Goal: Task Accomplishment & Management: Use online tool/utility

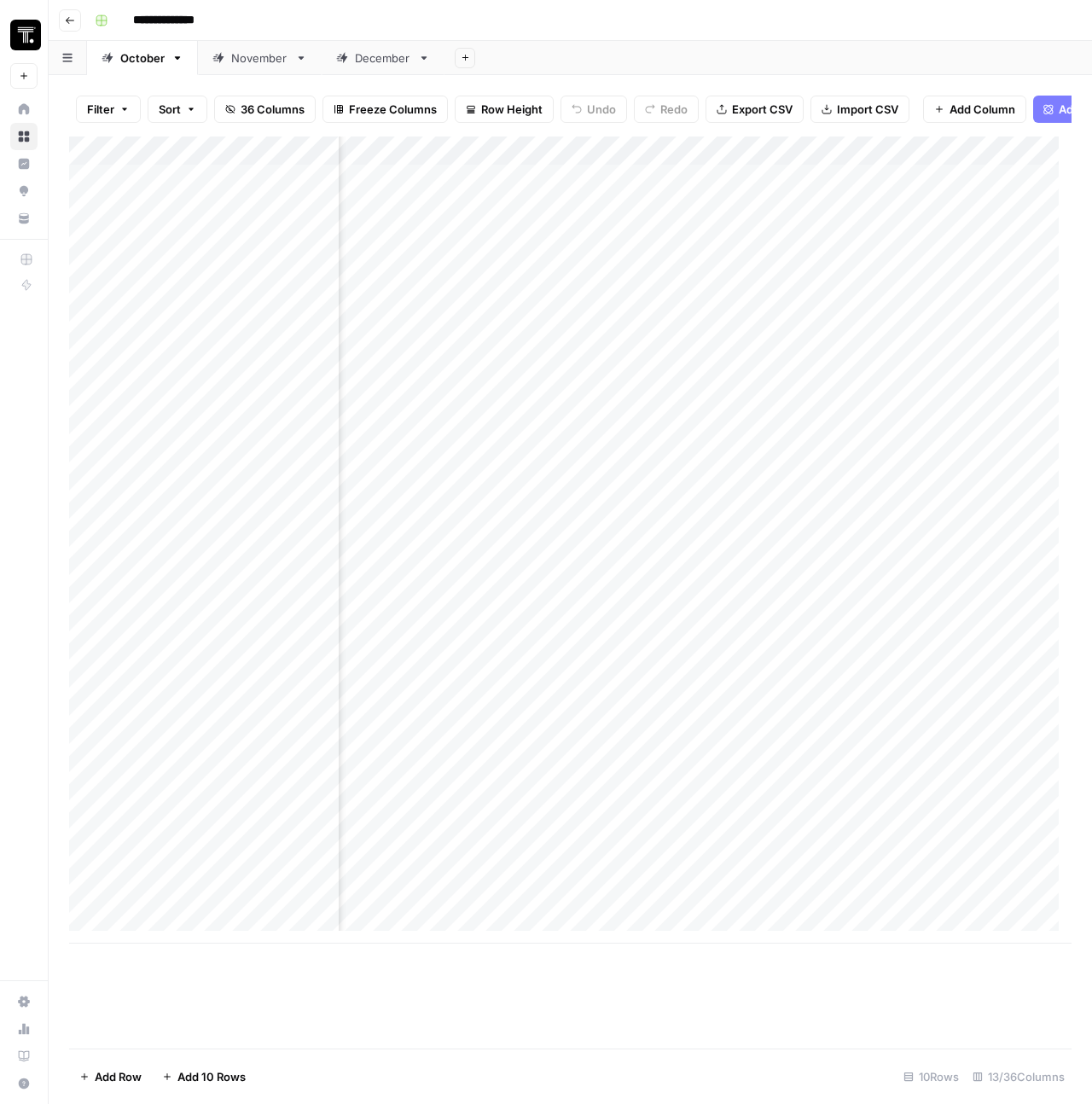
scroll to position [0, 1451]
click at [667, 208] on div "Add Column" at bounding box center [570, 541] width 1003 height 808
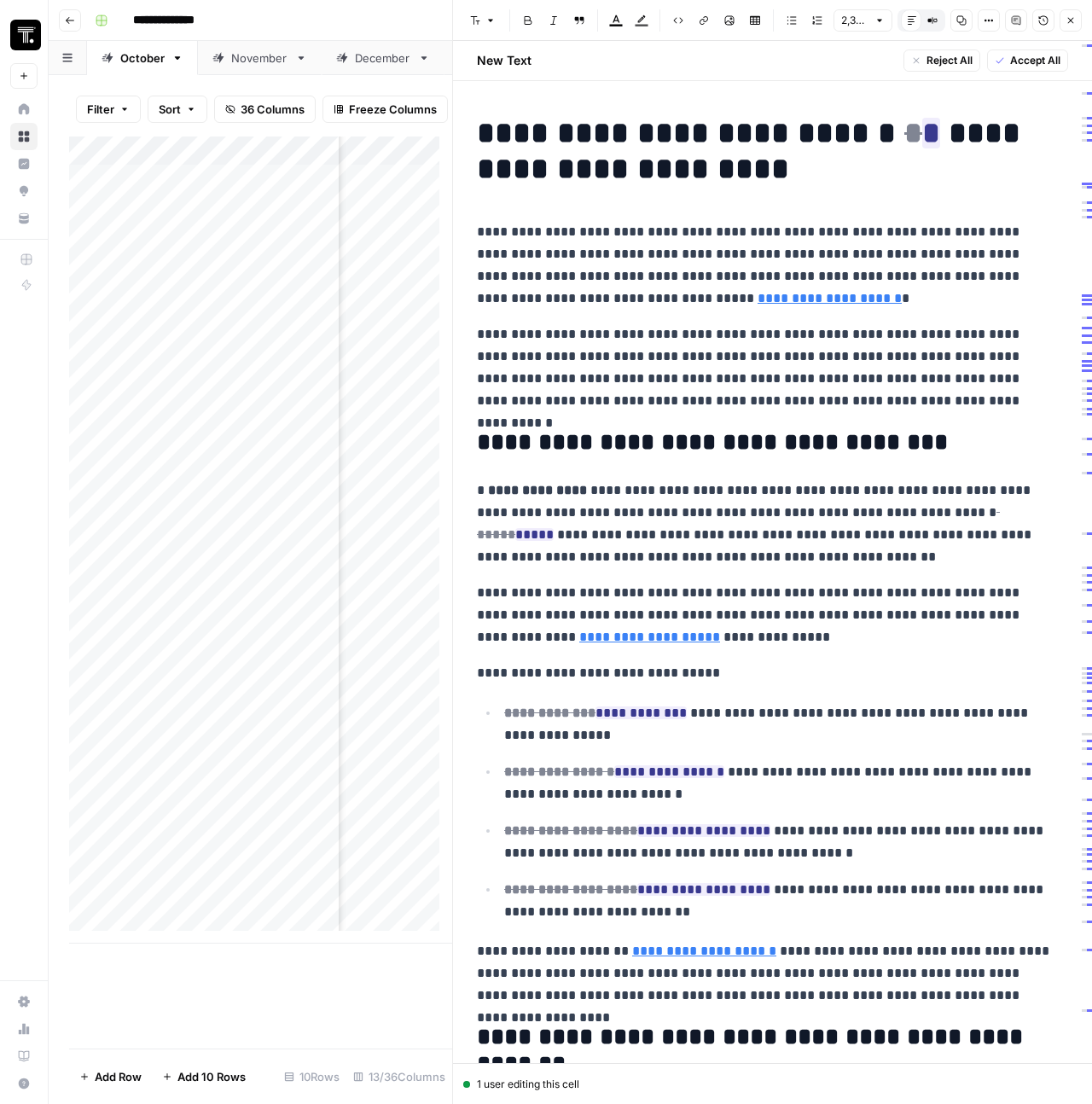
click at [1074, 22] on icon "button" at bounding box center [1071, 21] width 10 height 10
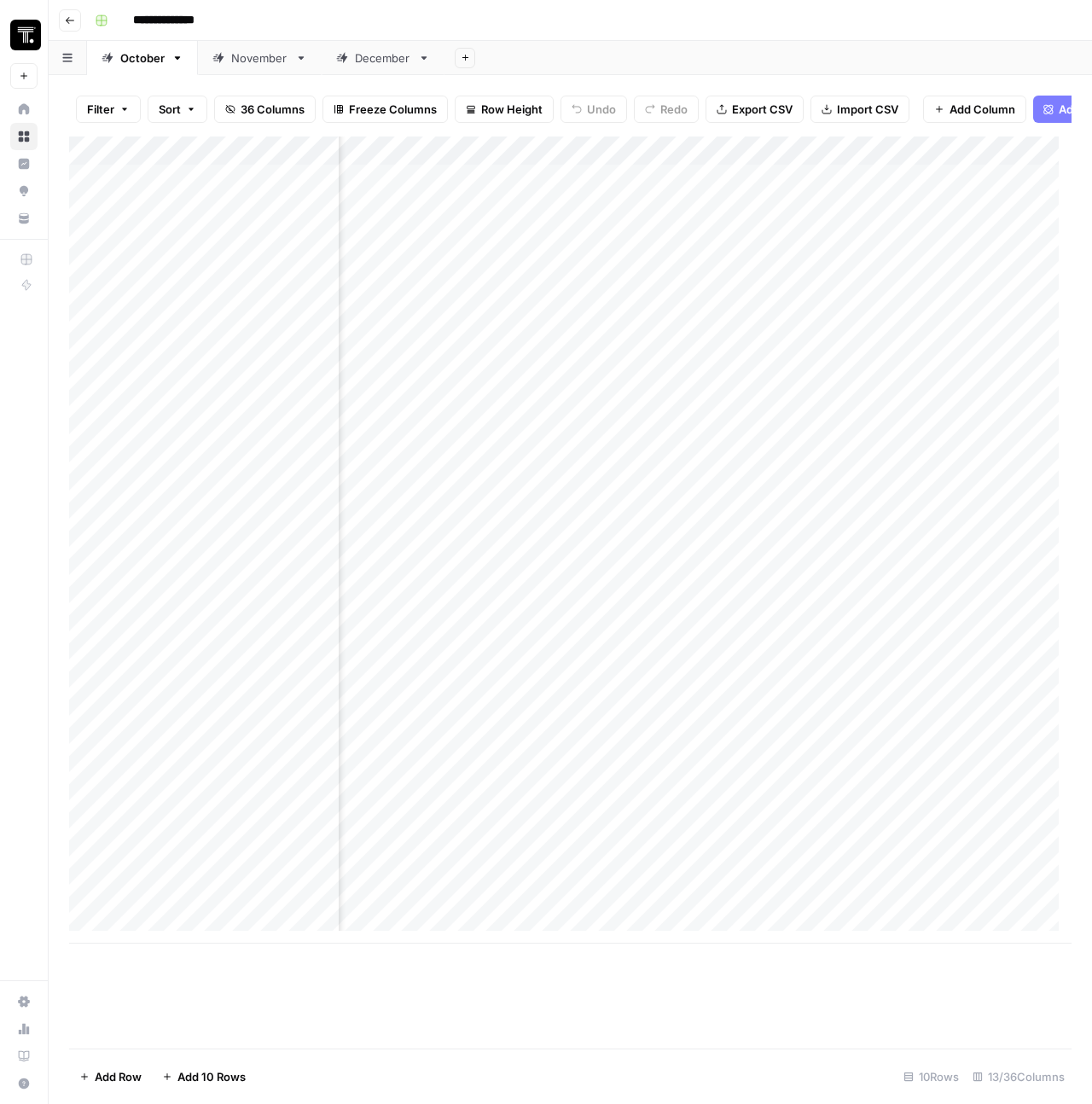
click at [65, 21] on icon "button" at bounding box center [70, 21] width 10 height 10
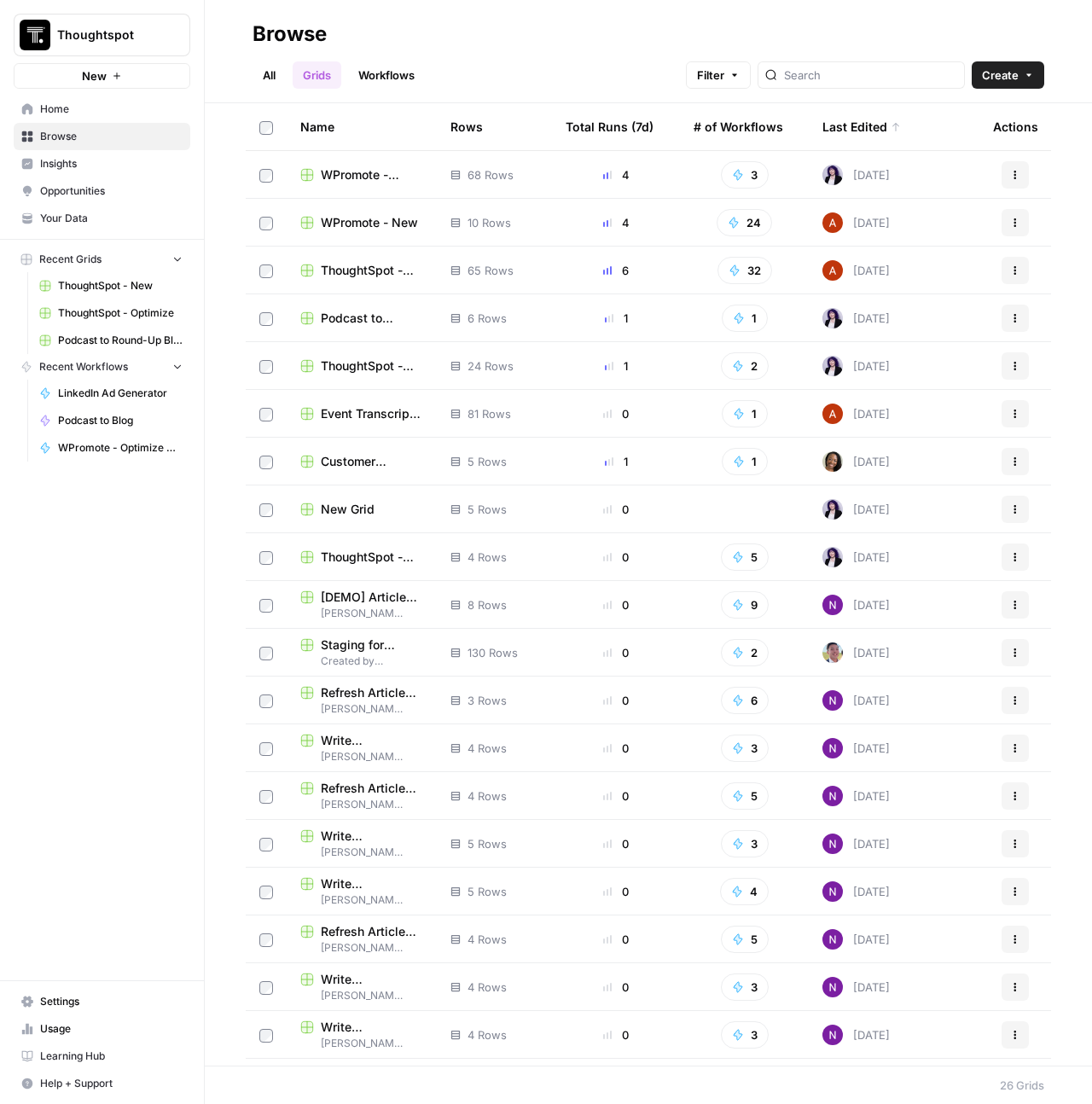
click at [350, 225] on span "WPromote - New" at bounding box center [370, 223] width 98 height 17
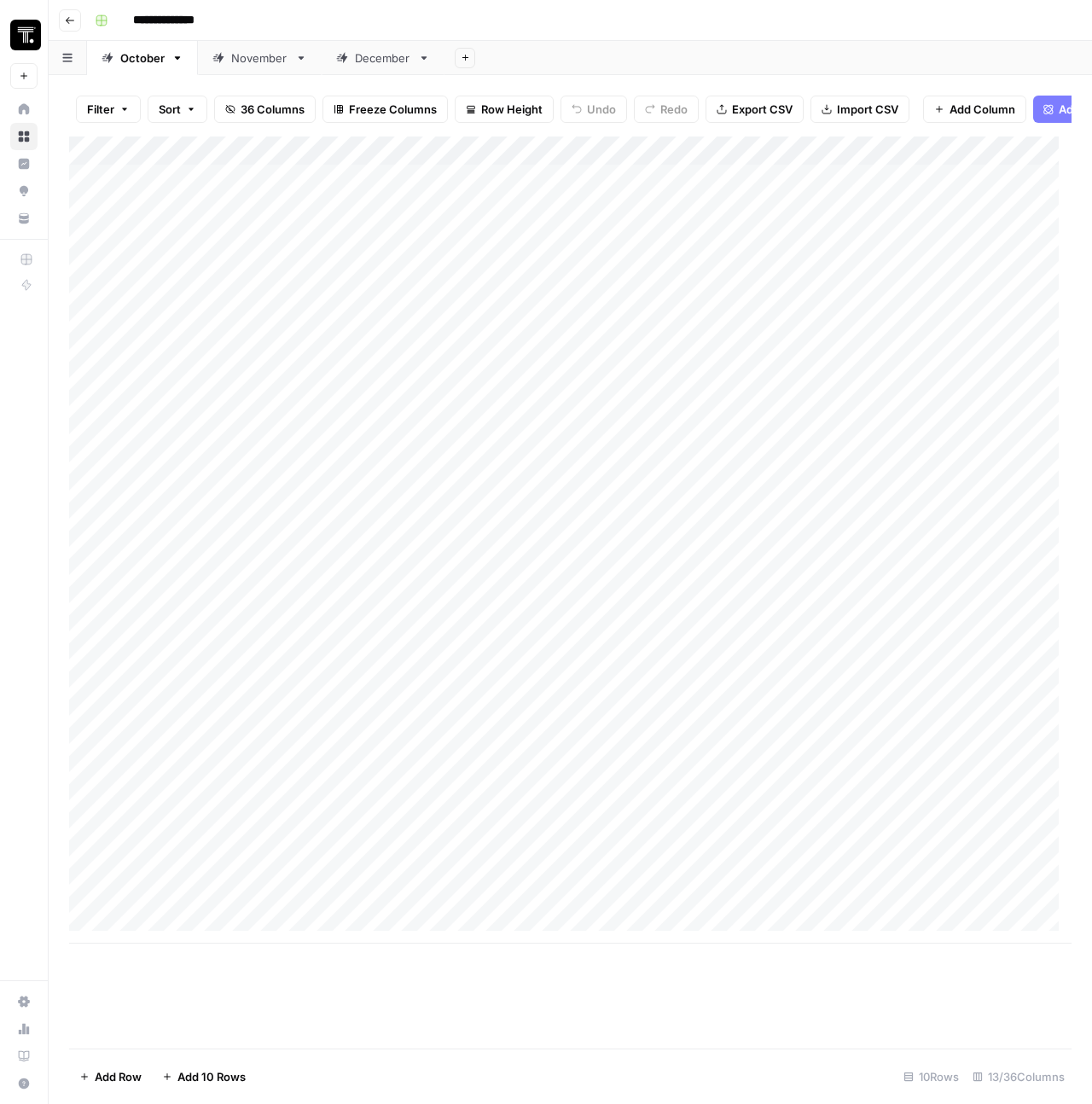
click at [72, 20] on icon "button" at bounding box center [70, 21] width 10 height 10
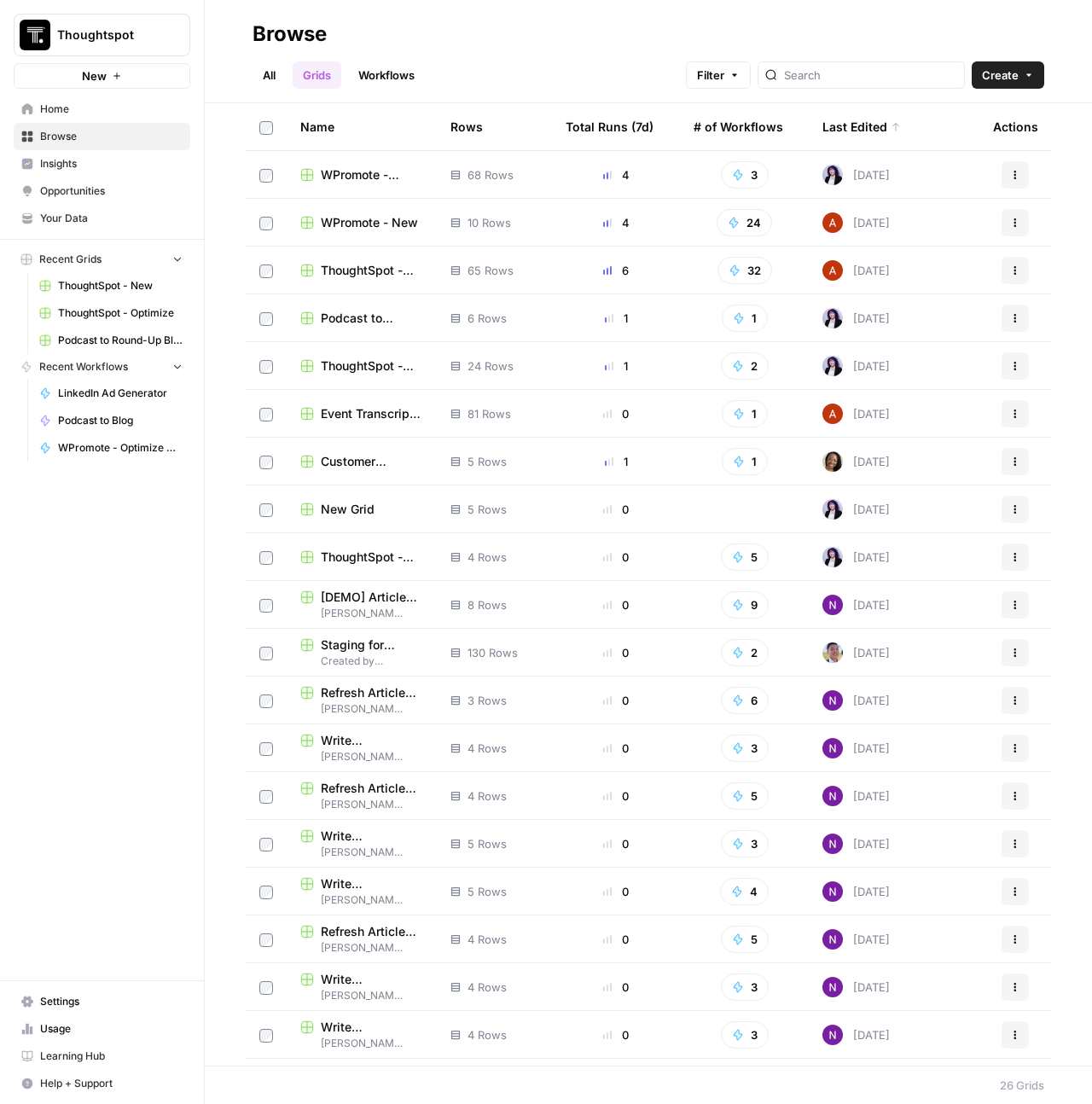
click at [359, 169] on span "WPromote - Optimize" at bounding box center [372, 175] width 102 height 17
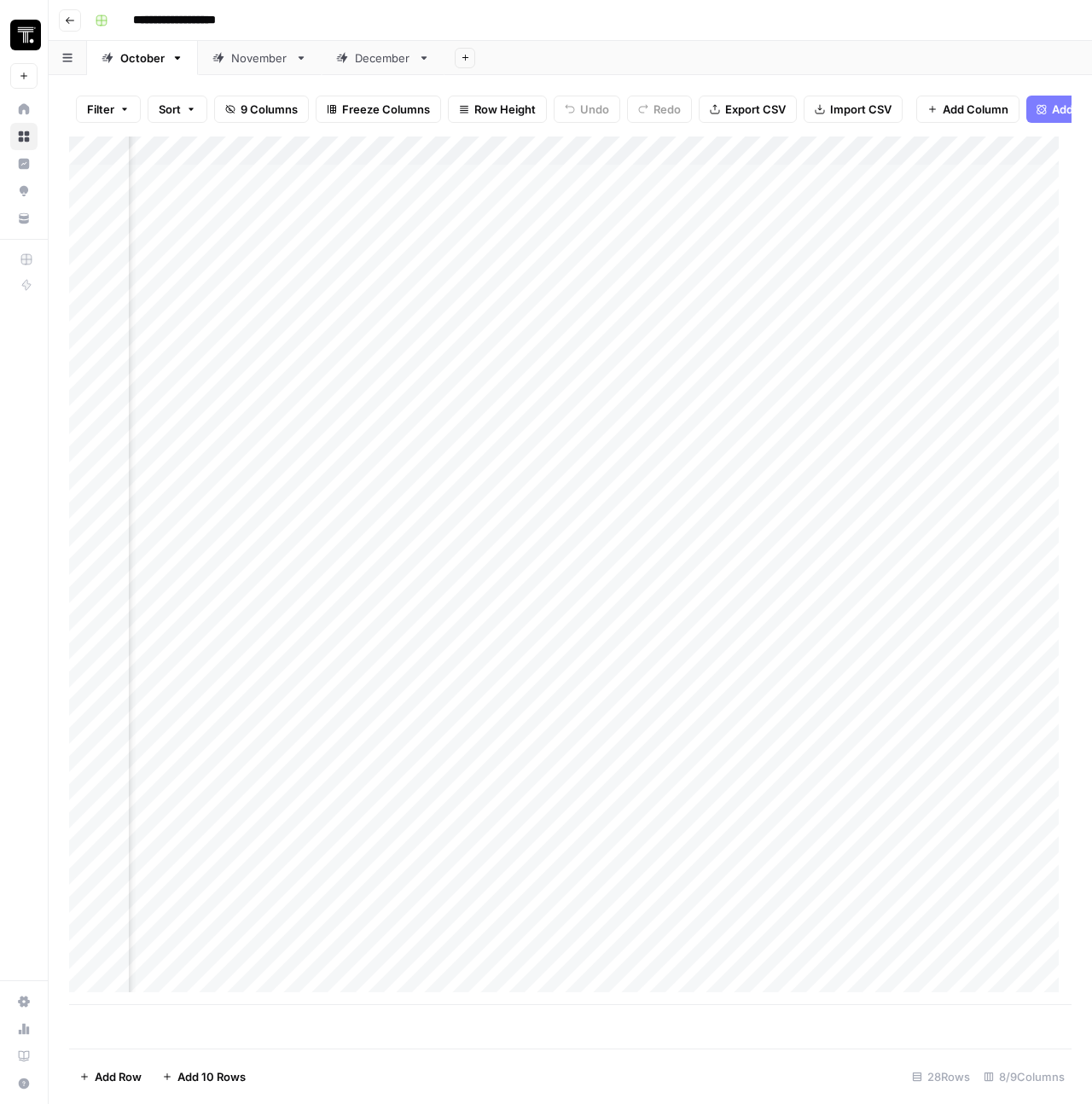
scroll to position [0, 953]
click at [569, 192] on div "Add Column" at bounding box center [570, 571] width 1003 height 869
click at [468, 220] on div "Add Column" at bounding box center [570, 571] width 1003 height 869
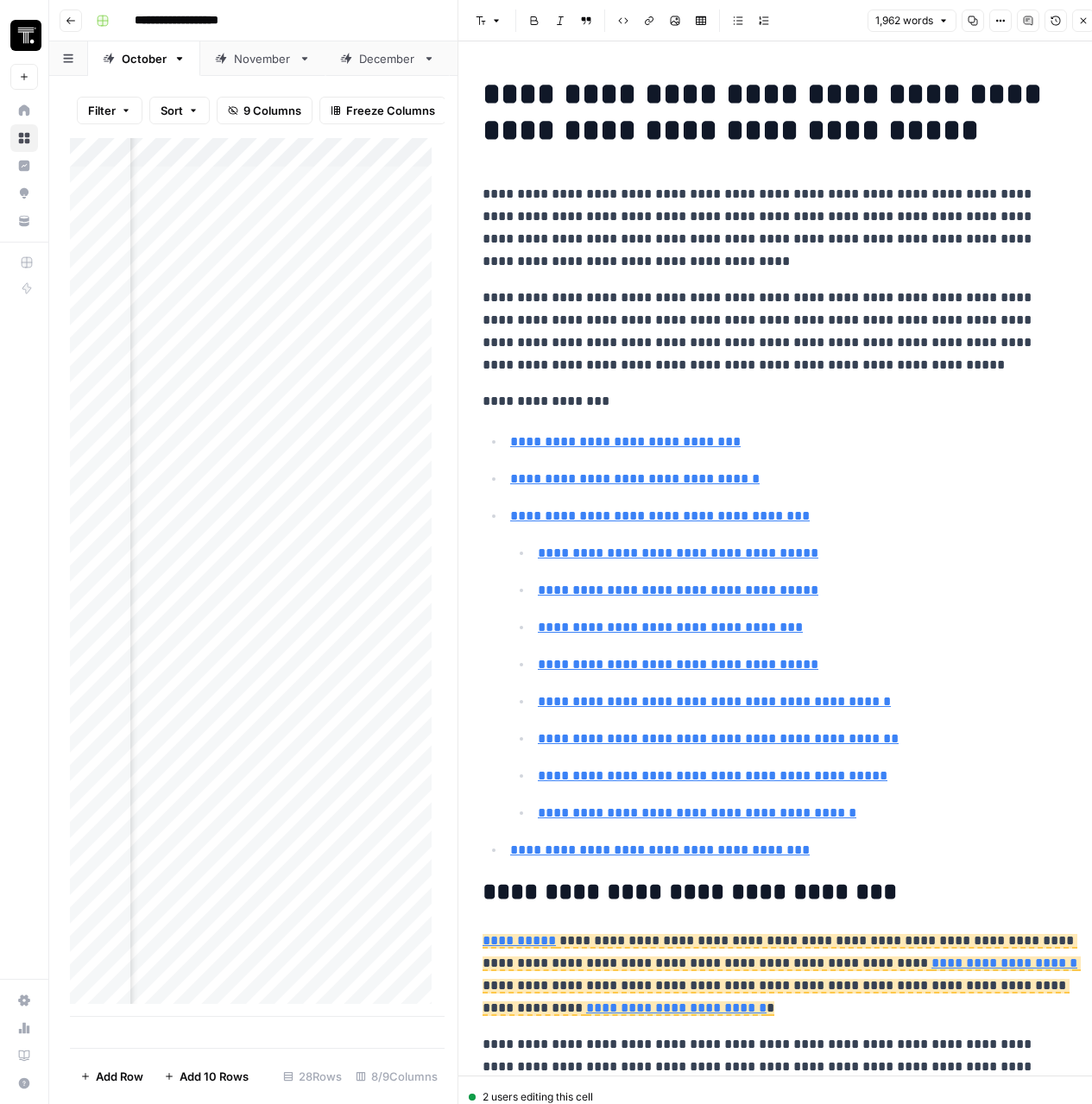
click at [1053, 20] on icon "button" at bounding box center [1056, 21] width 11 height 11
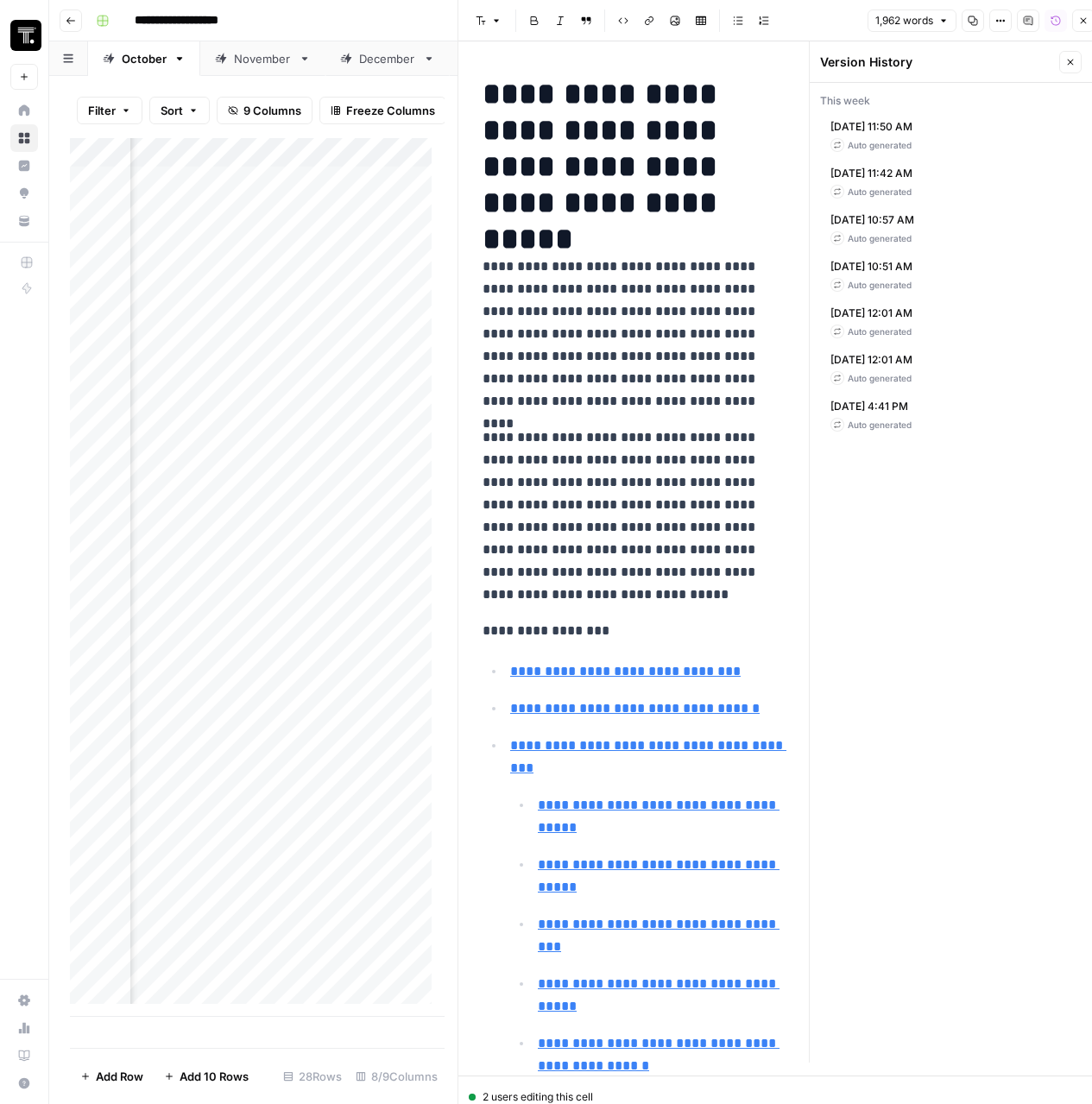
click at [892, 123] on span "Oct 10, 2025 11:50 AM" at bounding box center [871, 127] width 82 height 16
click at [912, 132] on span "Oct 10, 2025 11:50 AM" at bounding box center [871, 127] width 82 height 16
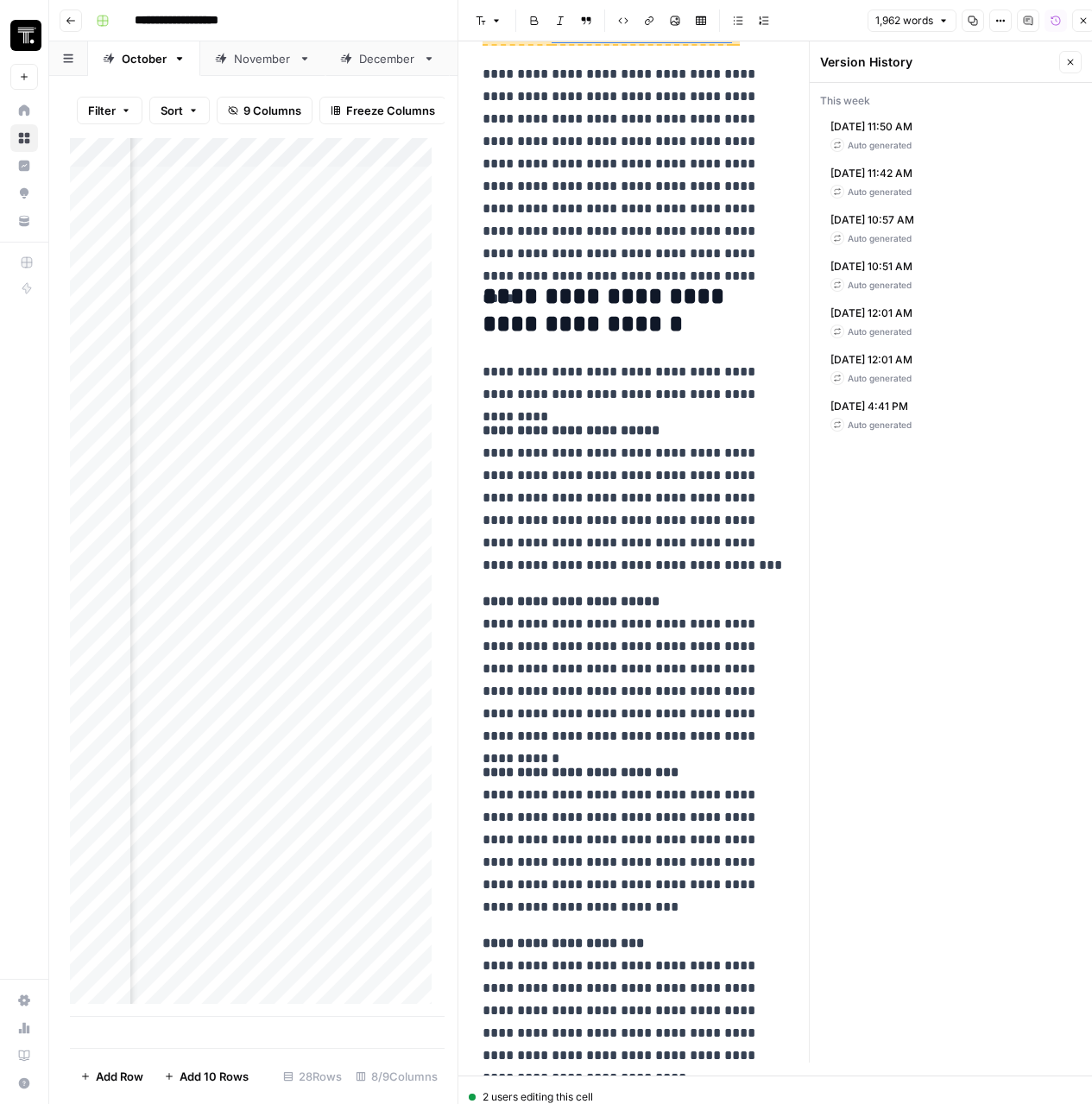
scroll to position [1178, 0]
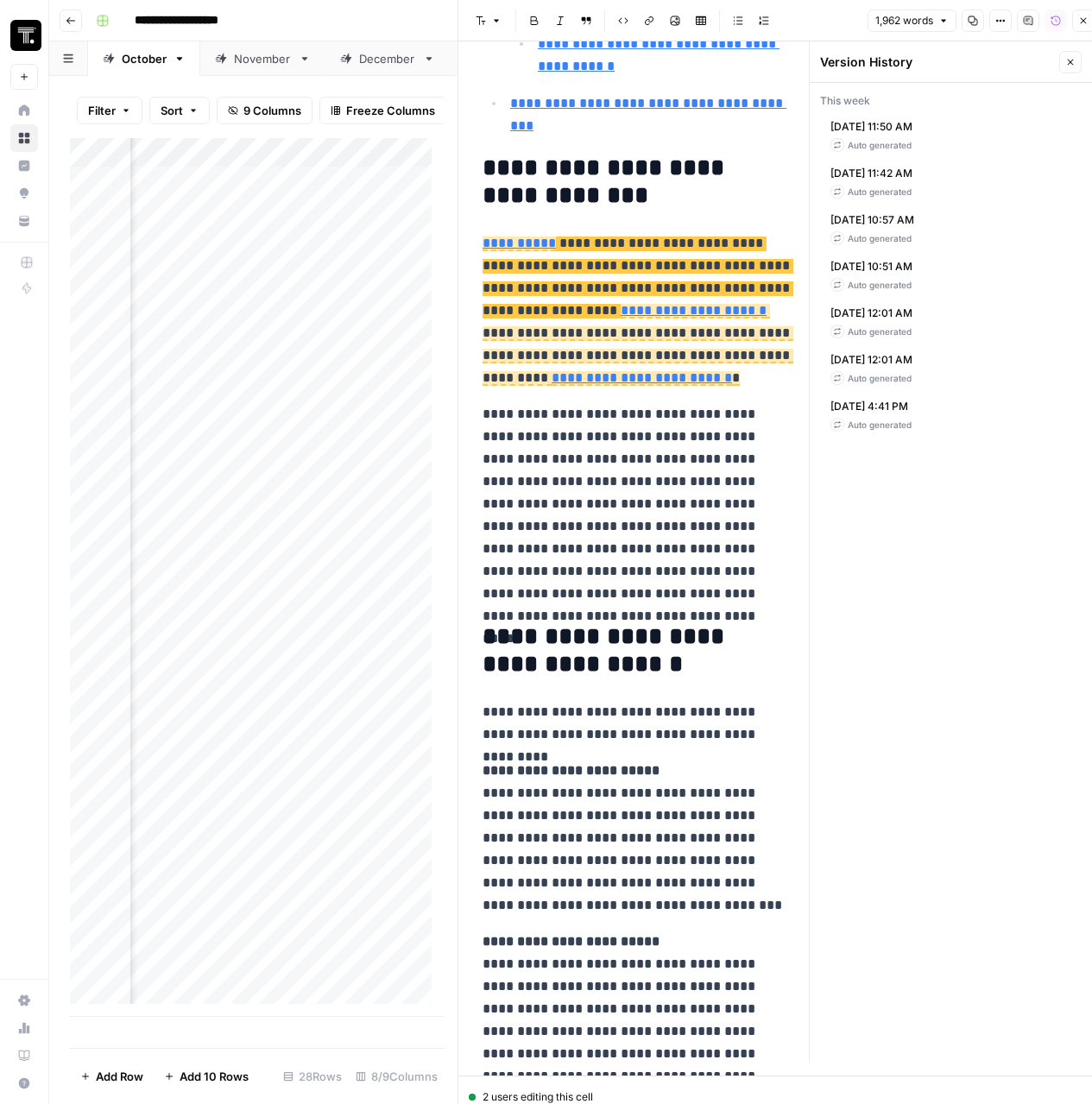
click at [669, 258] on span "**********" at bounding box center [638, 277] width 310 height 82
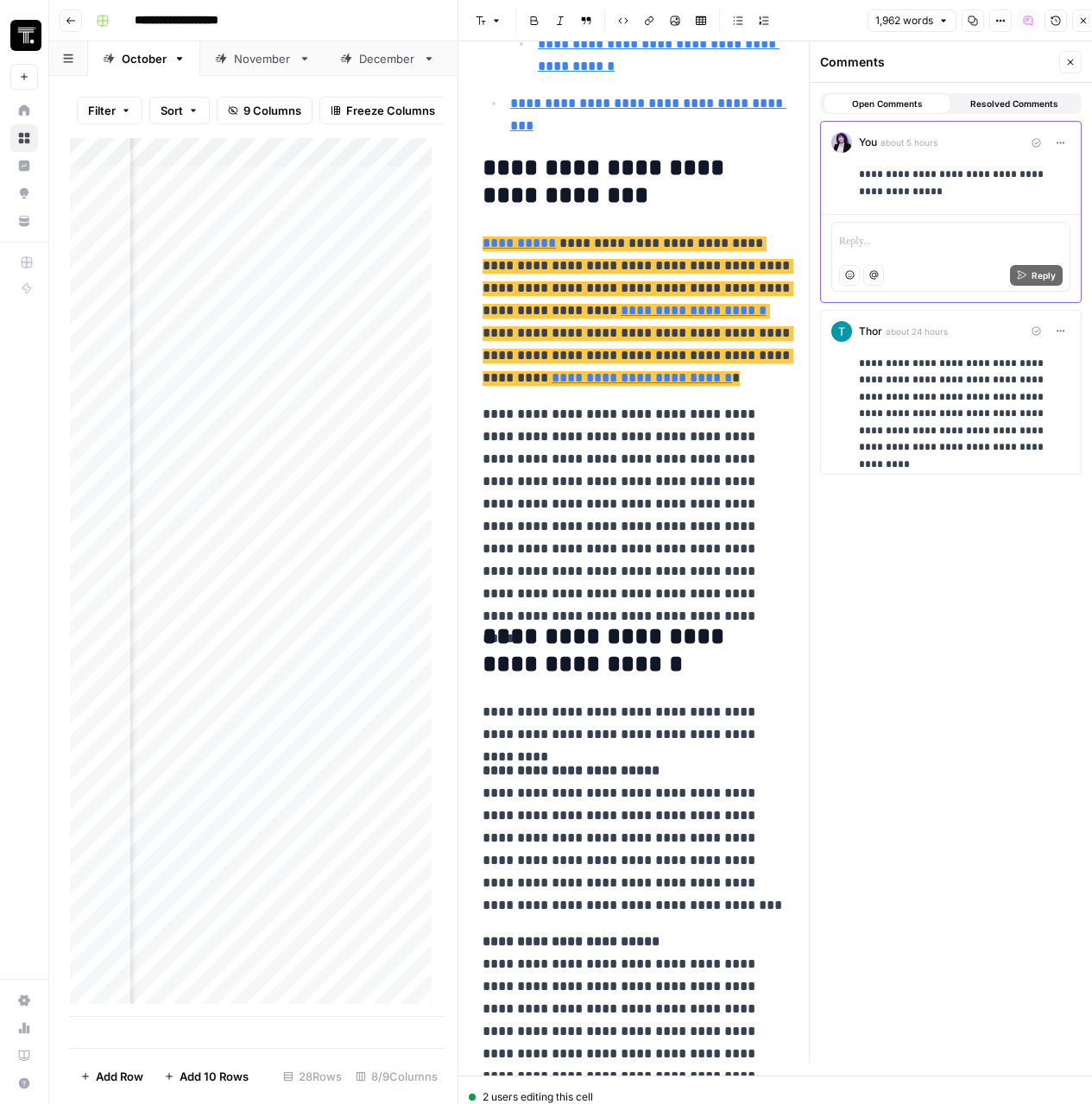
click at [952, 390] on p "**********" at bounding box center [965, 406] width 212 height 101
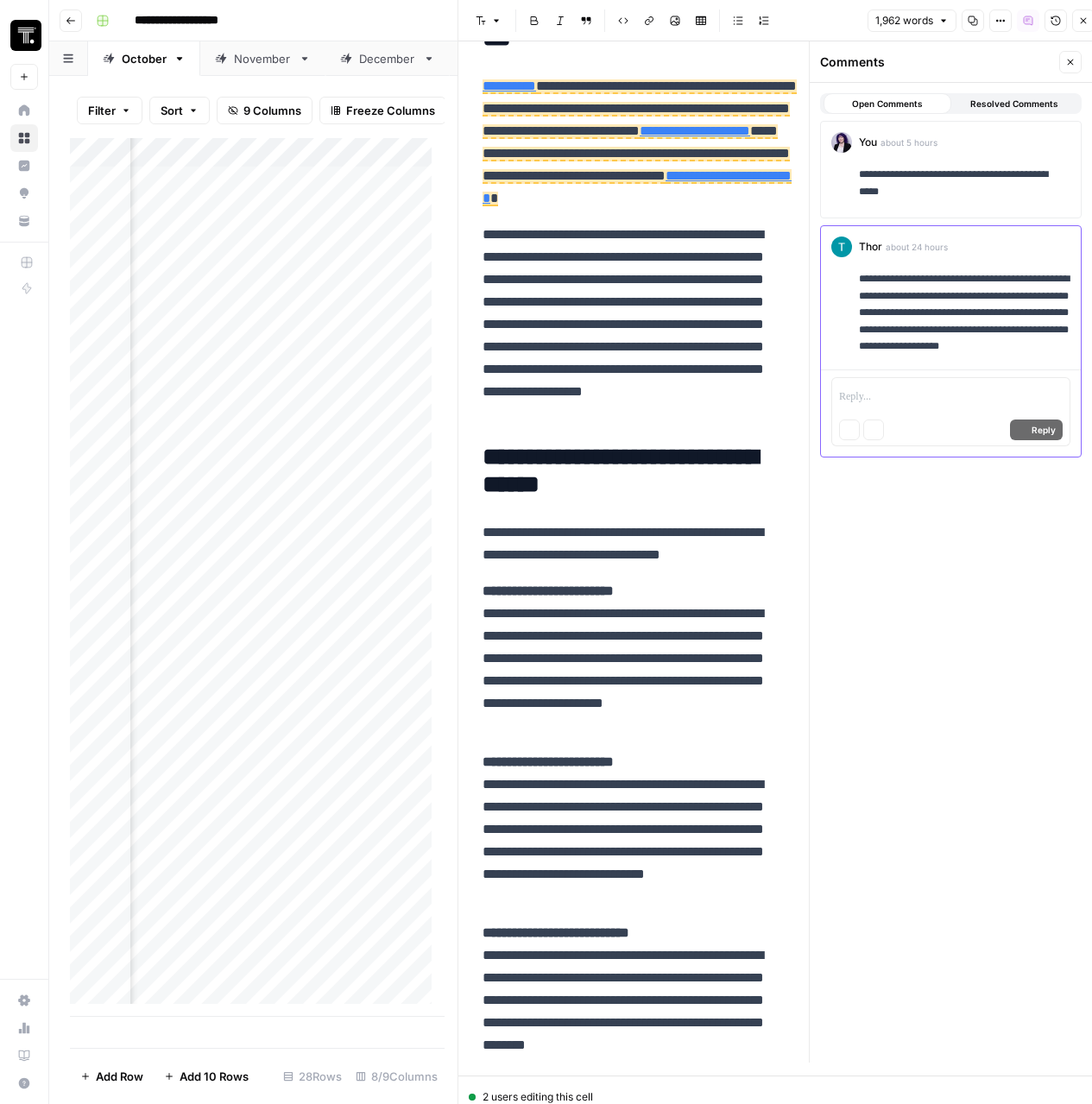
scroll to position [3383, 0]
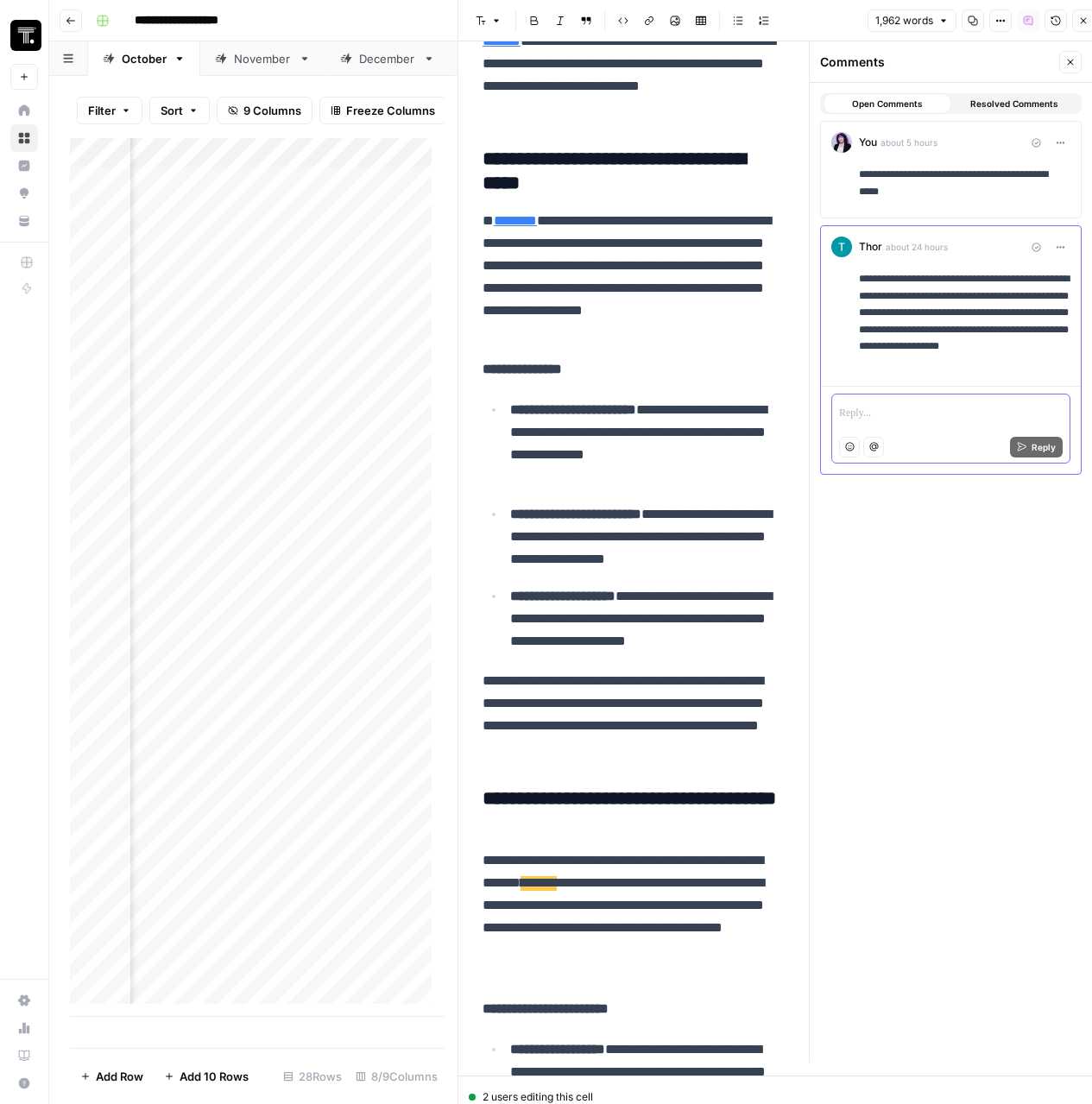
click at [964, 409] on p at bounding box center [950, 414] width 223 height 18
drag, startPoint x: 1034, startPoint y: 332, endPoint x: 835, endPoint y: 287, distance: 204.0
click at [833, 284] on div "**********" at bounding box center [950, 307] width 239 height 142
click at [984, 323] on p "**********" at bounding box center [965, 321] width 212 height 101
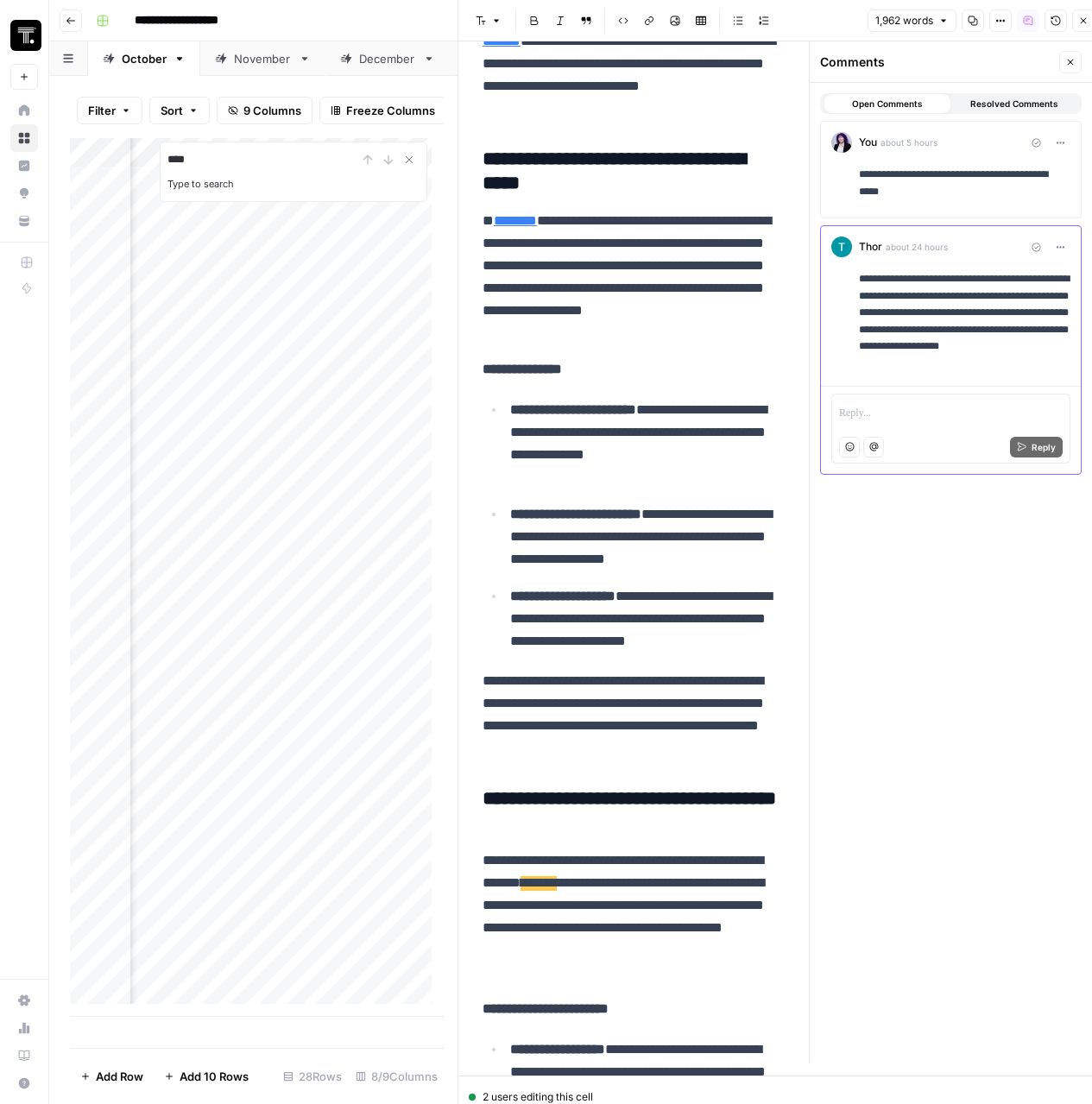
type input "****"
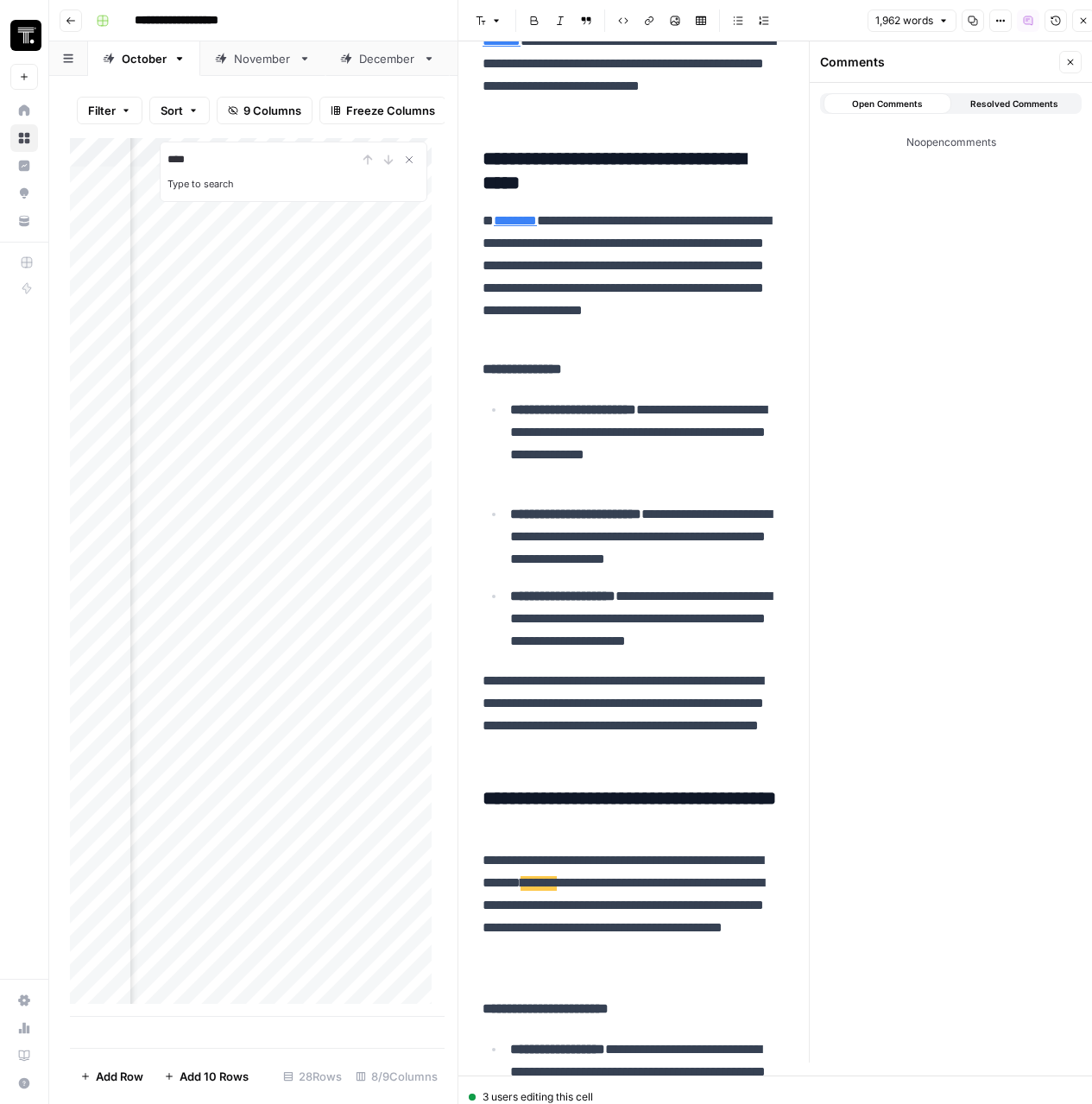
scroll to position [3943, 0]
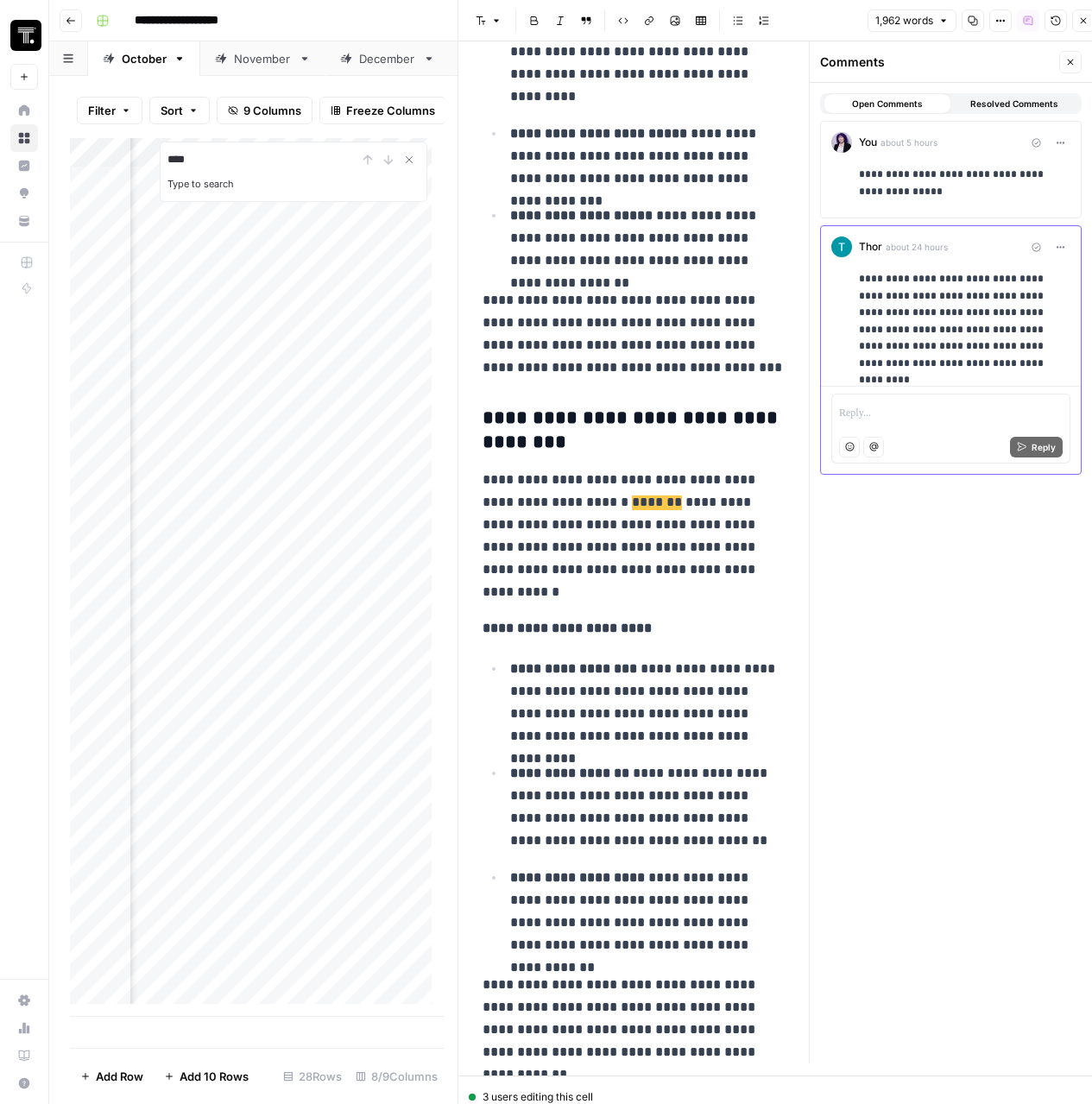
click at [999, 350] on p "**********" at bounding box center [965, 321] width 212 height 101
click at [987, 364] on p "**********" at bounding box center [965, 321] width 212 height 101
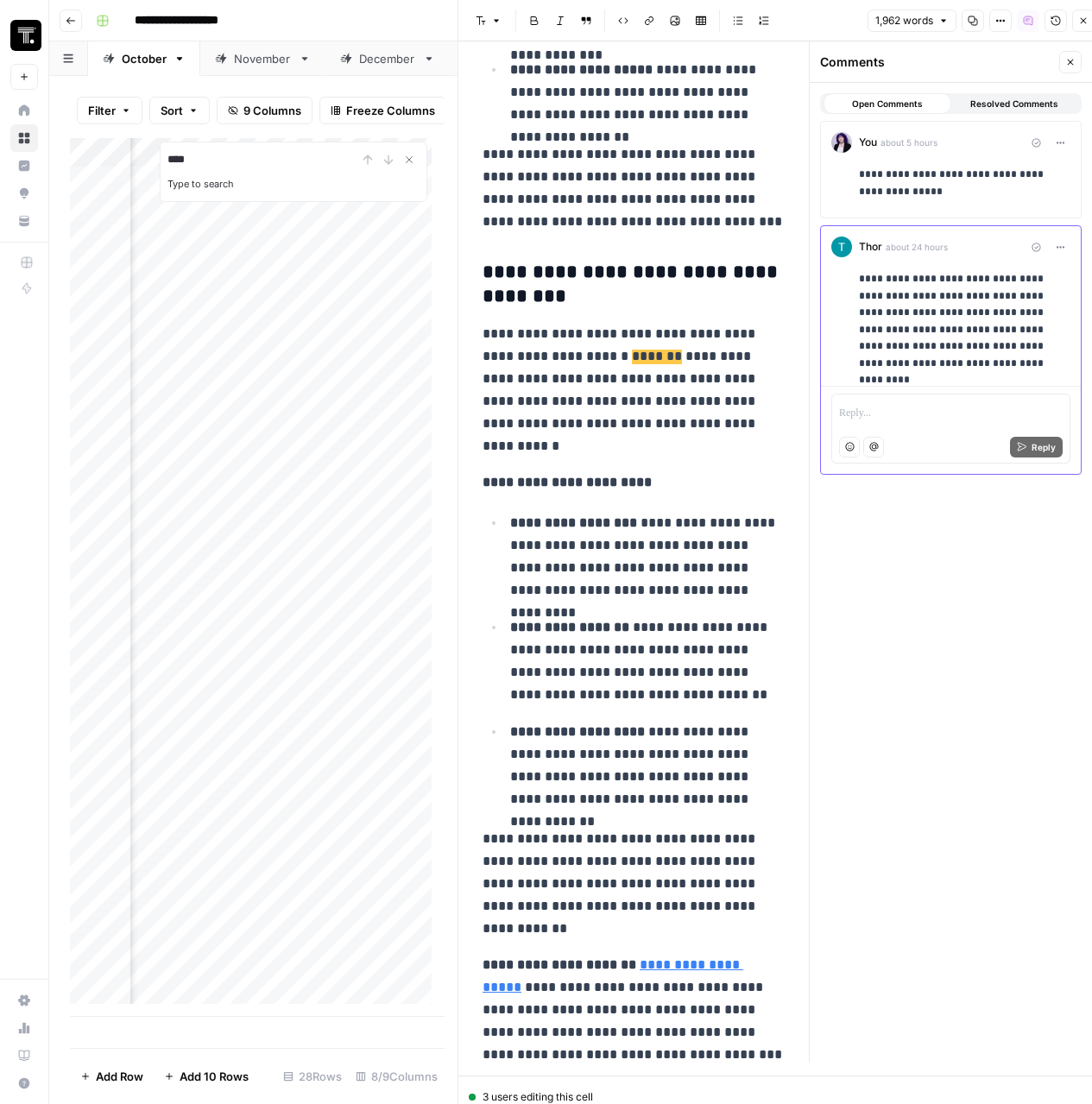
click at [682, 356] on span "*******" at bounding box center [656, 356] width 50 height 15
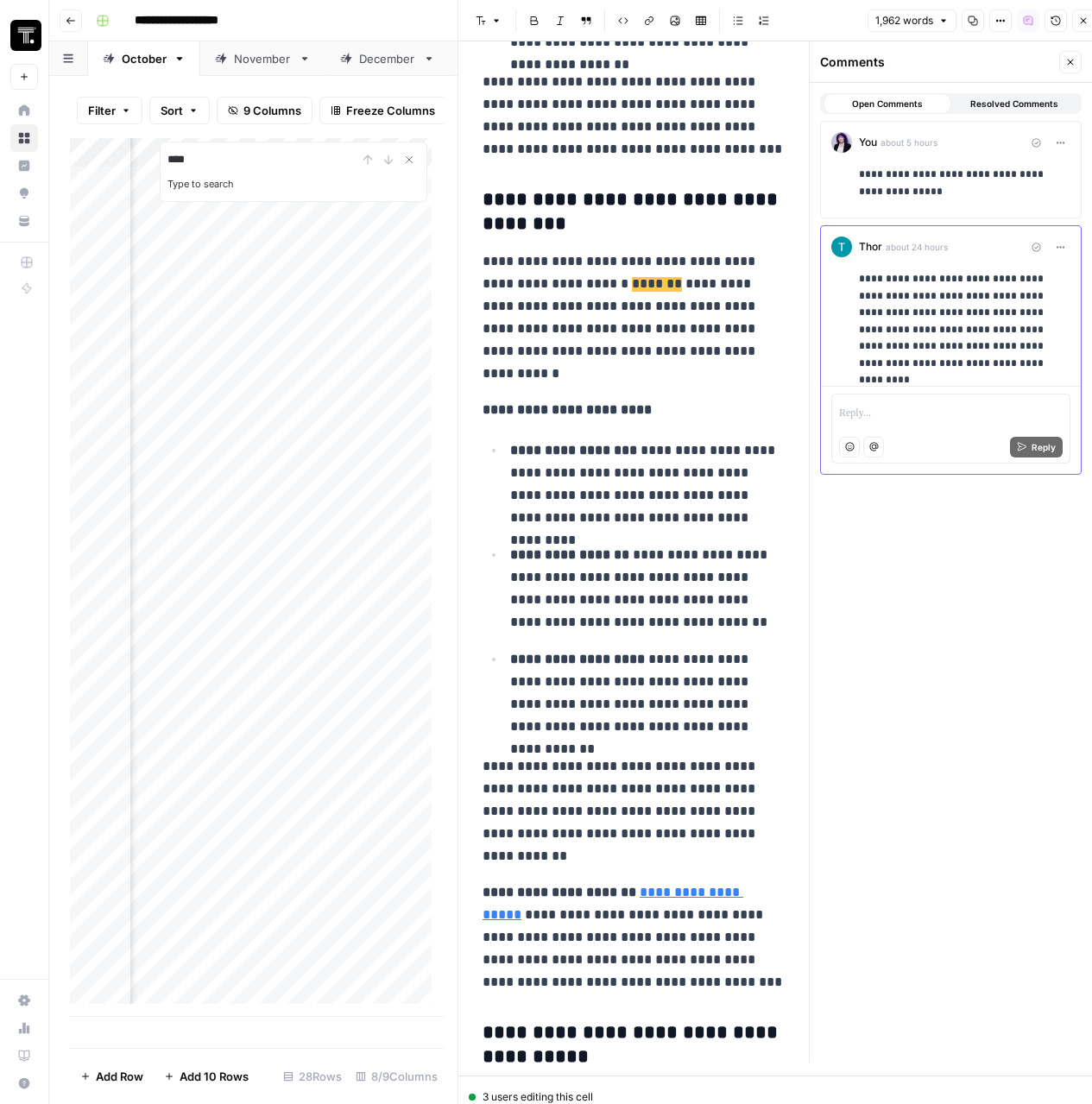
scroll to position [4235, 0]
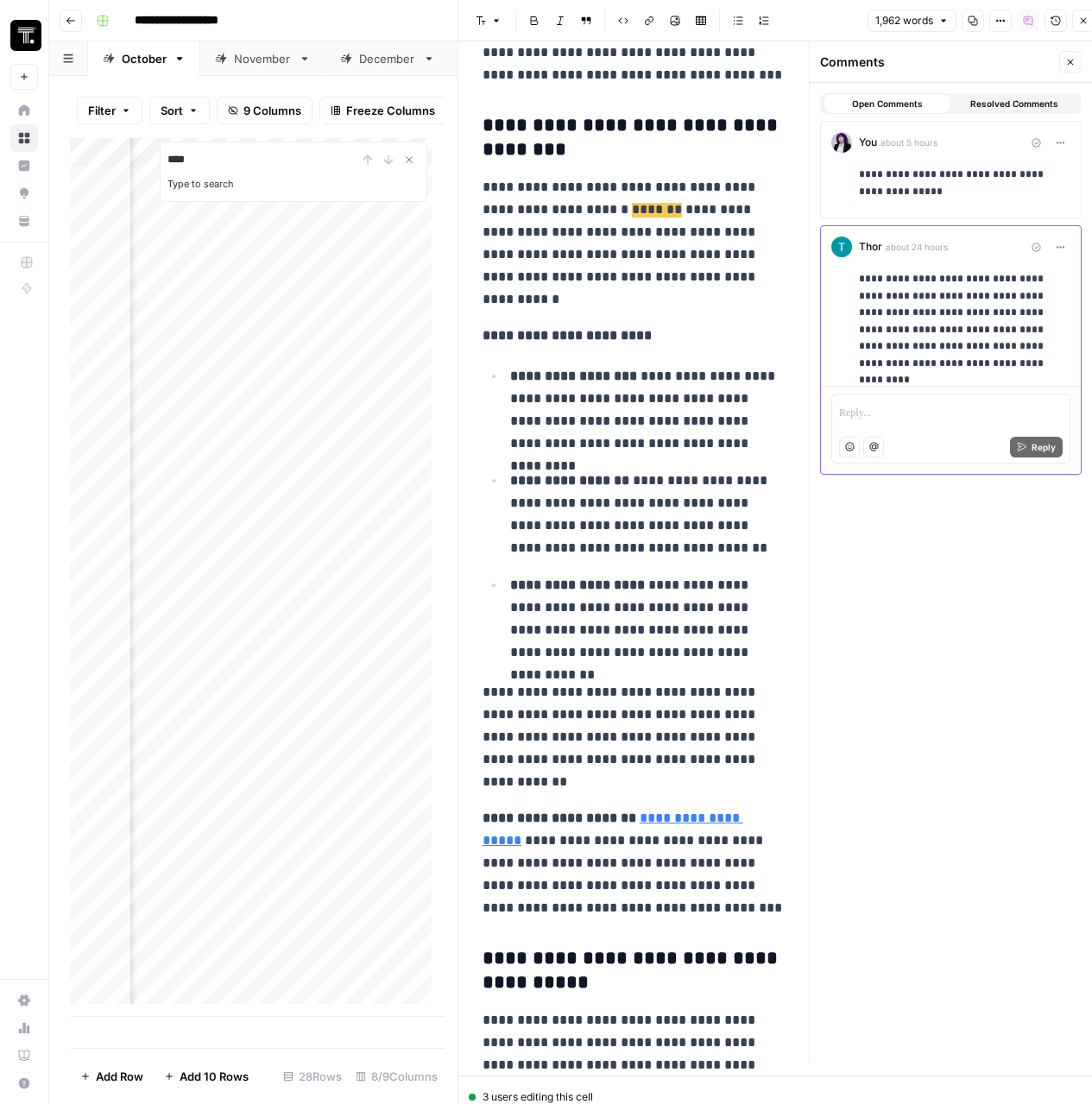
click at [723, 382] on p "**********" at bounding box center [647, 410] width 274 height 90
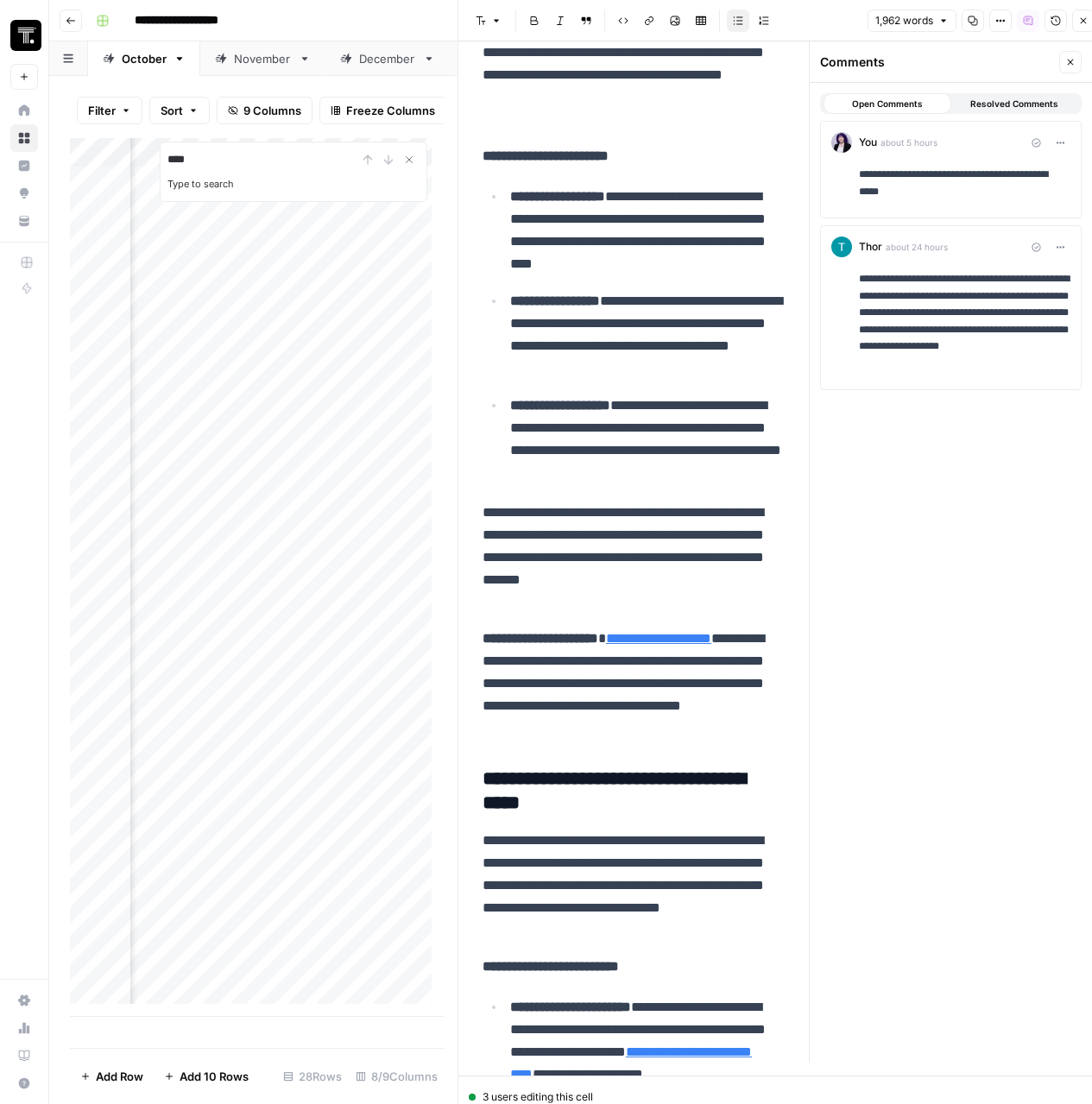
click at [696, 357] on div "**********" at bounding box center [639, 1117] width 336 height 10567
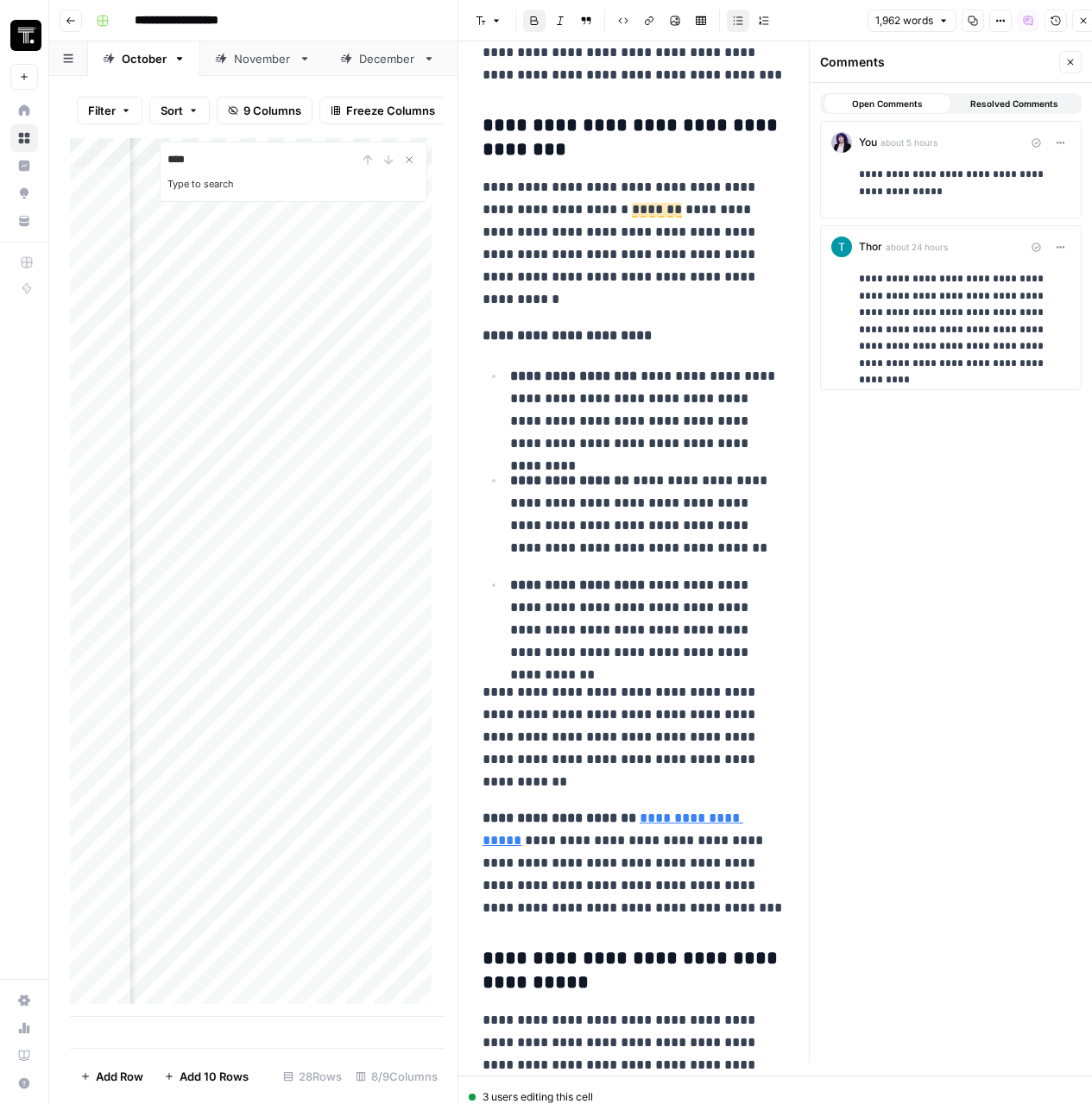
click at [984, 299] on p "**********" at bounding box center [965, 321] width 212 height 101
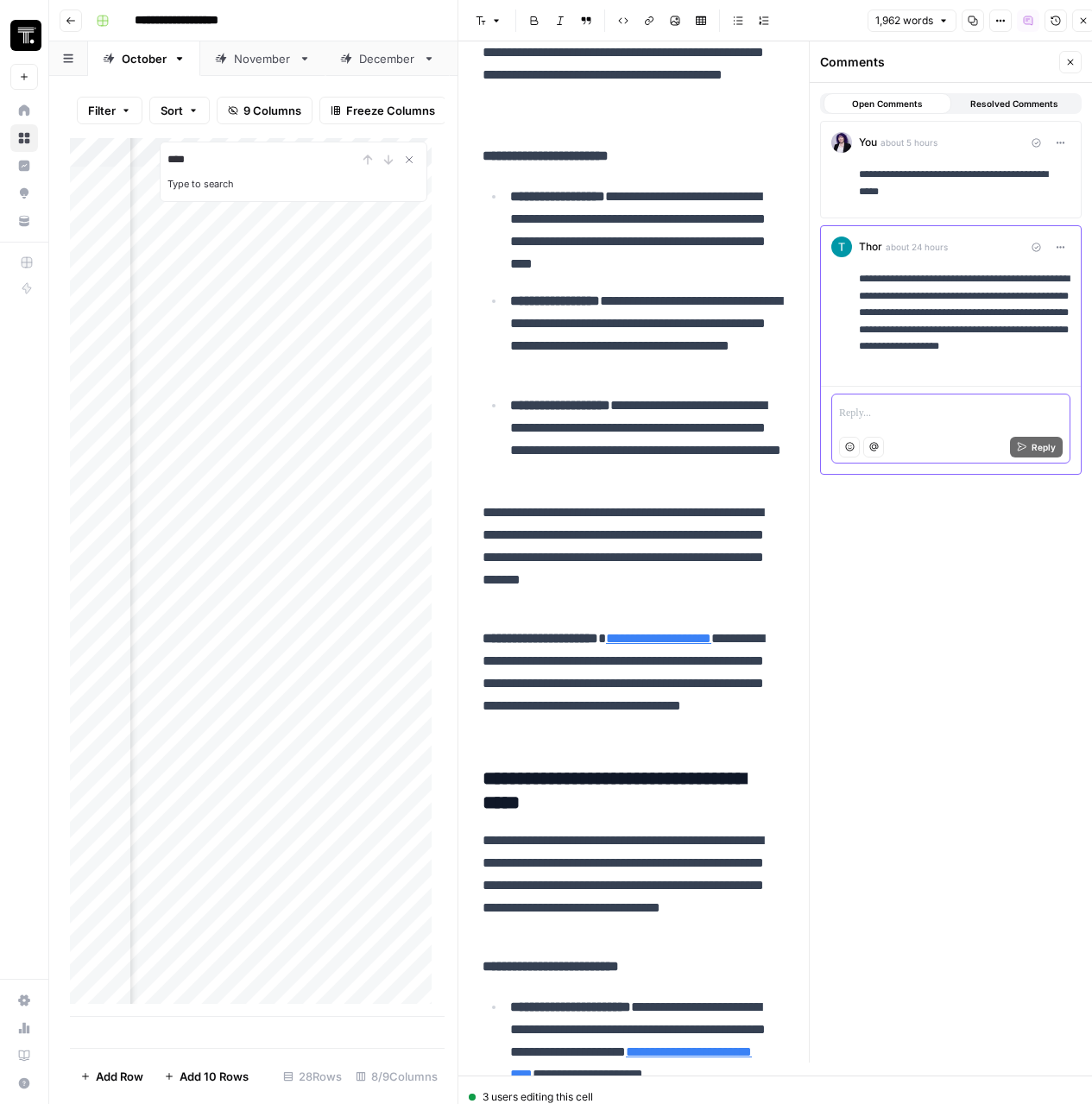
click at [902, 406] on p at bounding box center [950, 414] width 223 height 18
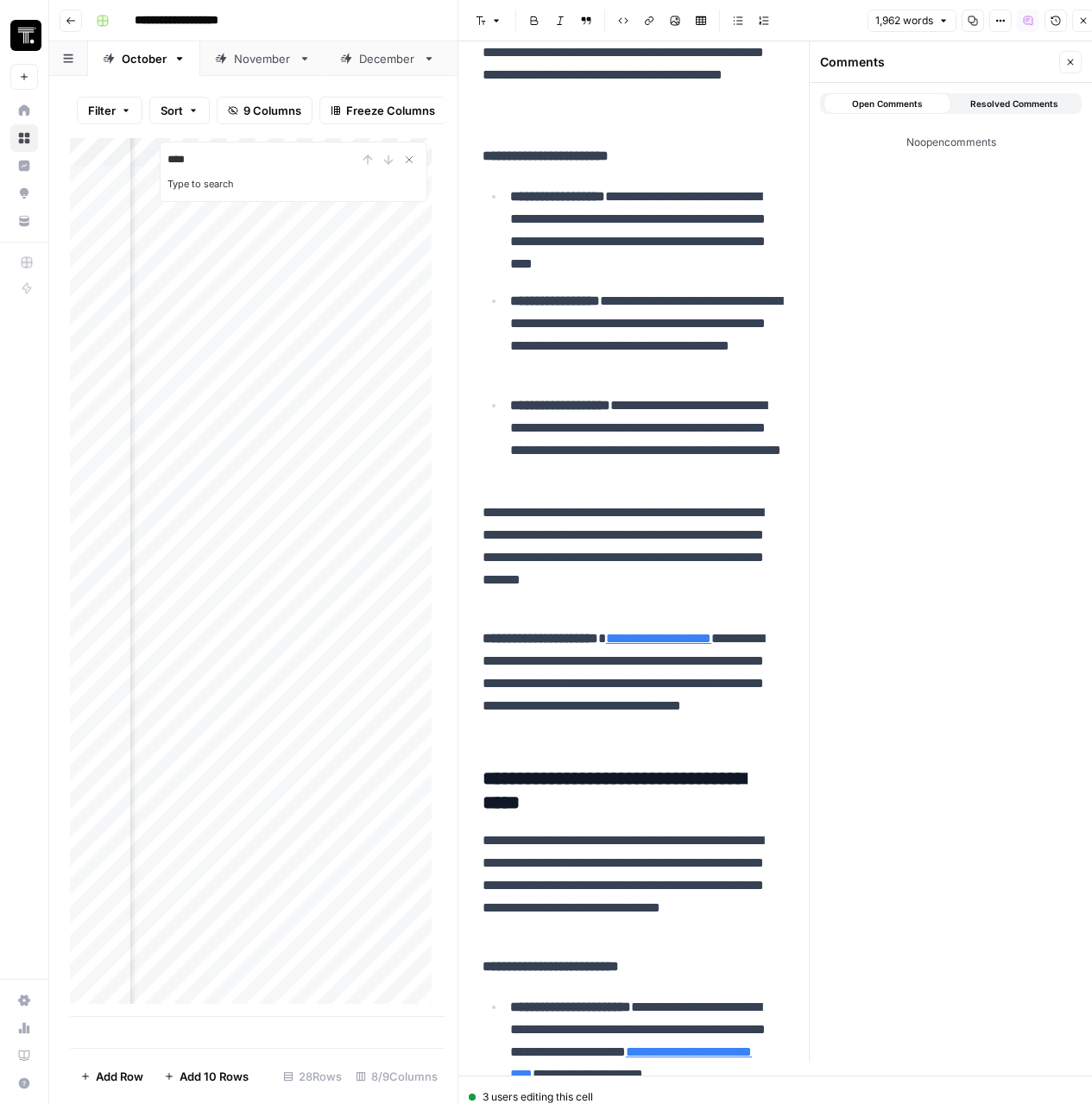
click at [1030, 106] on span "Resolved Comments" at bounding box center [1014, 104] width 88 height 14
click at [905, 100] on span "Open Comments" at bounding box center [887, 104] width 71 height 14
click at [666, 131] on p "**********" at bounding box center [633, 63] width 302 height 135
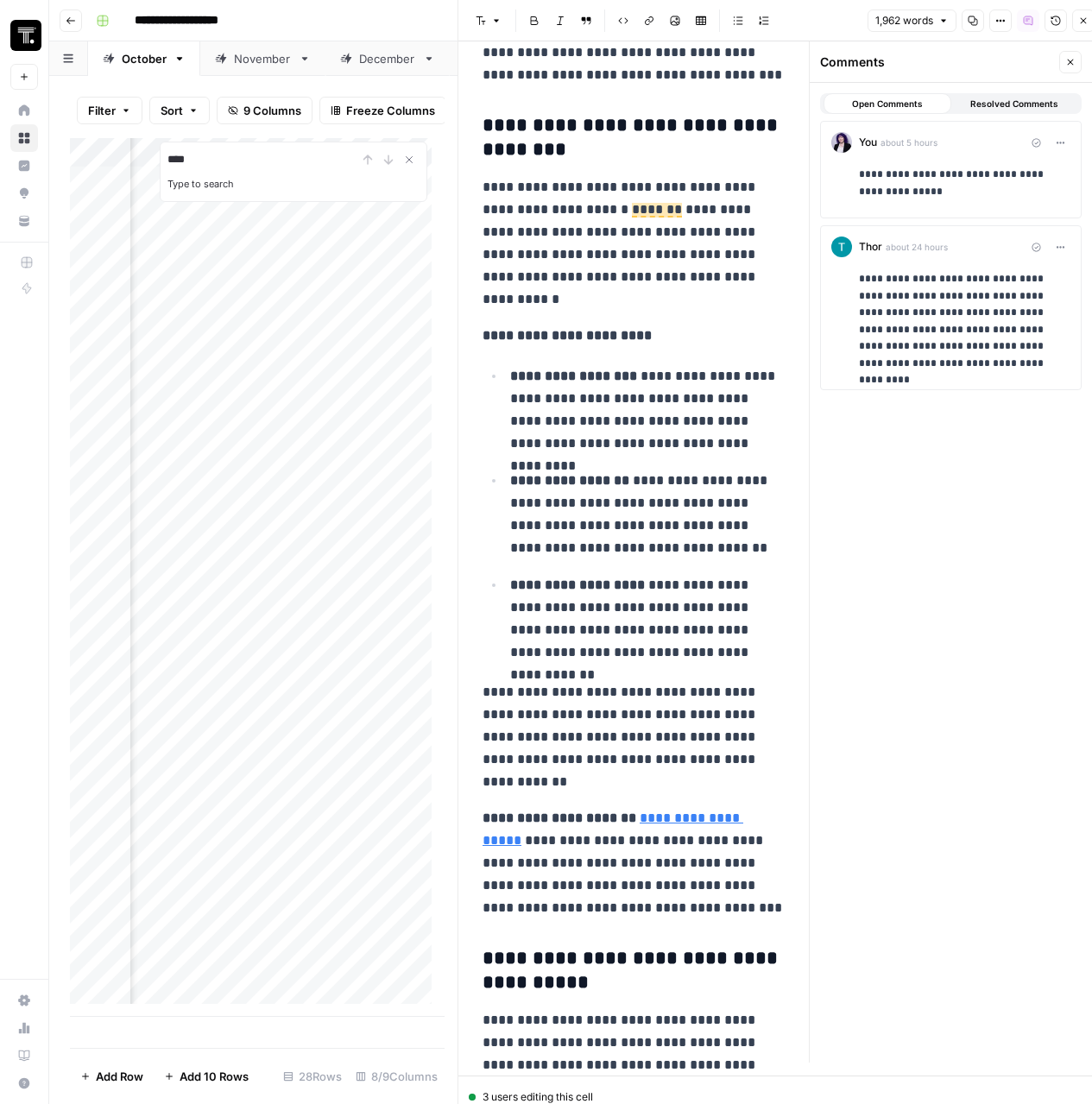
click at [950, 317] on p "**********" at bounding box center [965, 321] width 212 height 101
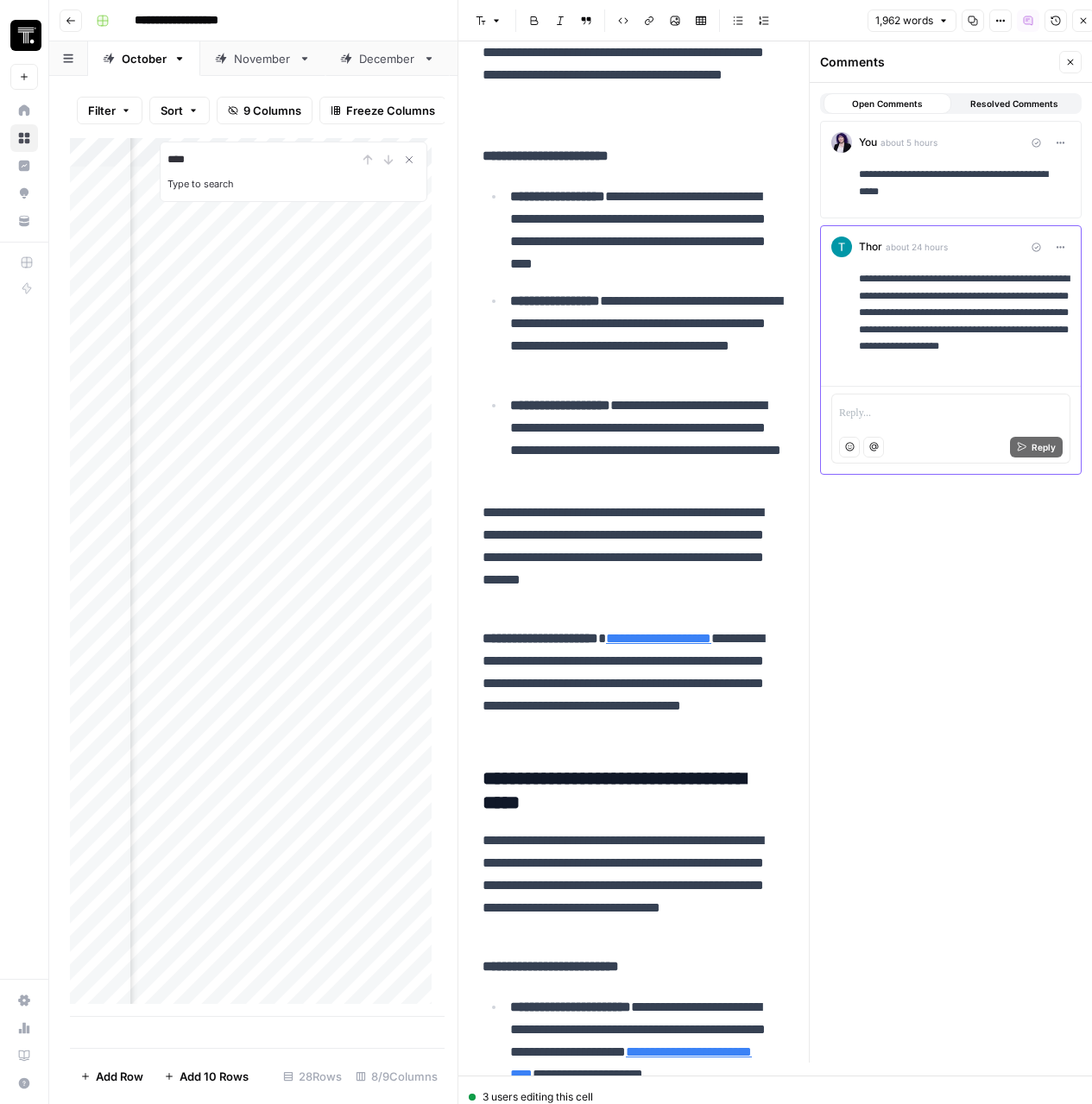
click at [884, 444] on div "Emoji Mention Reply" at bounding box center [950, 446] width 223 height 20
click at [885, 415] on p at bounding box center [950, 414] width 223 height 18
click at [1043, 469] on span "Reply" at bounding box center [1043, 464] width 24 height 14
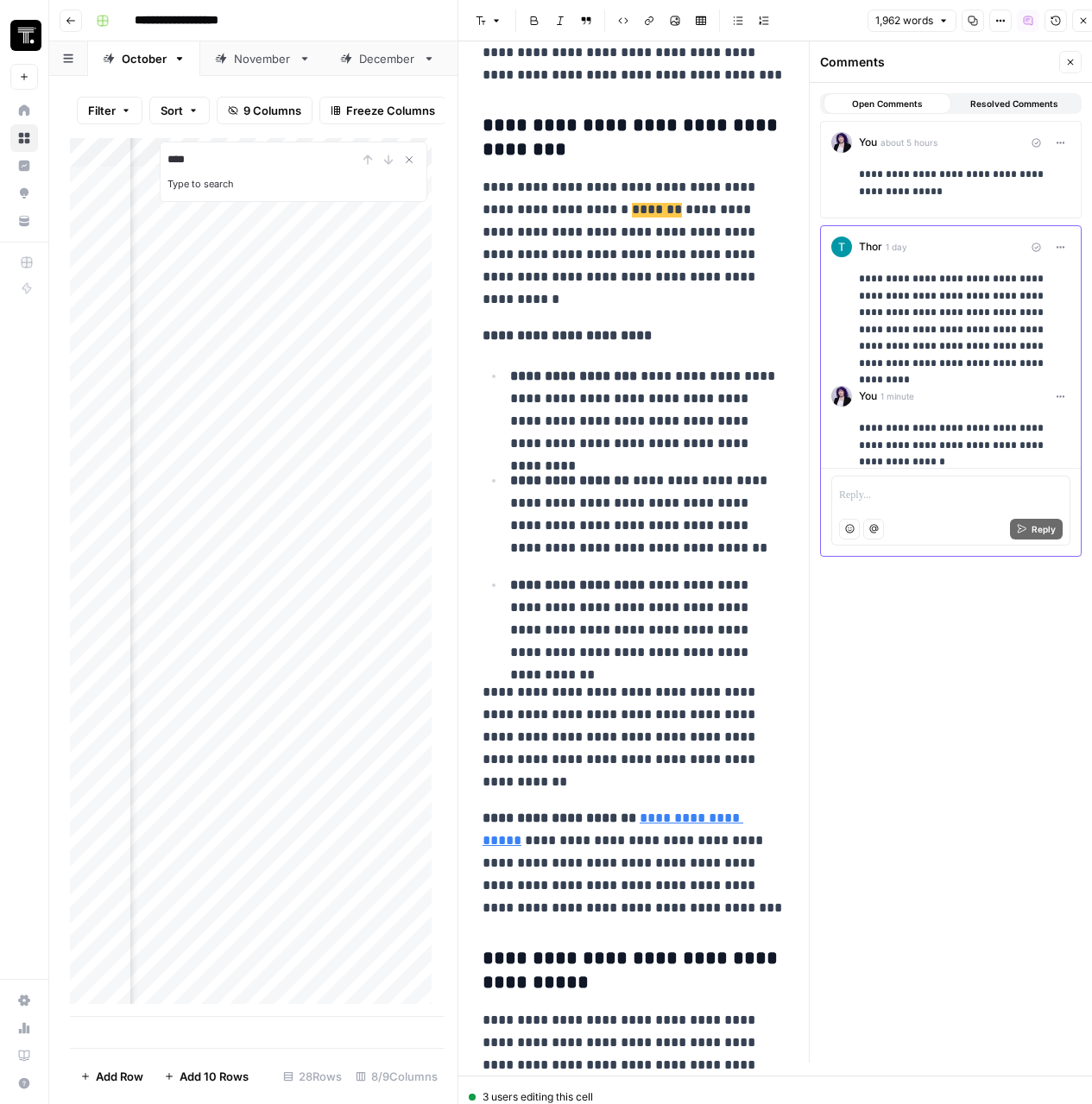
click at [1057, 399] on icon "button" at bounding box center [1060, 396] width 10 height 10
click at [946, 352] on p "**********" at bounding box center [965, 321] width 212 height 101
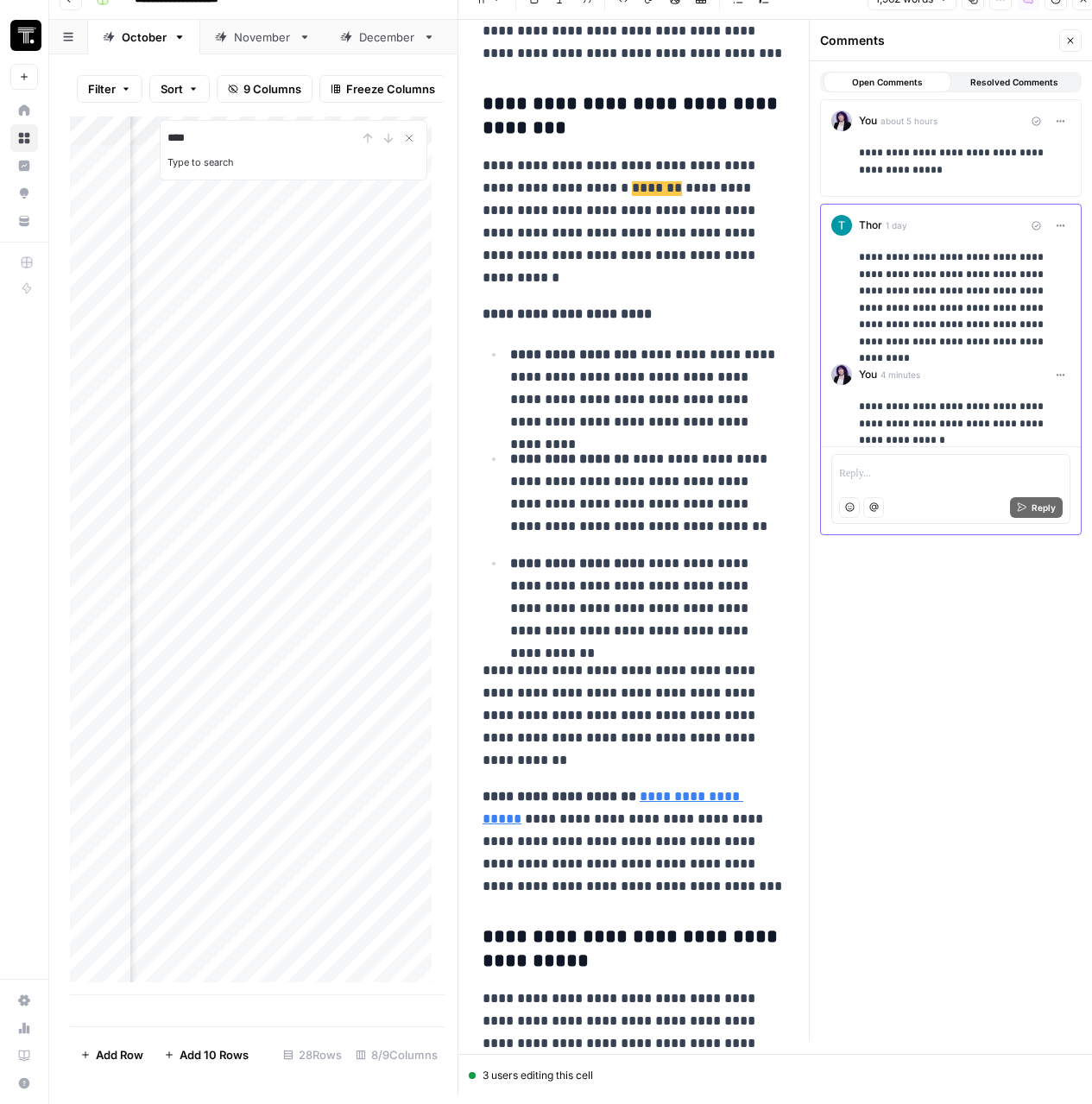
click at [672, 192] on span "*******" at bounding box center [656, 188] width 50 height 15
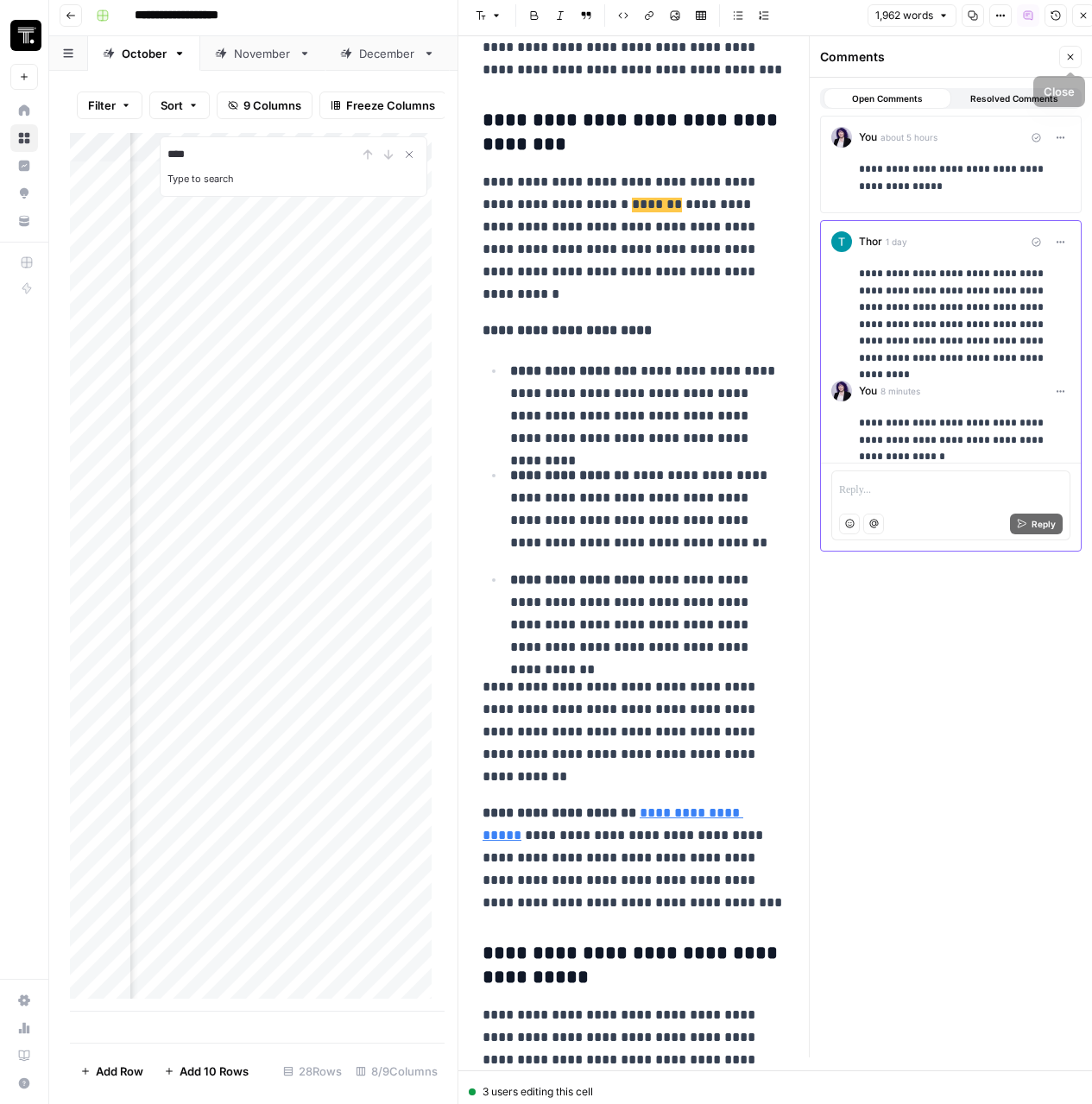
scroll to position [0, 0]
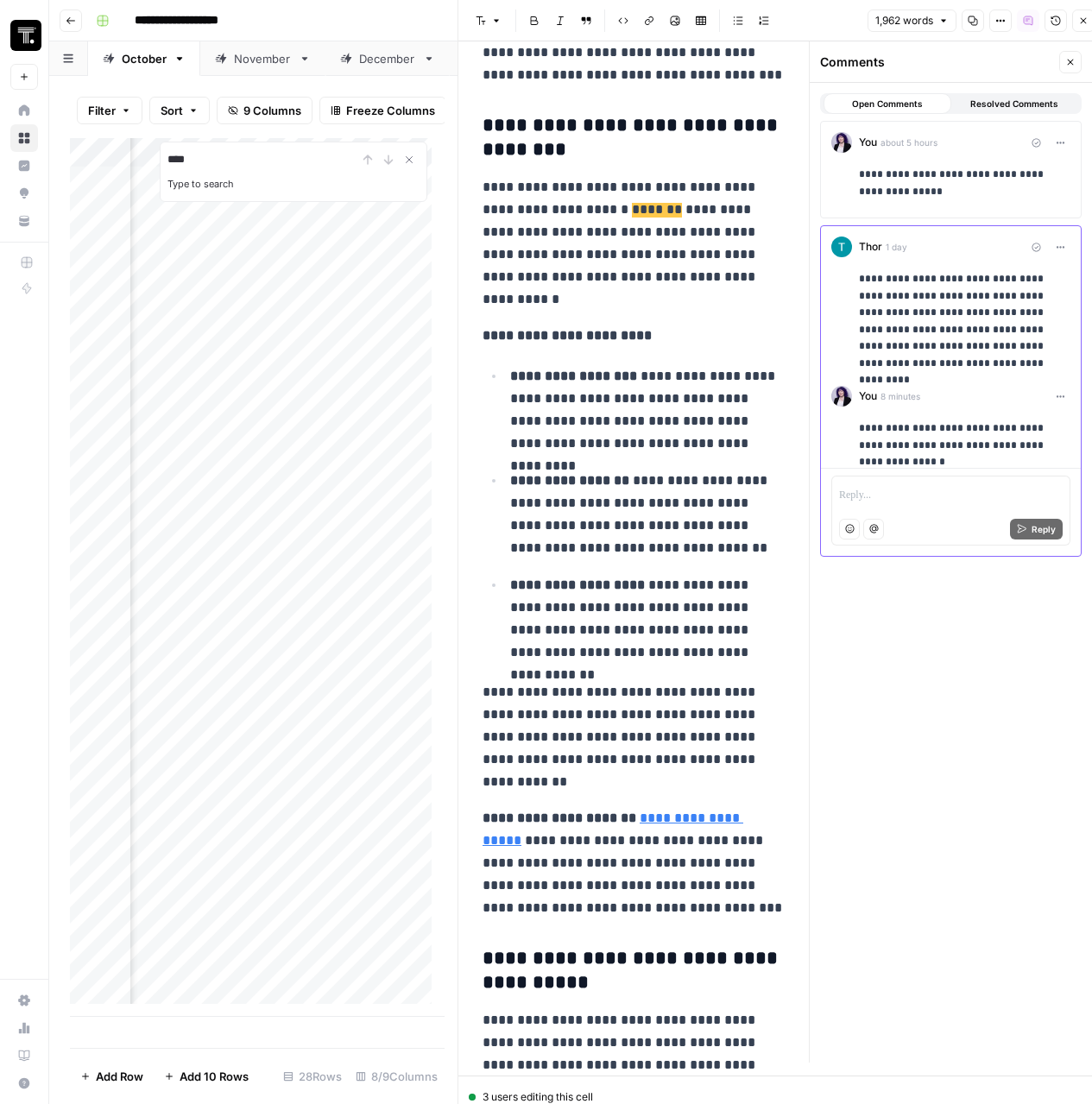
click at [1054, 21] on icon "button" at bounding box center [1056, 21] width 11 height 11
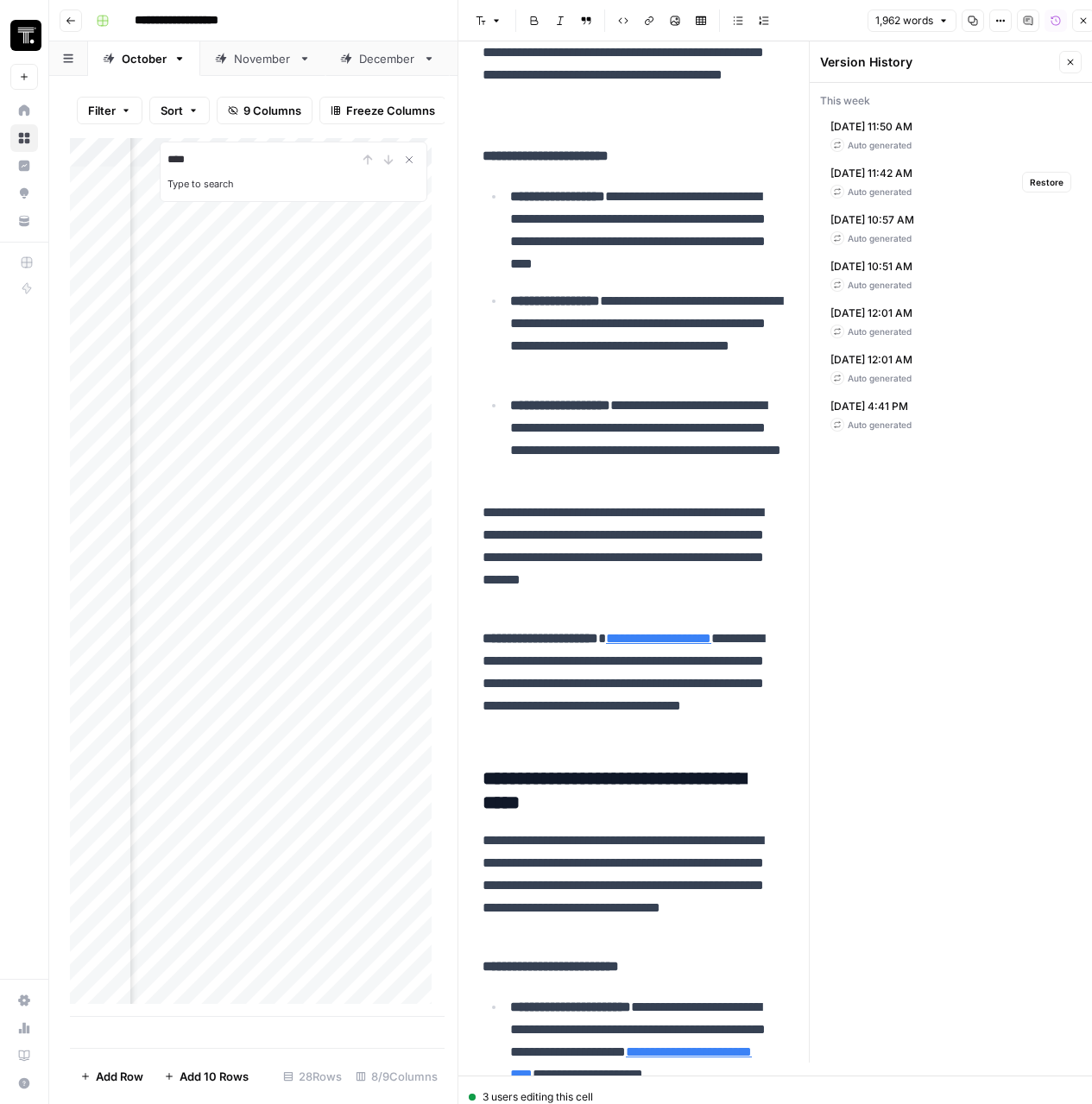
click at [888, 173] on span "Oct 10, 2025 11:42 AM" at bounding box center [871, 174] width 82 height 16
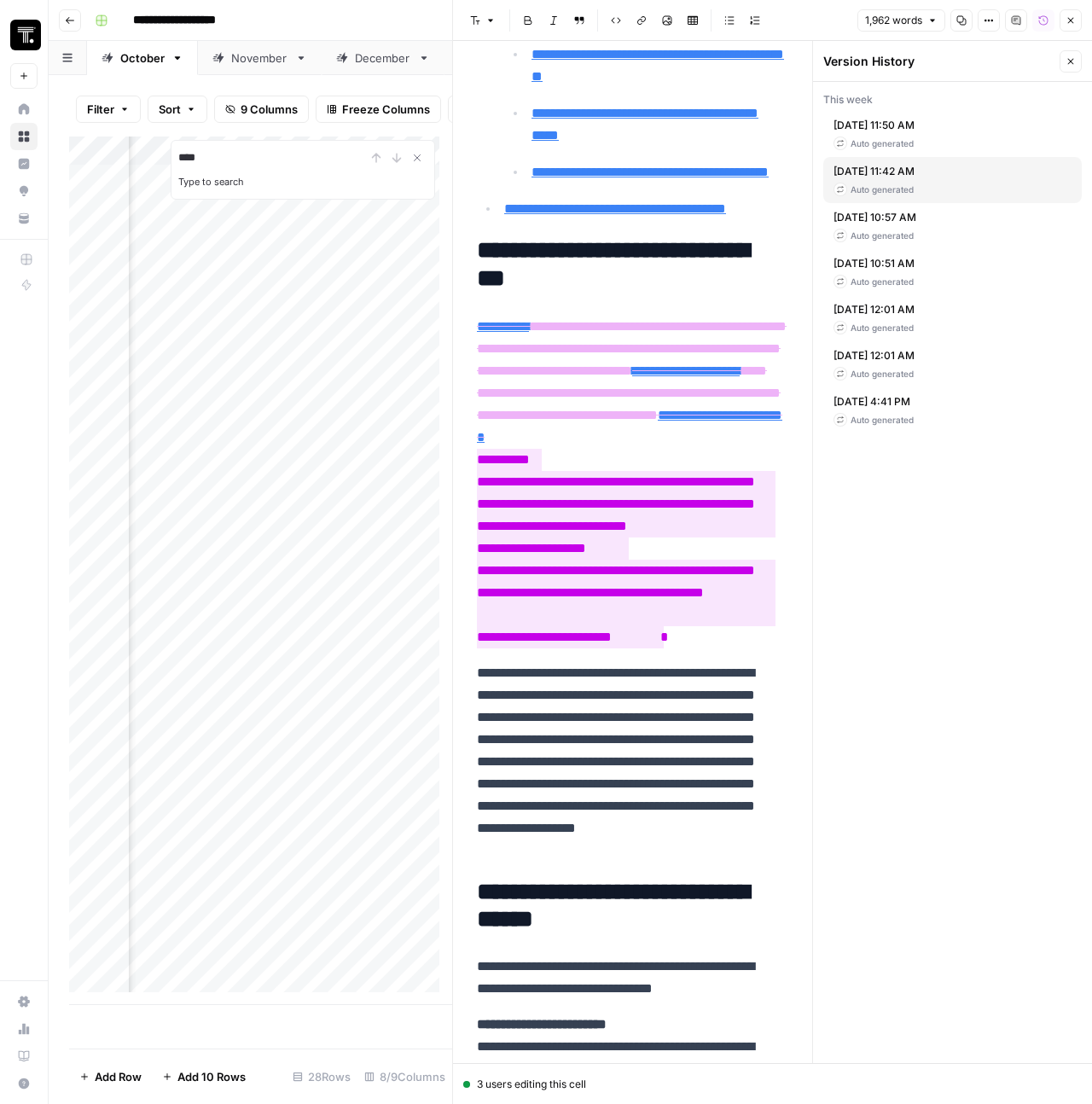
scroll to position [998, 0]
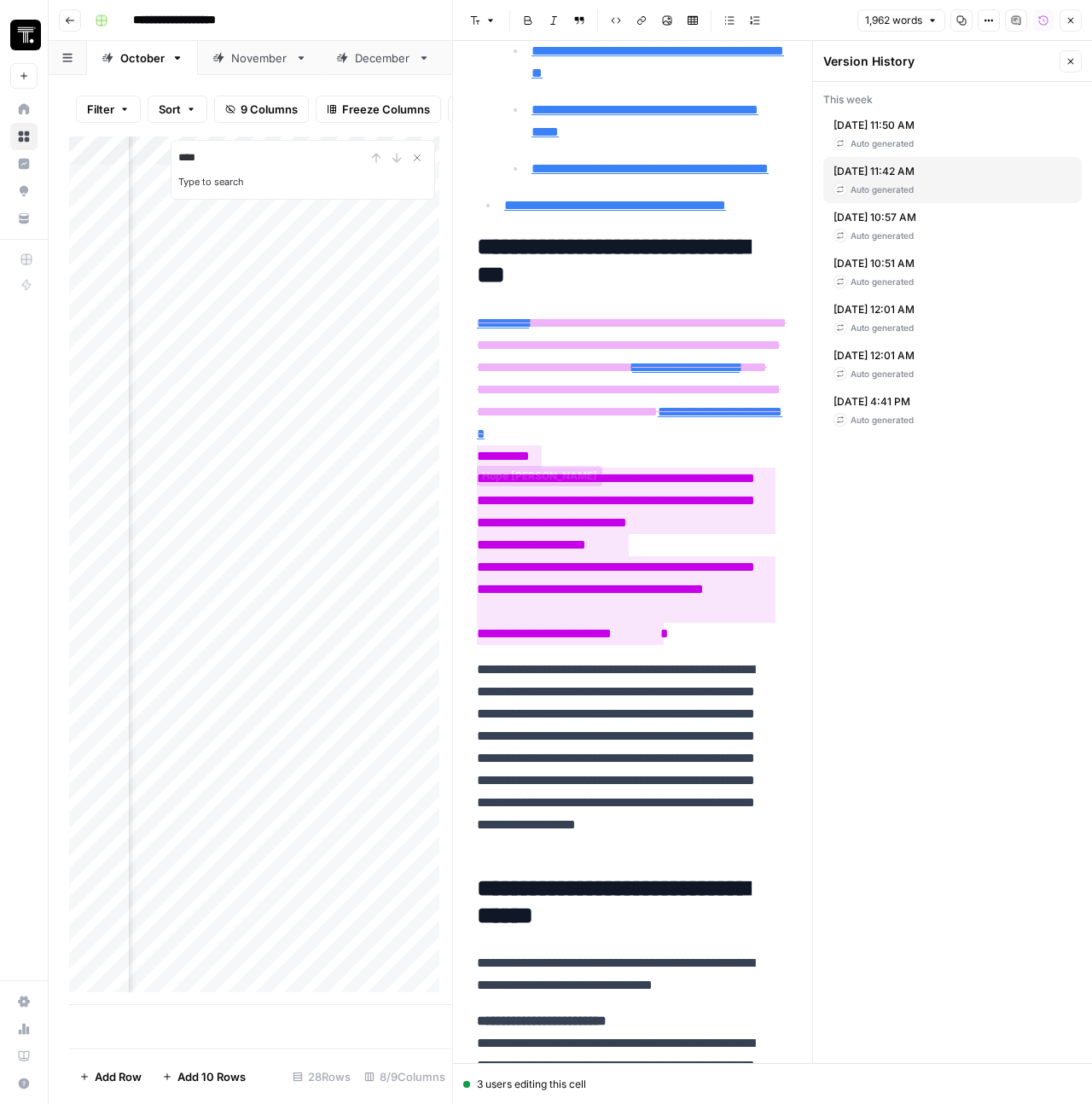
type input "https://www.thoughtspot.com/data-trends/data-and-analytics-engineering/agentic-…"
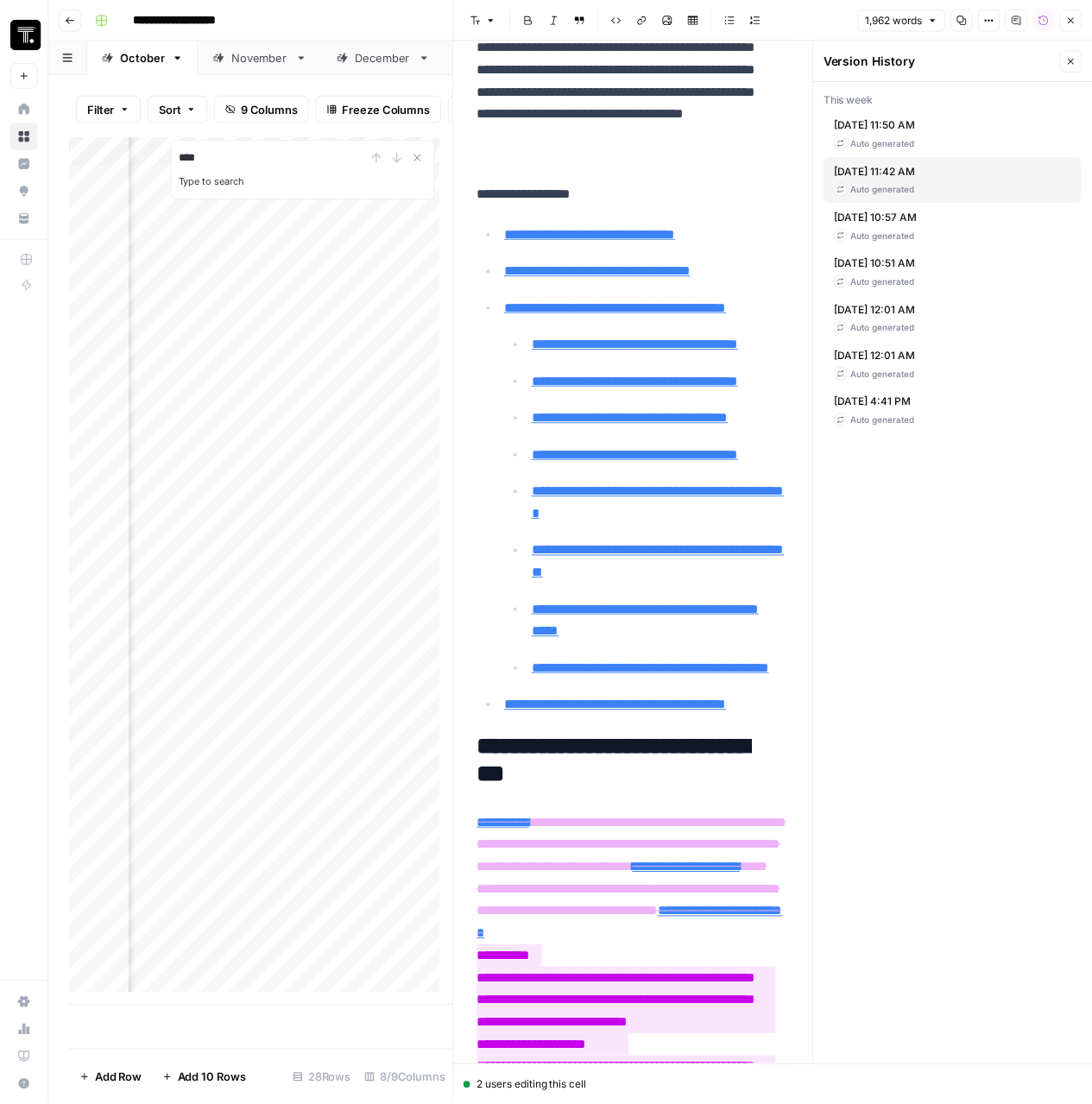
scroll to position [0, 0]
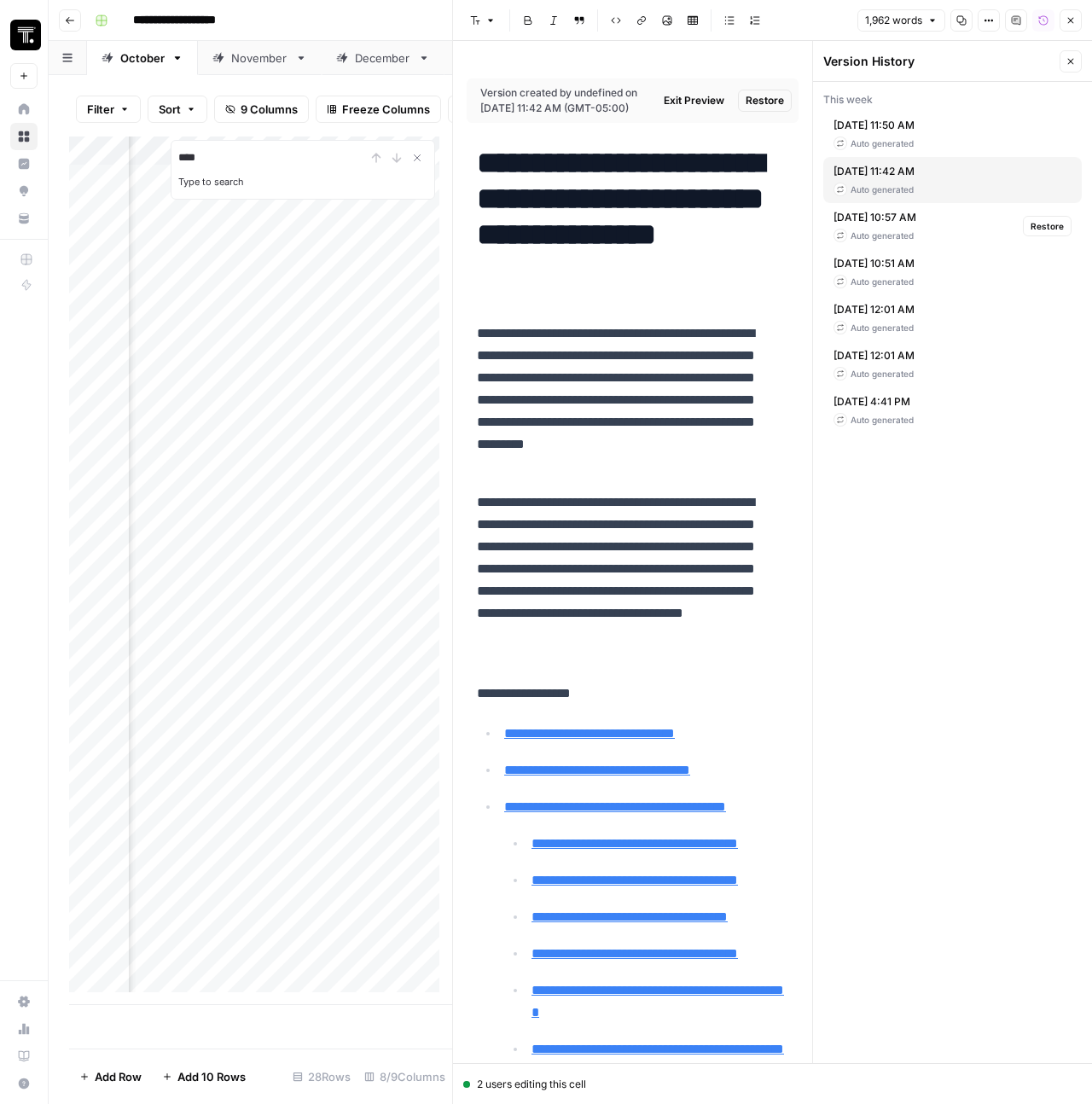
click at [952, 215] on div "Oct 10, 2025 10:57 AM Auto generated Restore" at bounding box center [952, 226] width 258 height 46
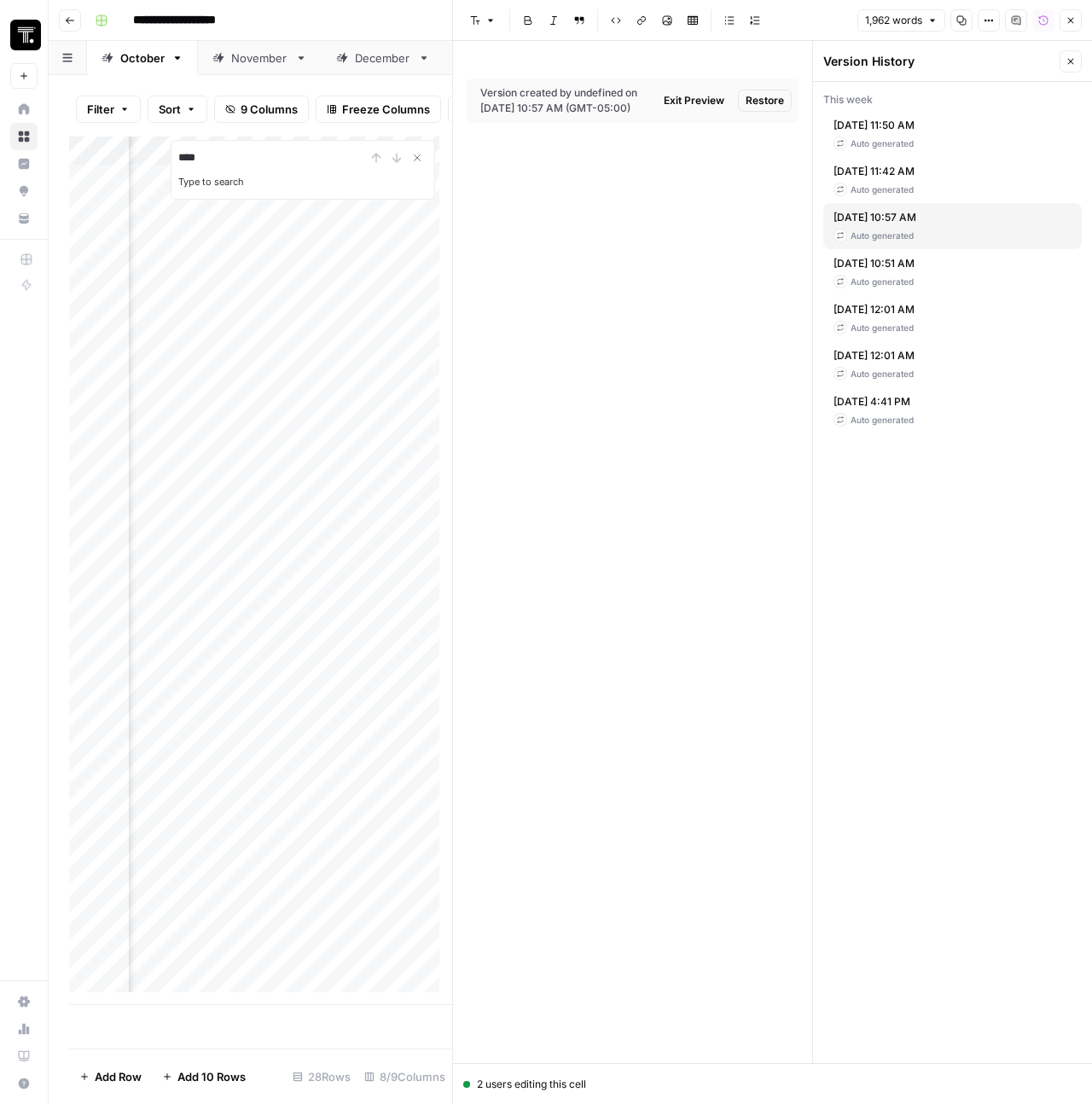
click at [953, 135] on div "Oct 10, 2025 11:50 AM Auto generated" at bounding box center [952, 133] width 258 height 46
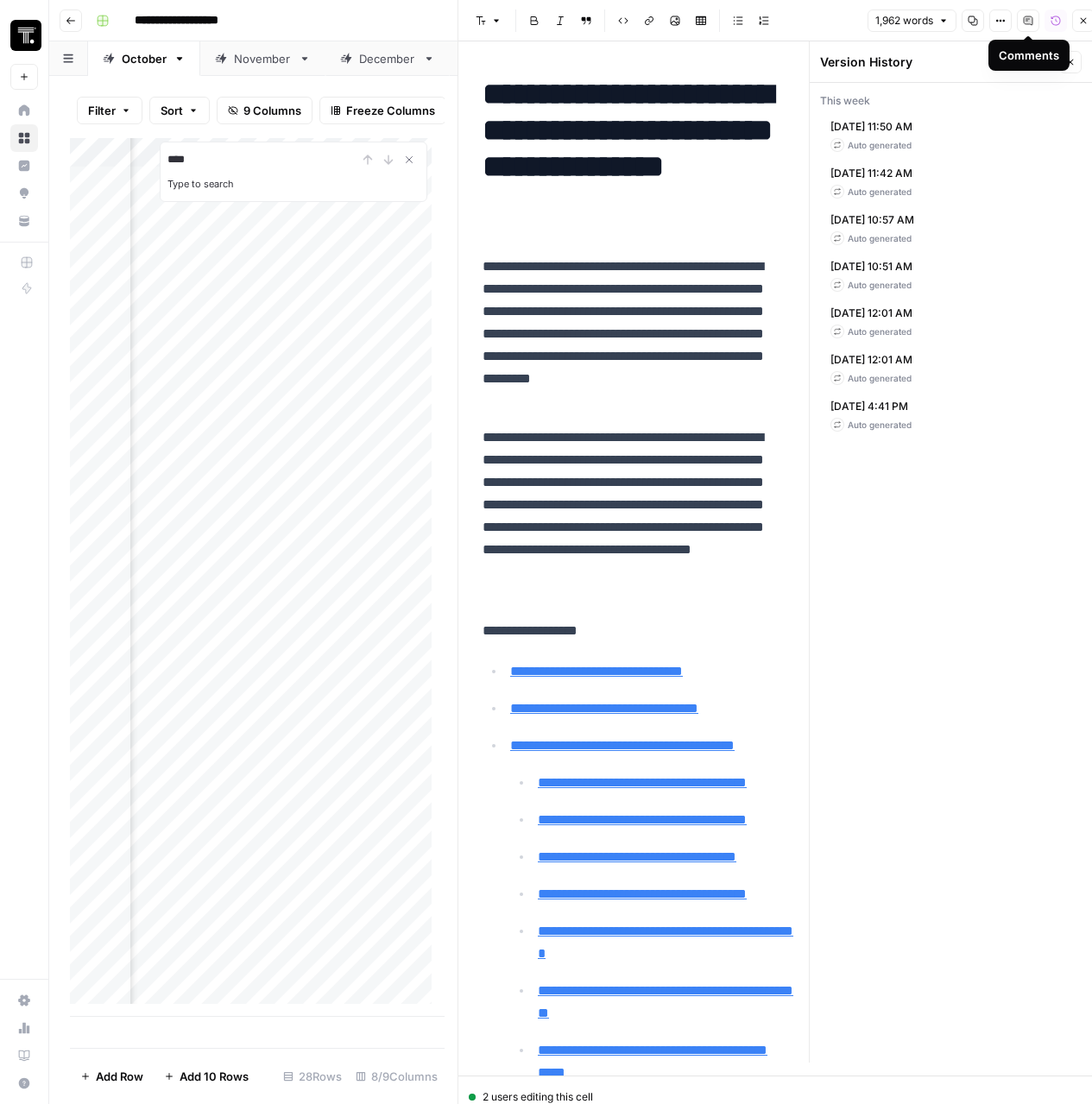
click at [1022, 21] on button "Comments" at bounding box center [1028, 20] width 22 height 22
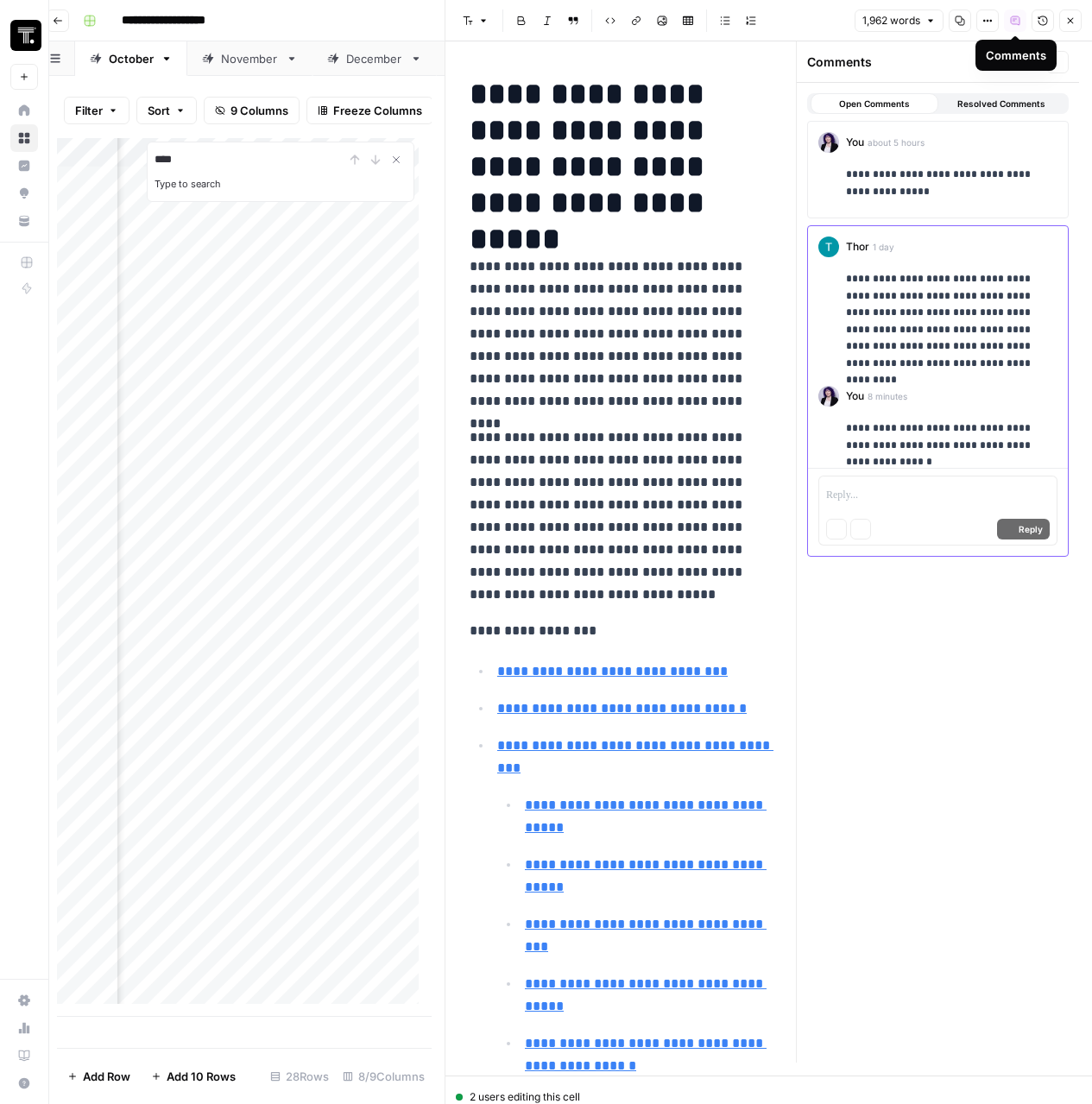
scroll to position [0, 13]
click at [1029, 94] on button "Resolved Comments" at bounding box center [1002, 103] width 128 height 20
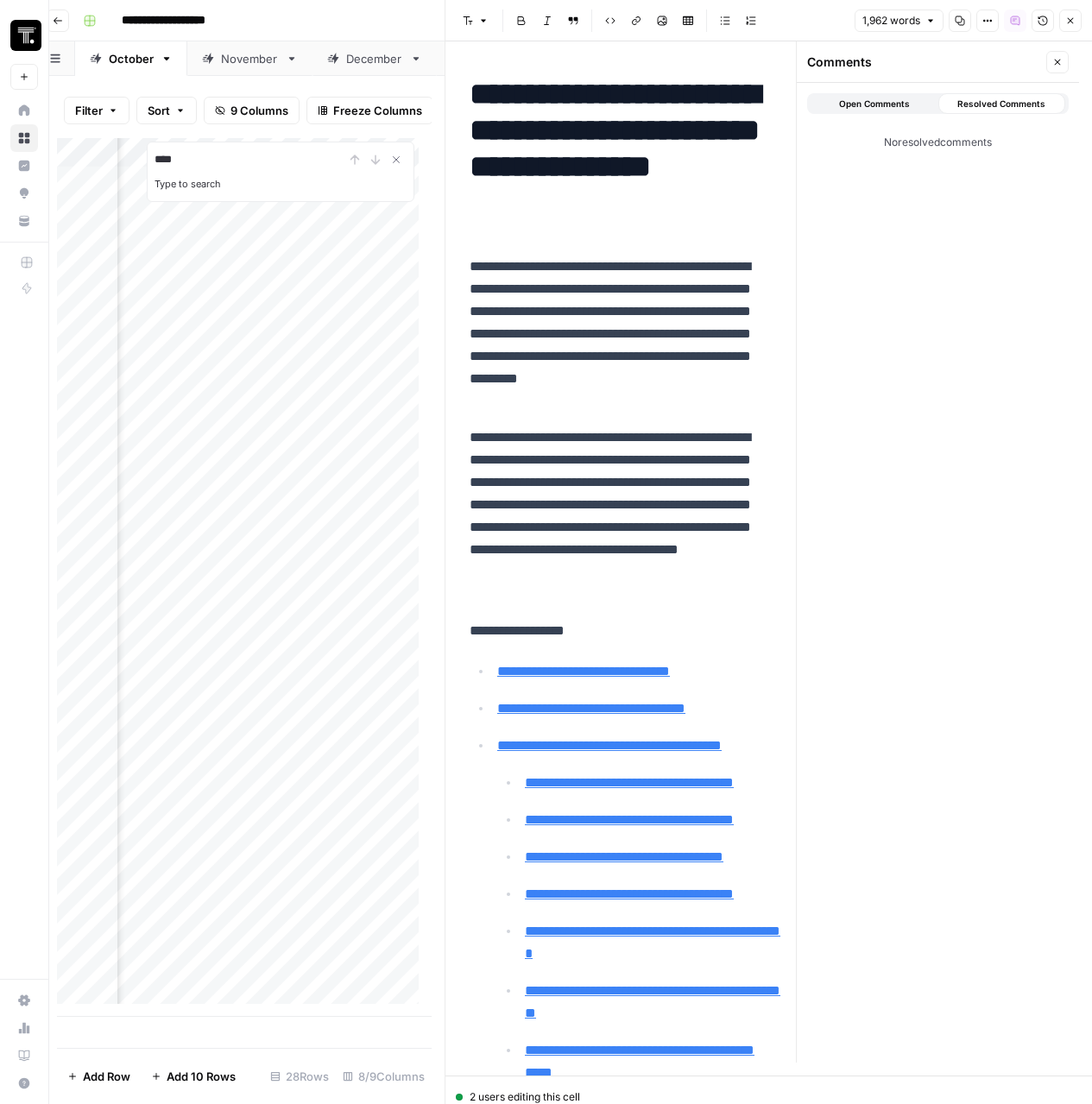
click at [907, 93] on button "Open Comments" at bounding box center [874, 103] width 128 height 20
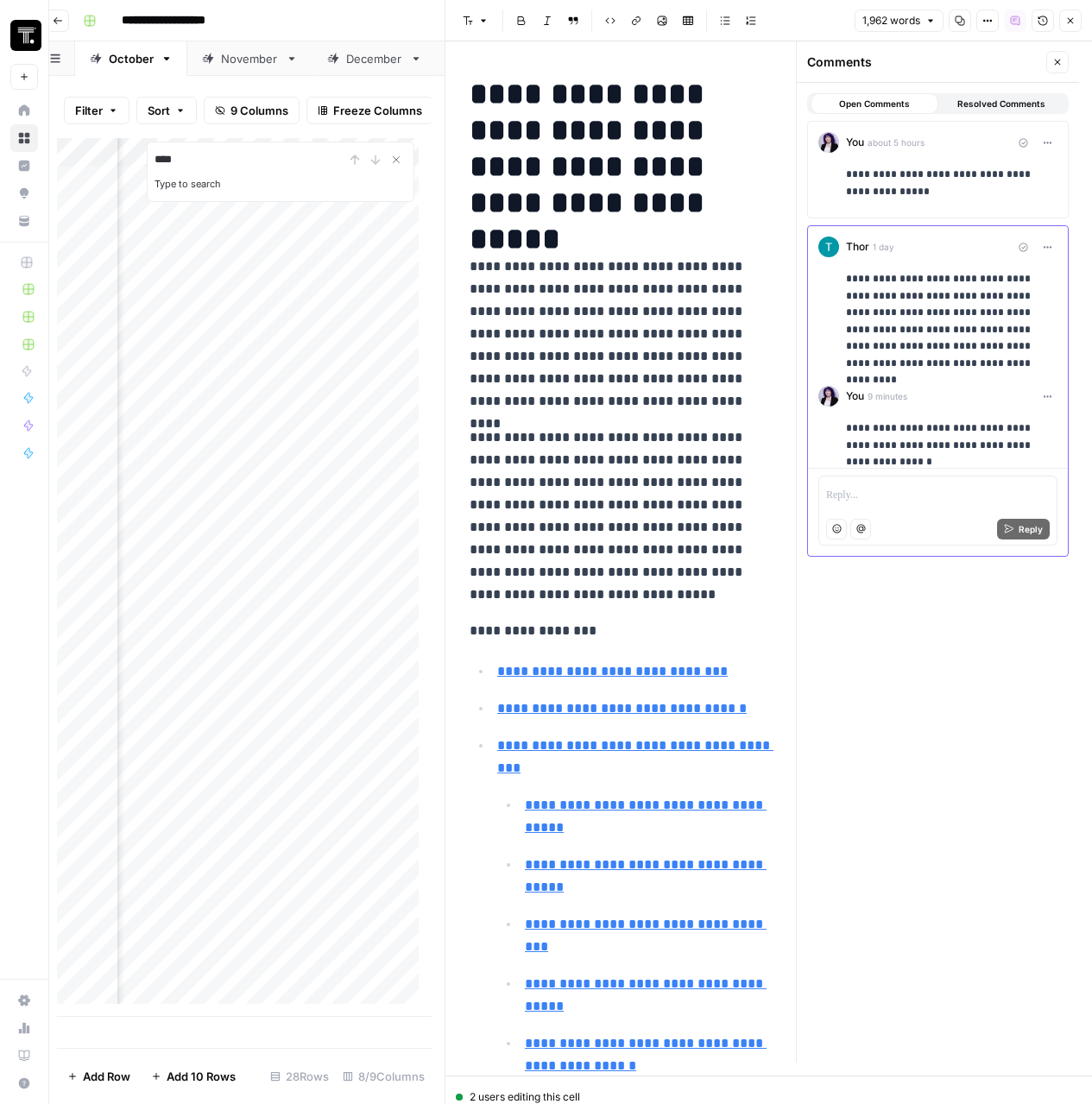
click at [1044, 24] on icon "button" at bounding box center [1043, 21] width 10 height 10
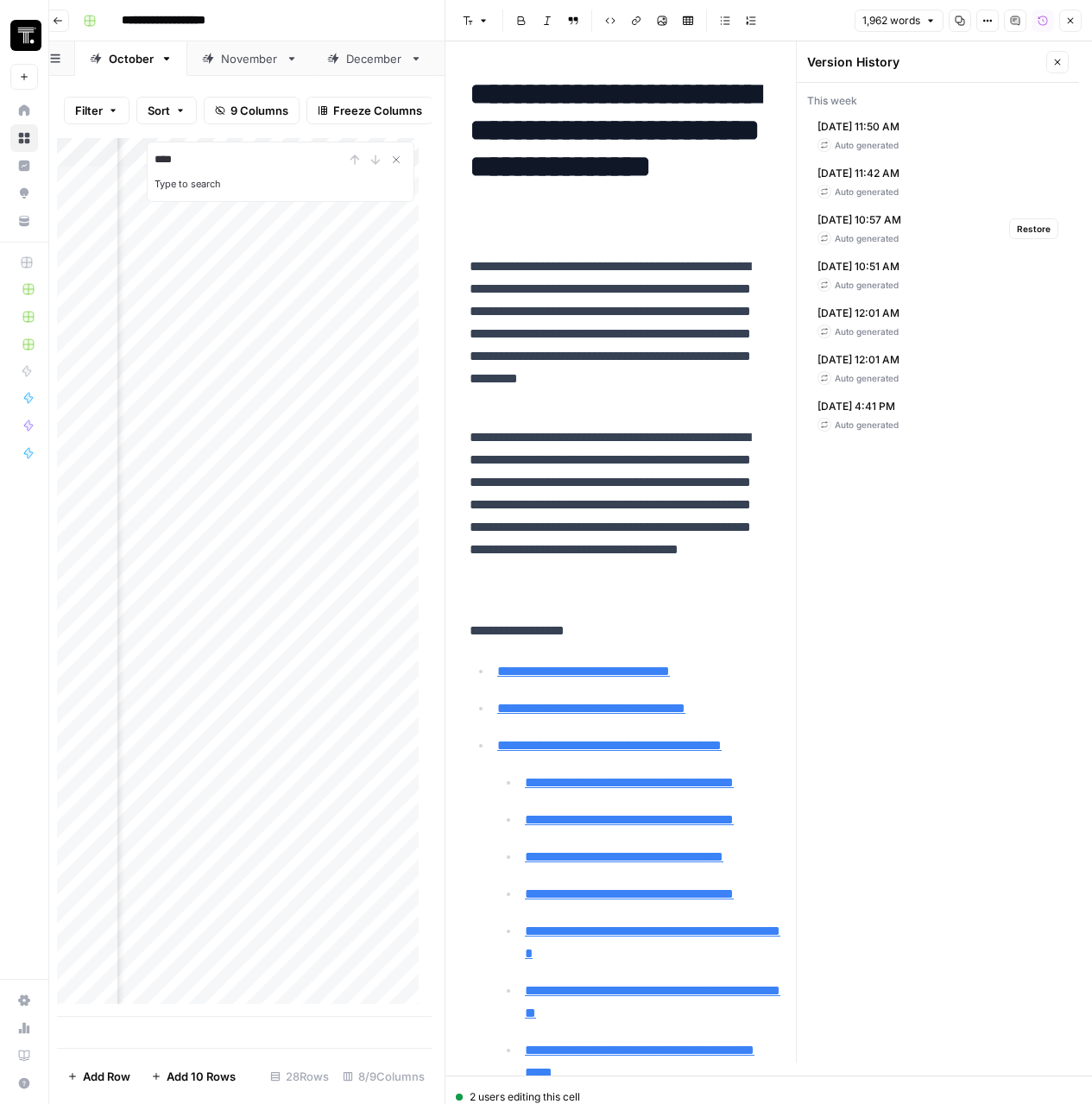
click at [879, 221] on span "Oct 10, 2025 10:57 AM" at bounding box center [859, 220] width 84 height 16
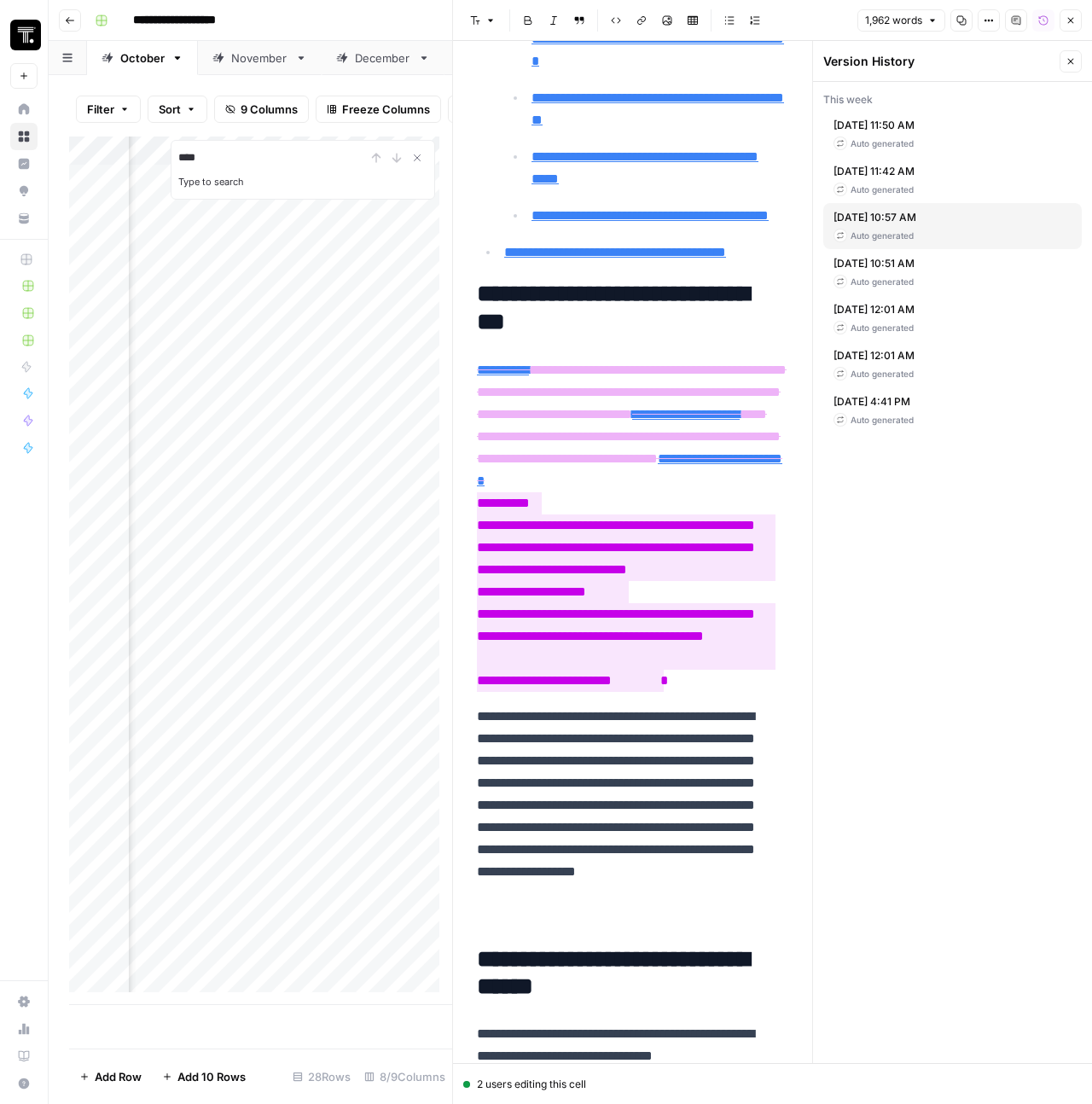
scroll to position [1499, 0]
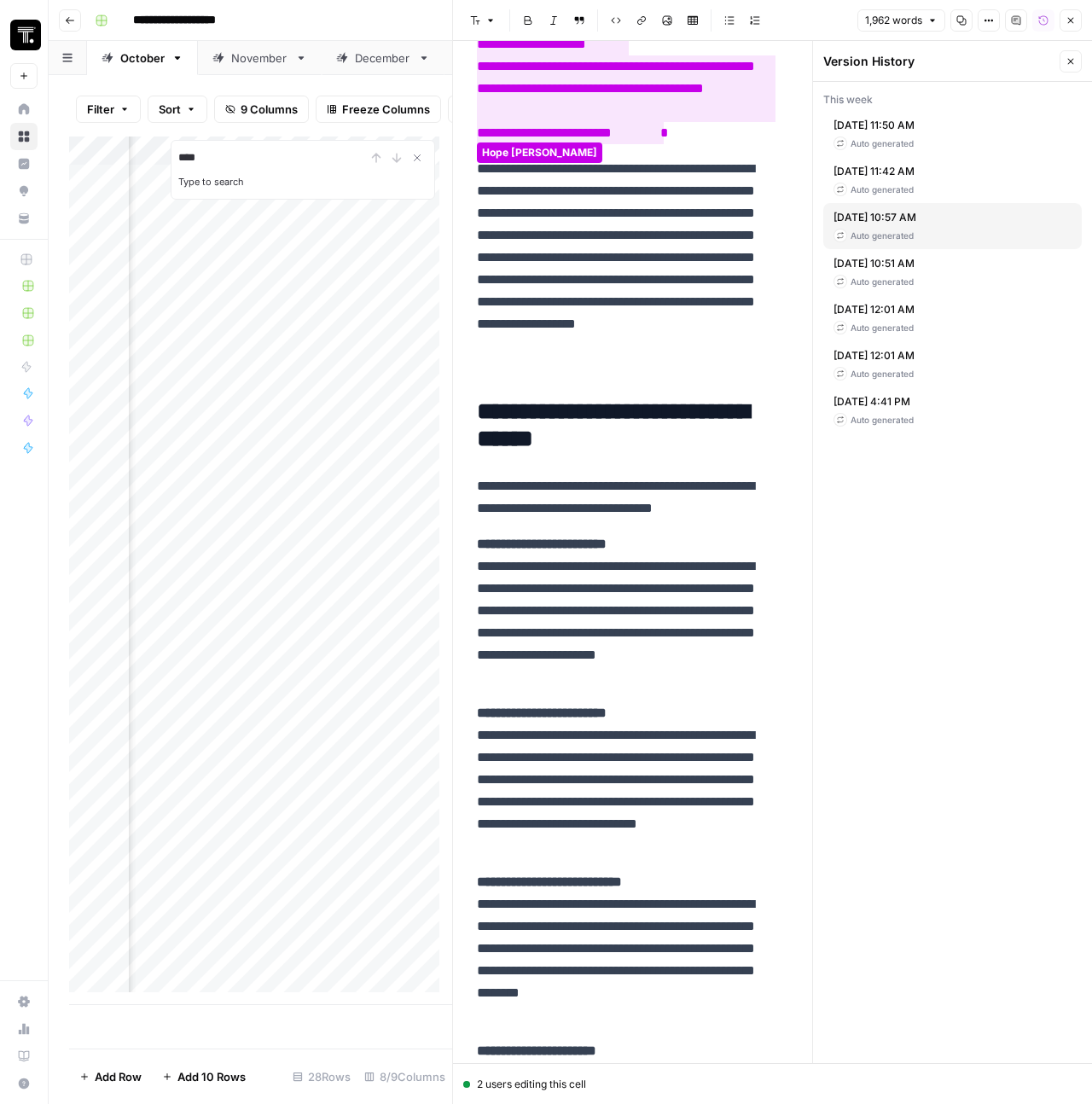
click at [657, 33] on div "**********" at bounding box center [626, 0] width 298 height 66
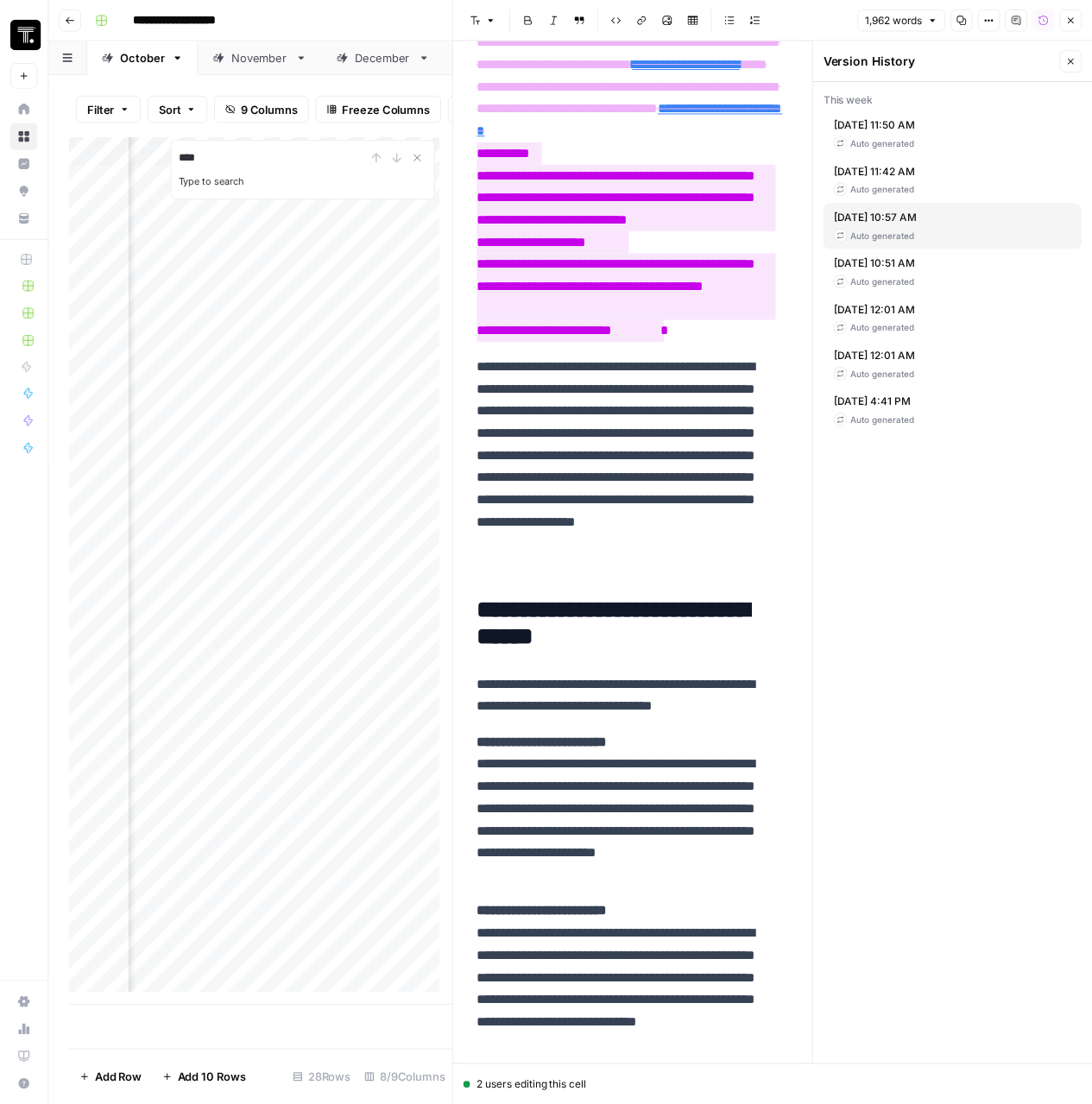
scroll to position [1250, 0]
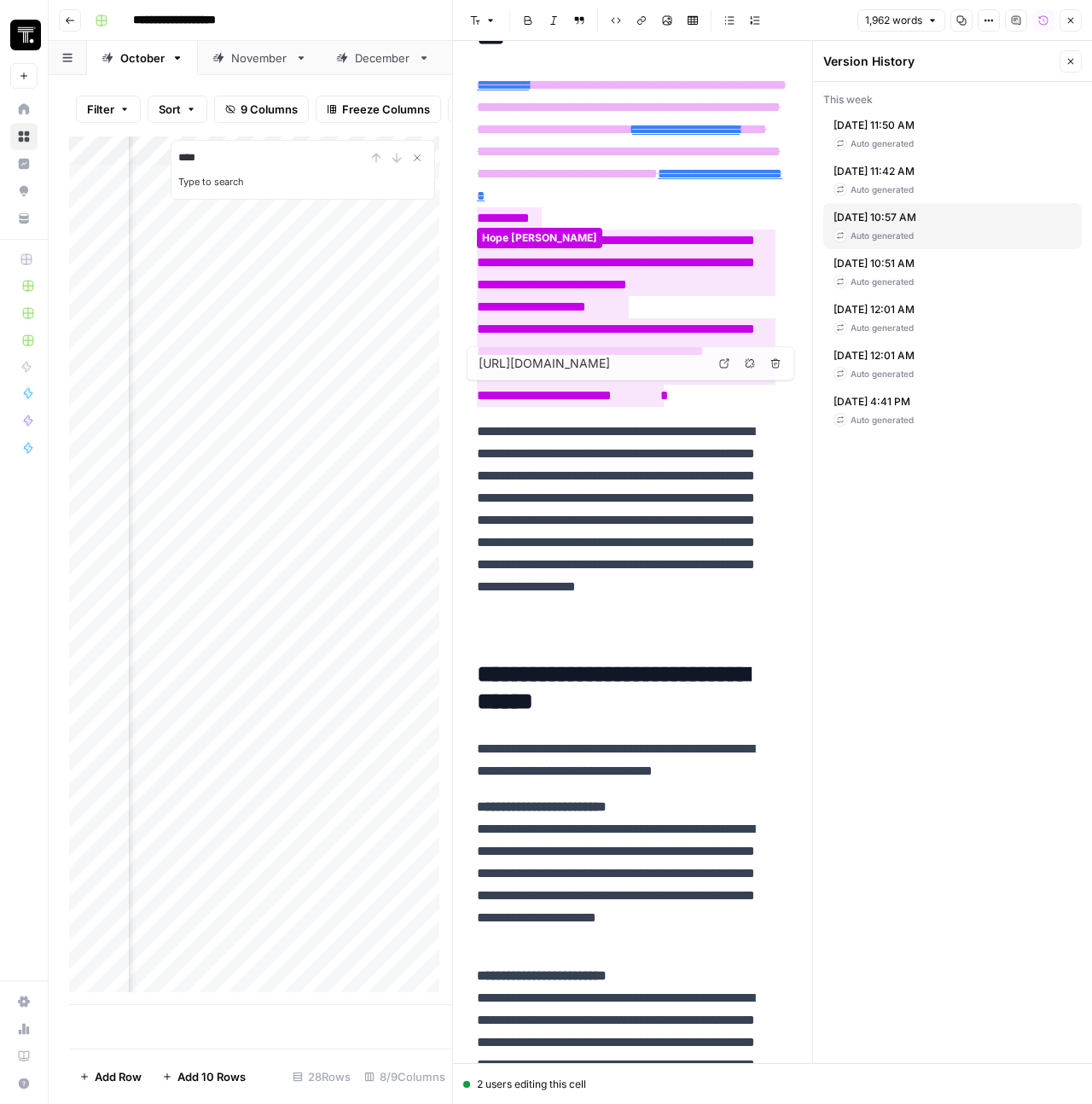
click at [649, 136] on span "**********" at bounding box center [631, 107] width 310 height 58
click at [1071, 62] on icon "button" at bounding box center [1071, 62] width 10 height 10
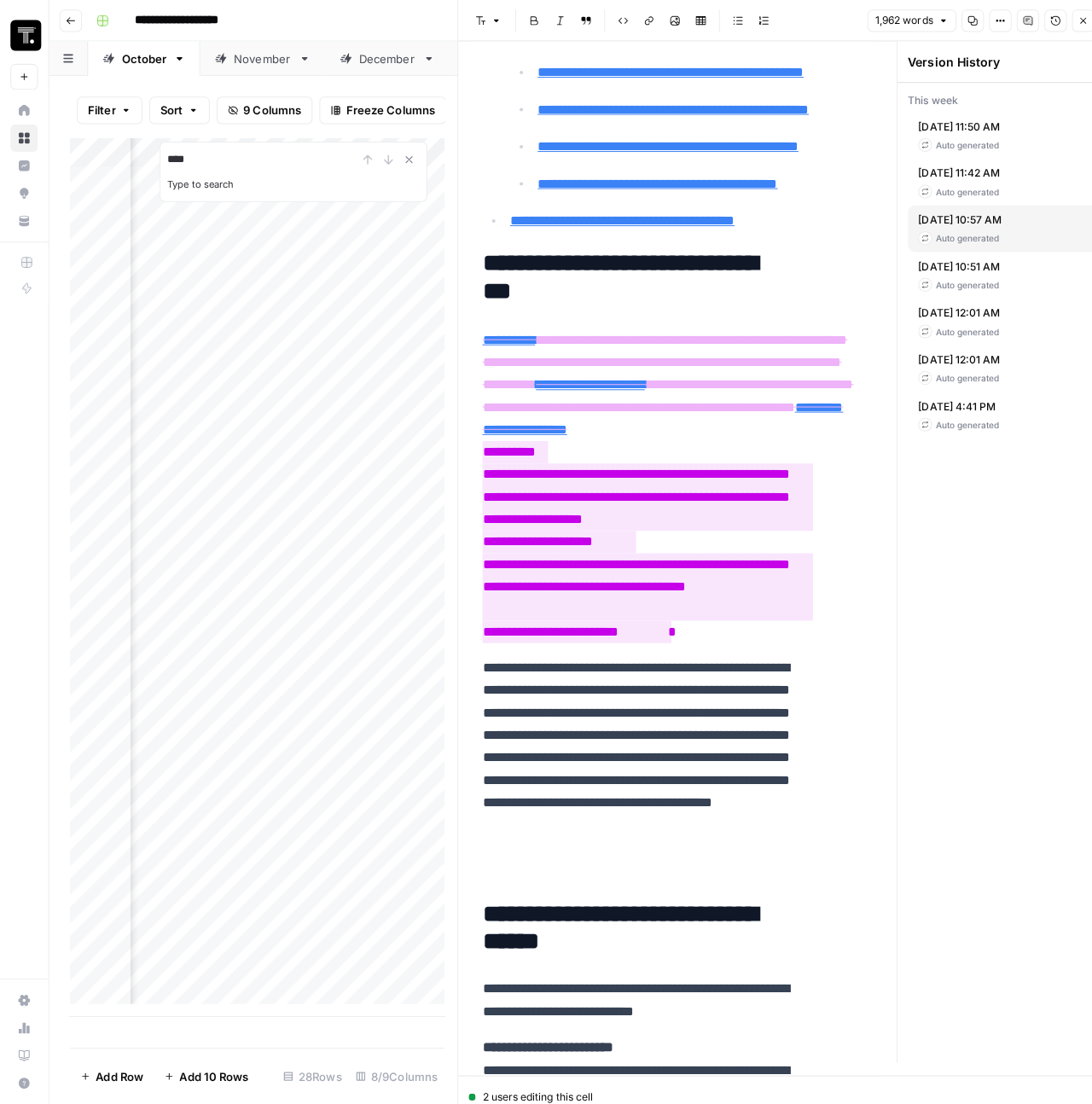
scroll to position [808, 0]
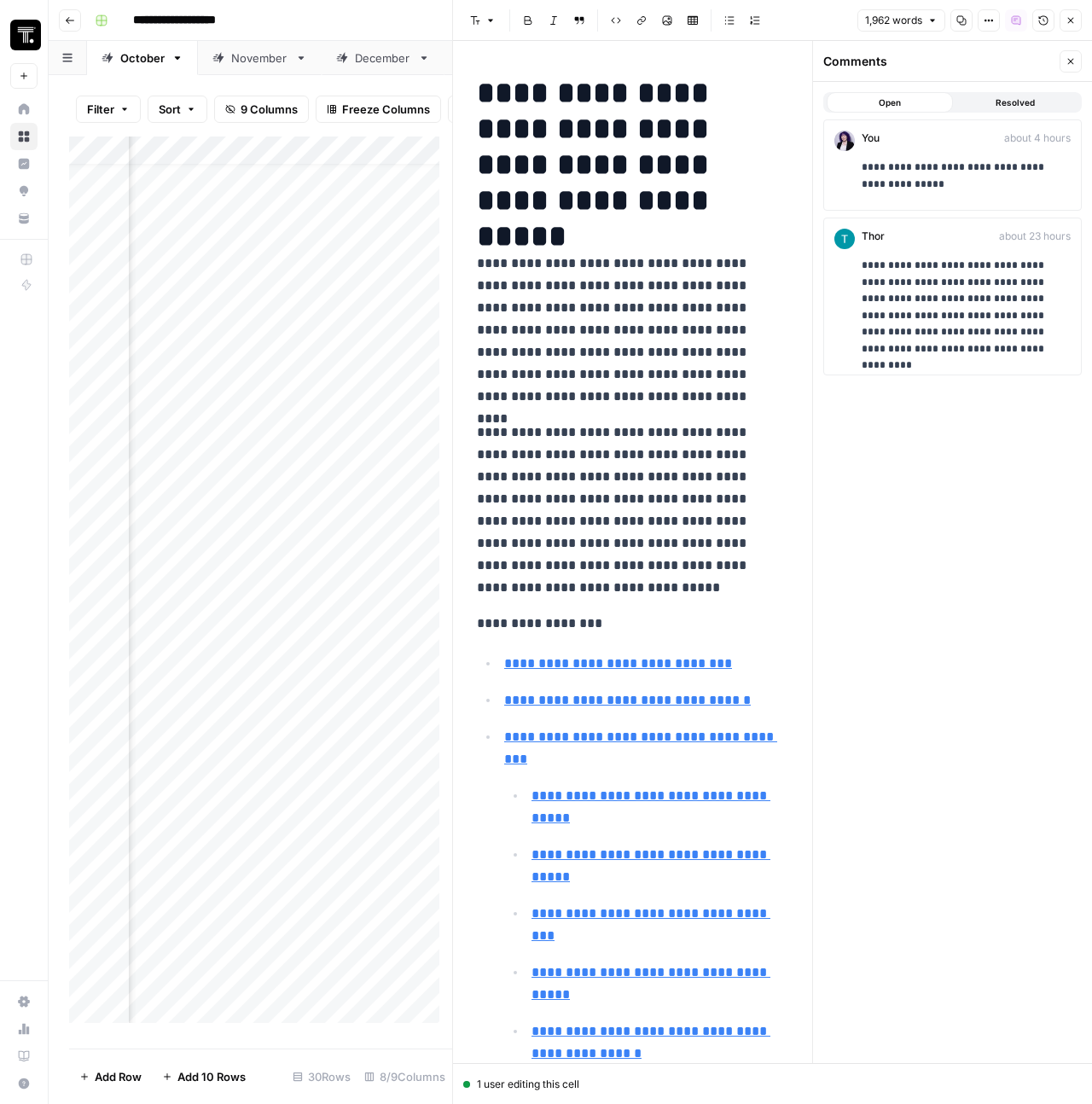
scroll to position [27, 978]
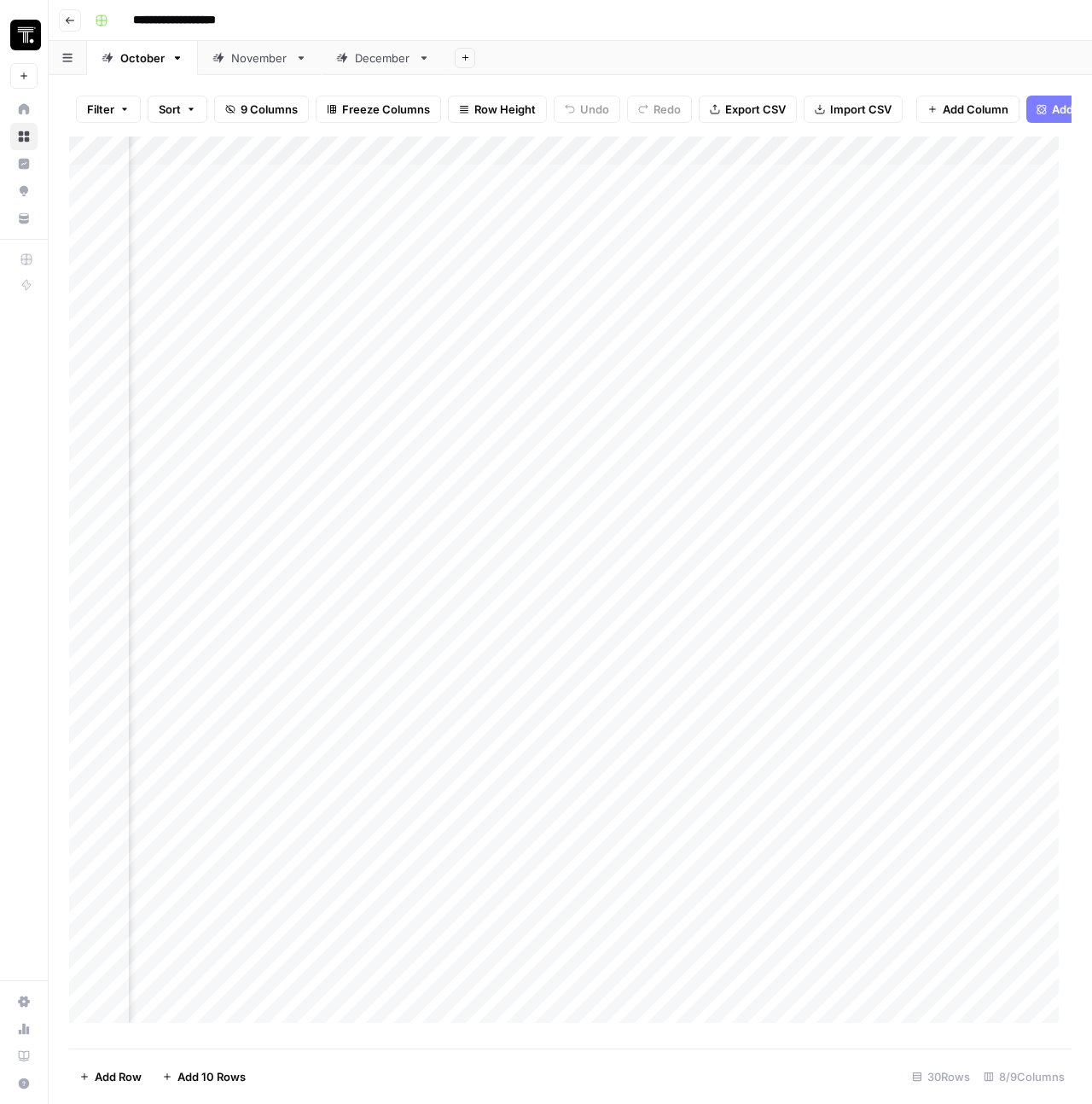
scroll to position [0, 752]
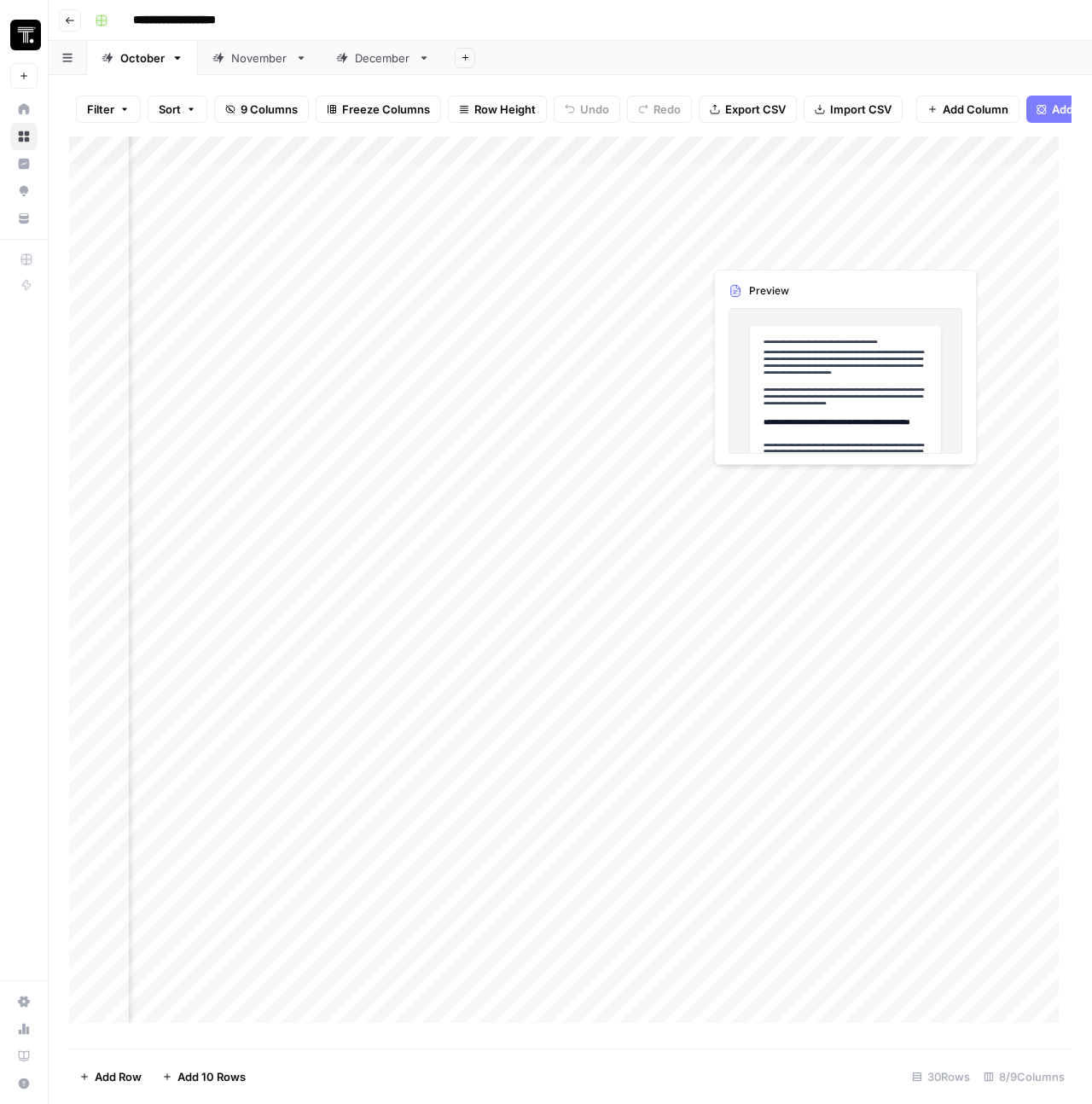
click at [755, 248] on div "Add Column" at bounding box center [570, 586] width 1003 height 899
click at [755, 229] on div "Add Column" at bounding box center [570, 586] width 1003 height 899
click at [753, 246] on div "Add Column" at bounding box center [570, 586] width 1003 height 899
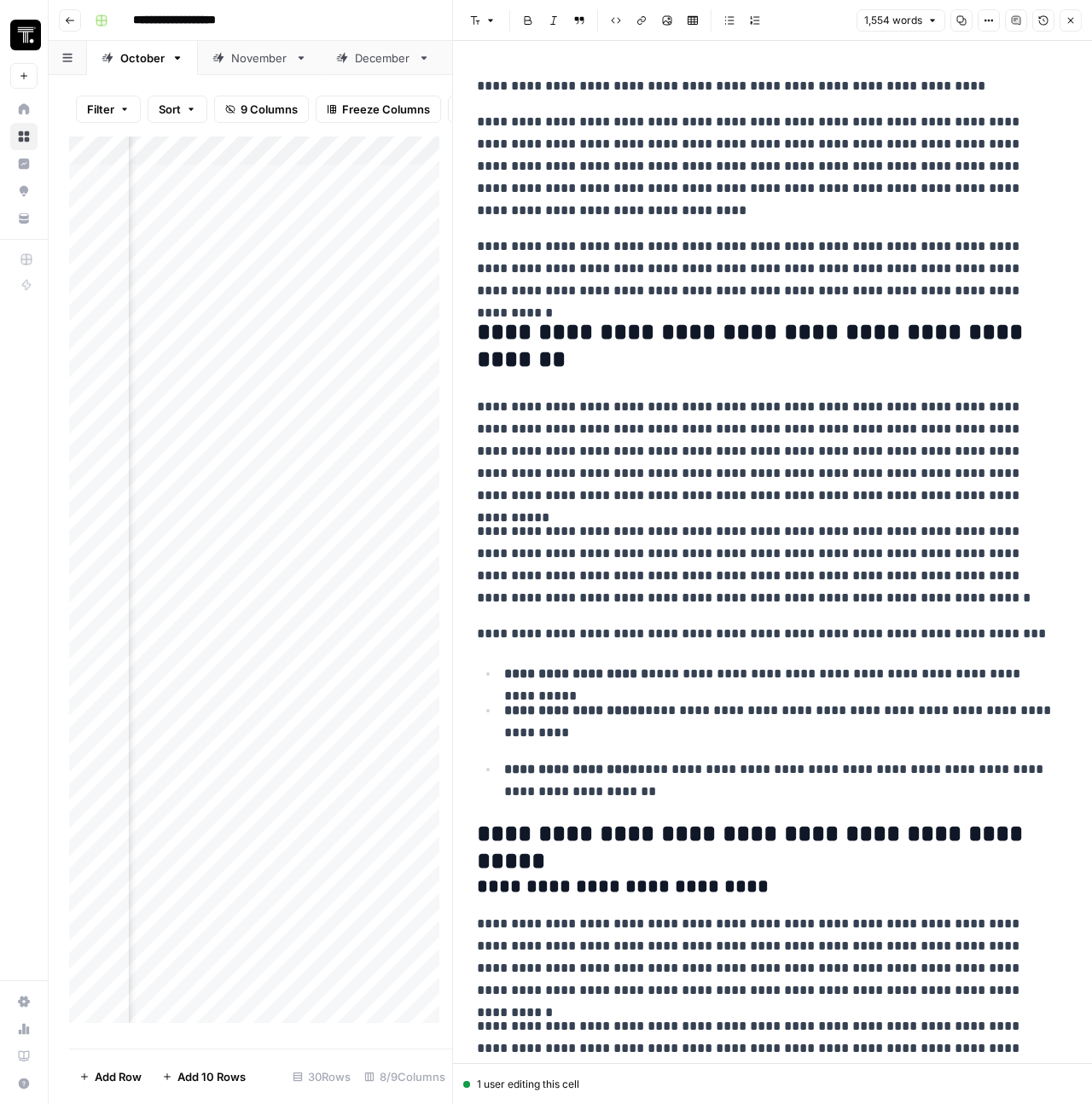
scroll to position [3, 0]
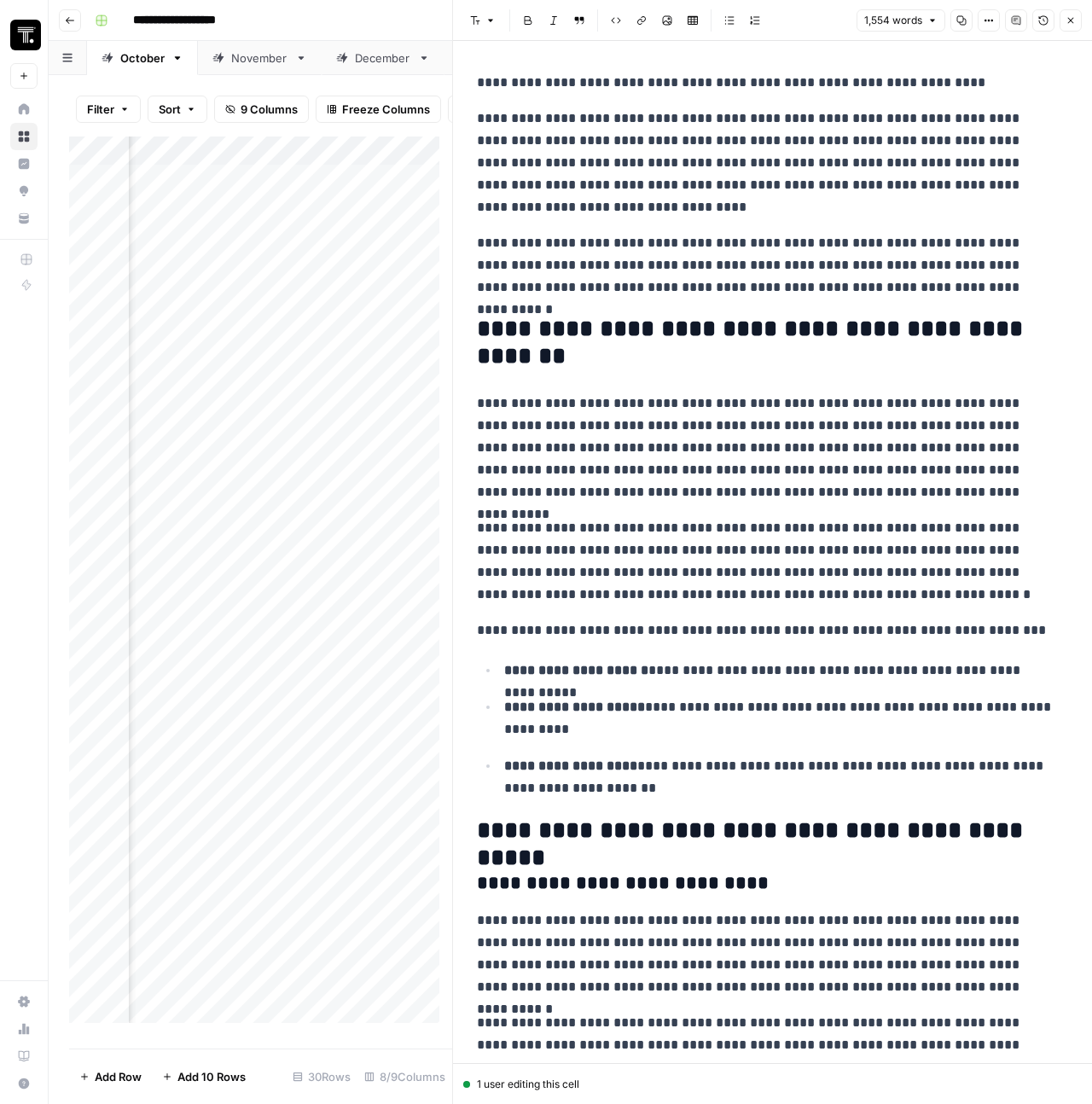
click at [1071, 22] on icon "button" at bounding box center [1071, 21] width 10 height 10
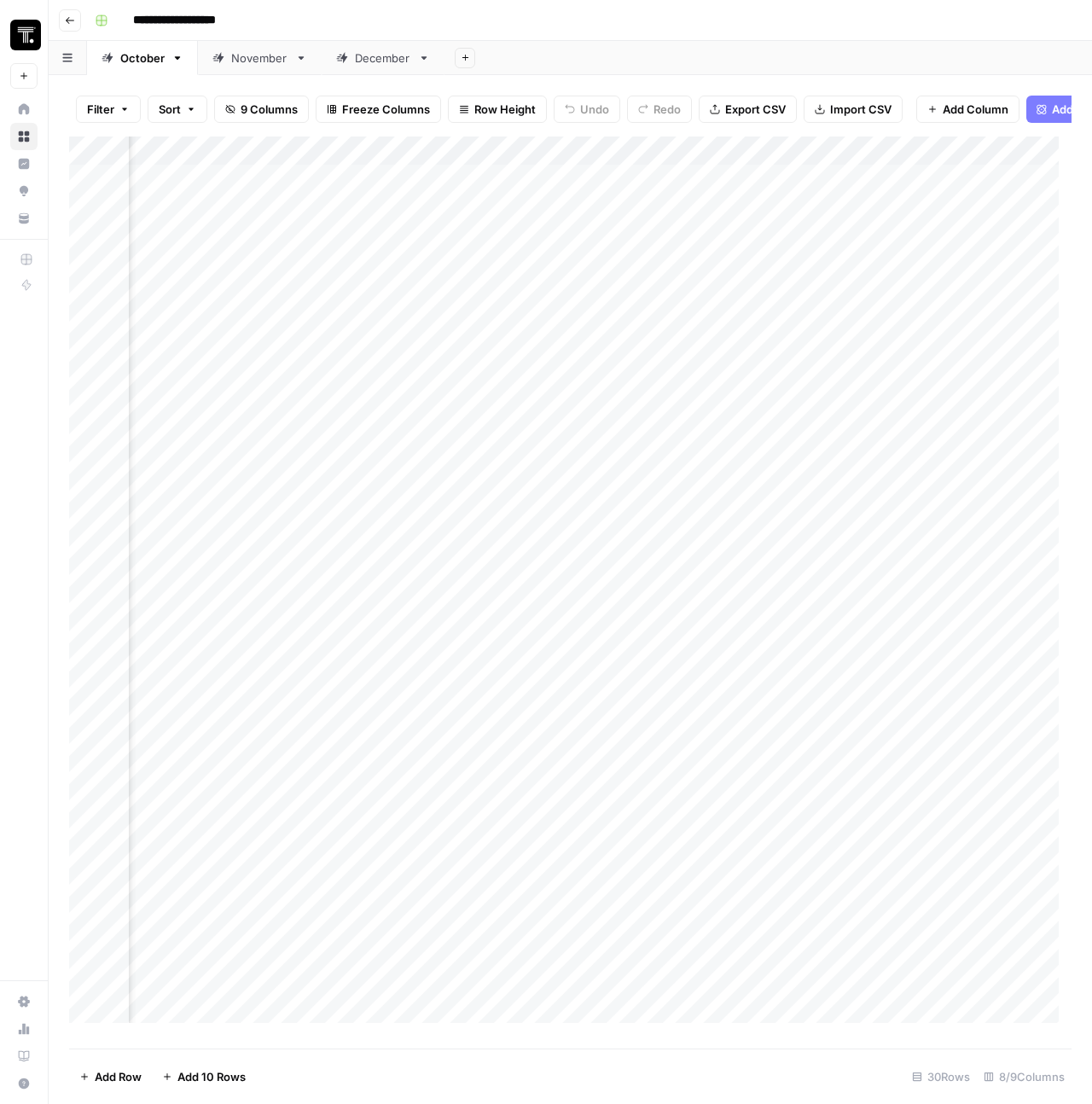
click at [790, 229] on div "Add Column" at bounding box center [570, 586] width 1003 height 899
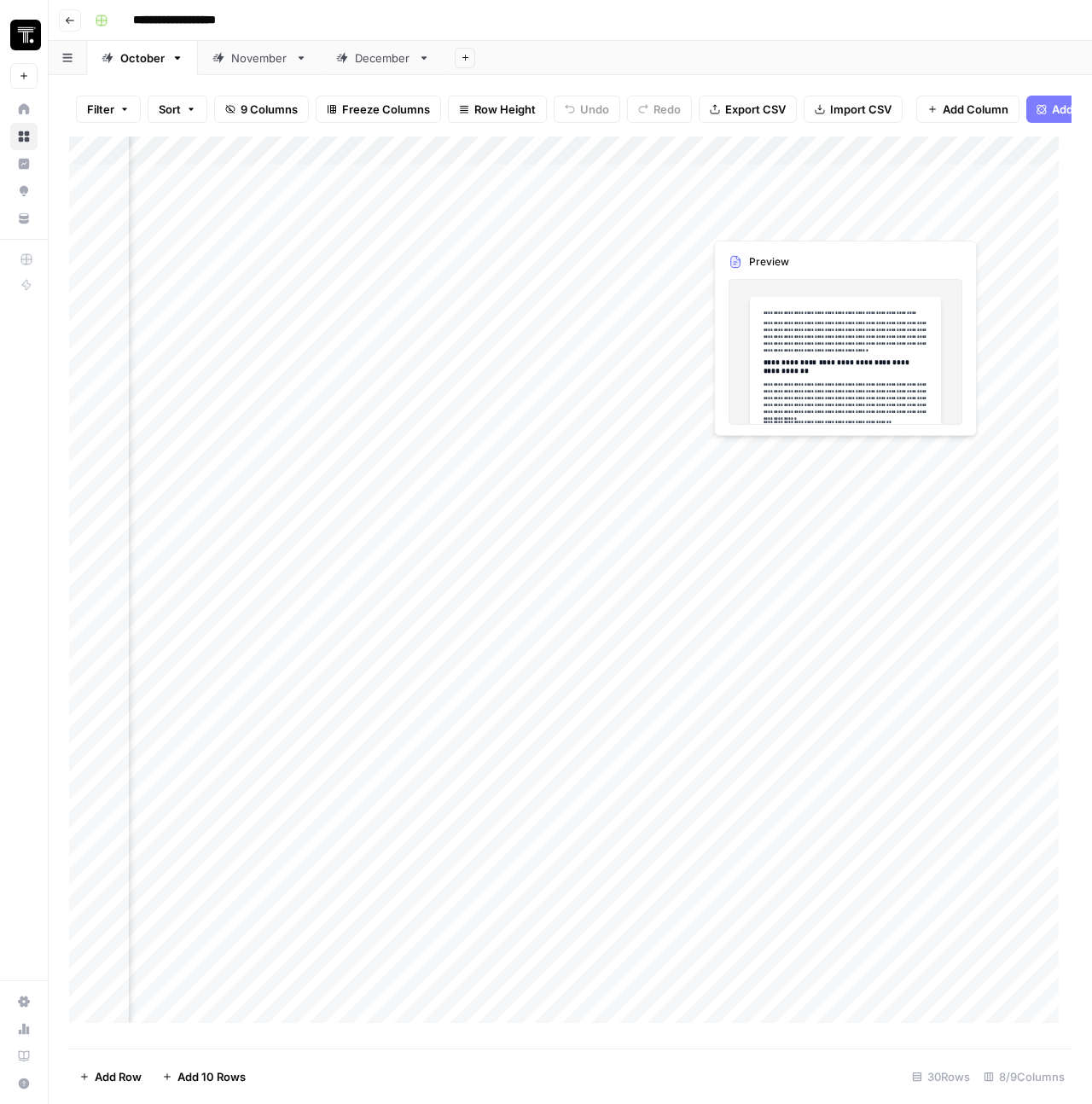
click at [790, 229] on div "Add Column" at bounding box center [570, 586] width 1003 height 899
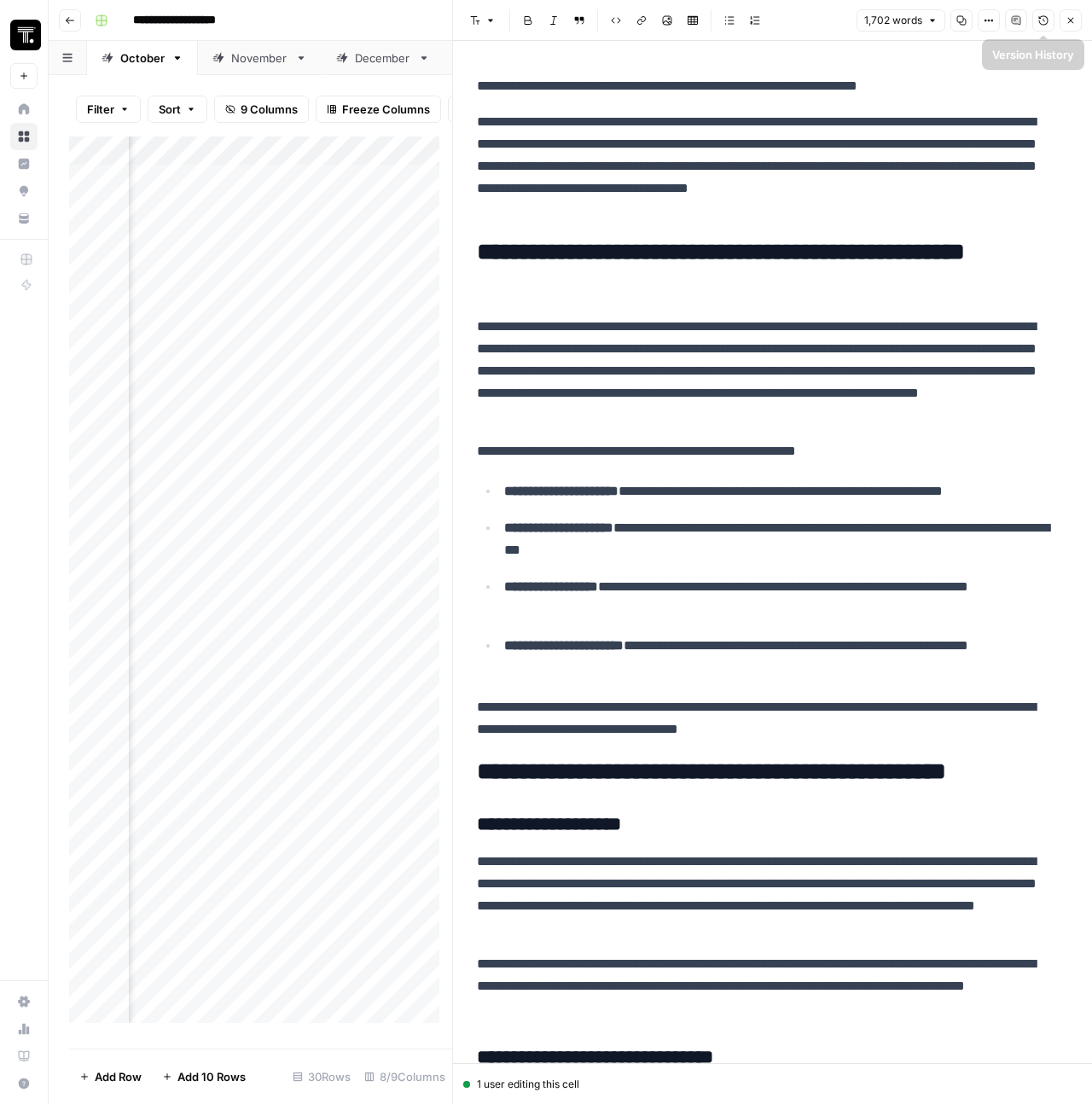
click at [1067, 25] on button "Close" at bounding box center [1070, 20] width 22 height 22
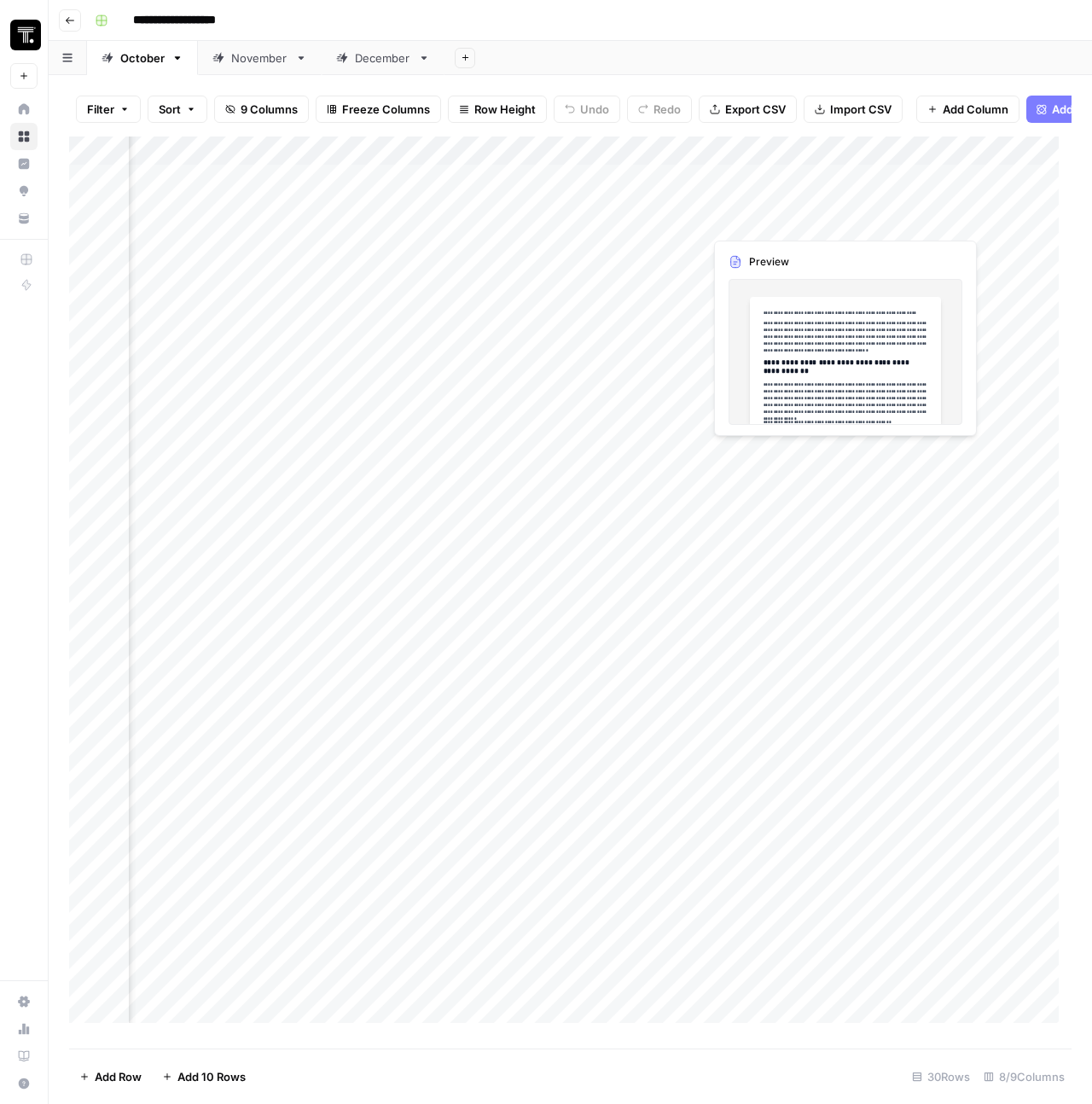
click at [768, 198] on div "Add Column" at bounding box center [570, 586] width 1003 height 899
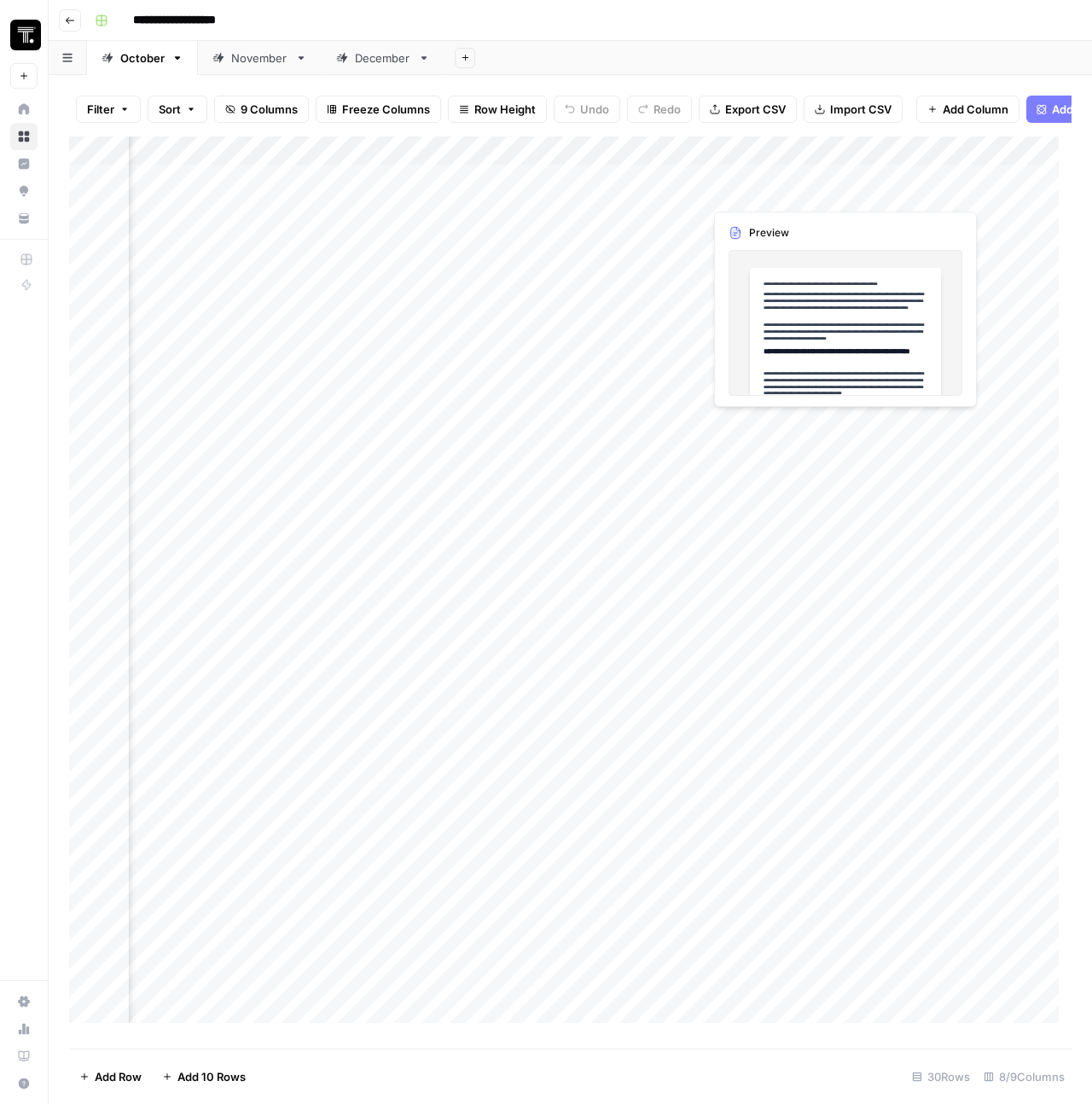
click at [768, 198] on div "Add Column" at bounding box center [570, 586] width 1003 height 899
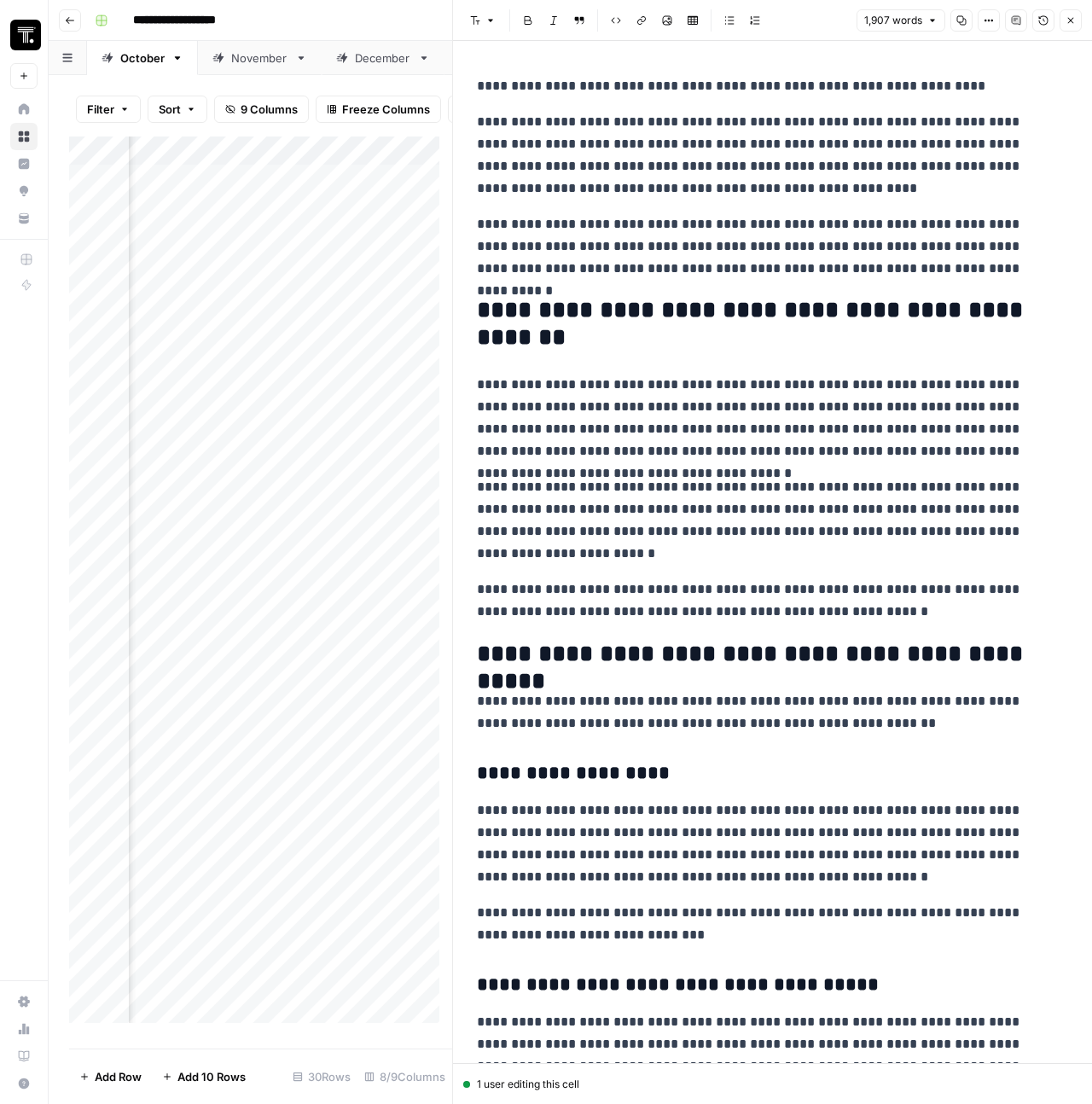
click at [1068, 25] on button "Close" at bounding box center [1070, 20] width 22 height 22
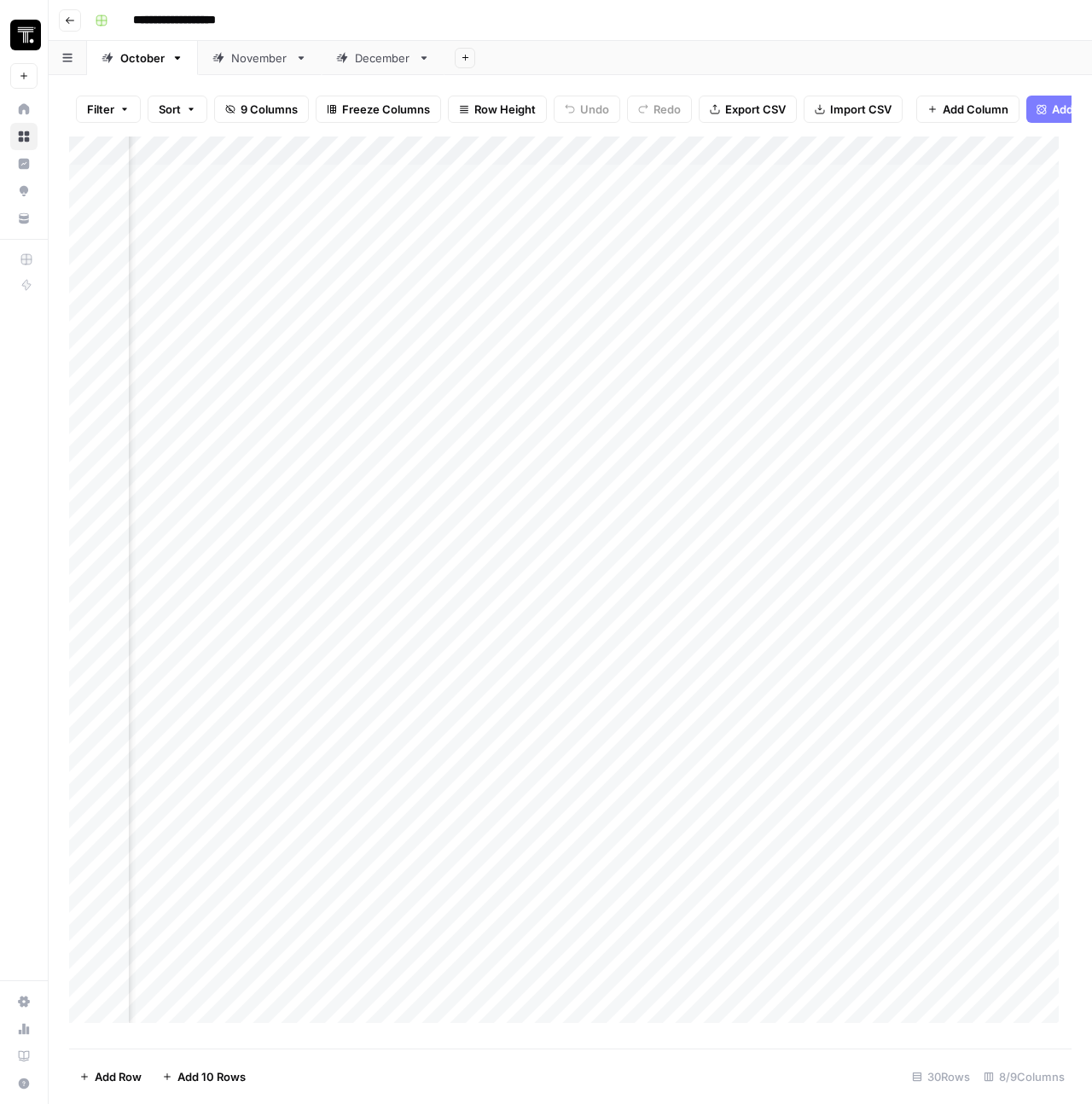
click at [782, 219] on div "Add Column" at bounding box center [570, 586] width 1003 height 899
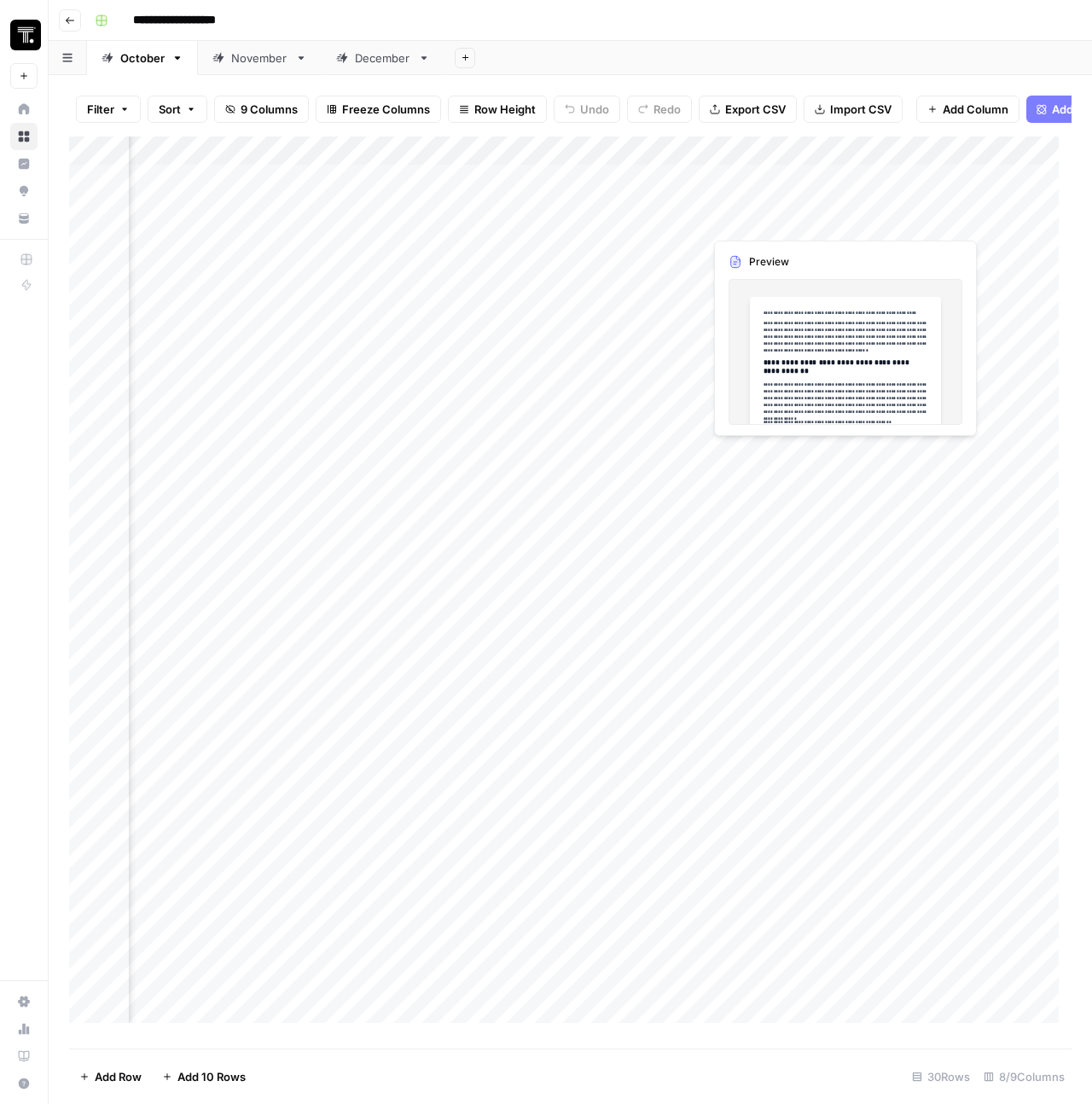
click at [782, 219] on div "Add Column" at bounding box center [570, 586] width 1003 height 899
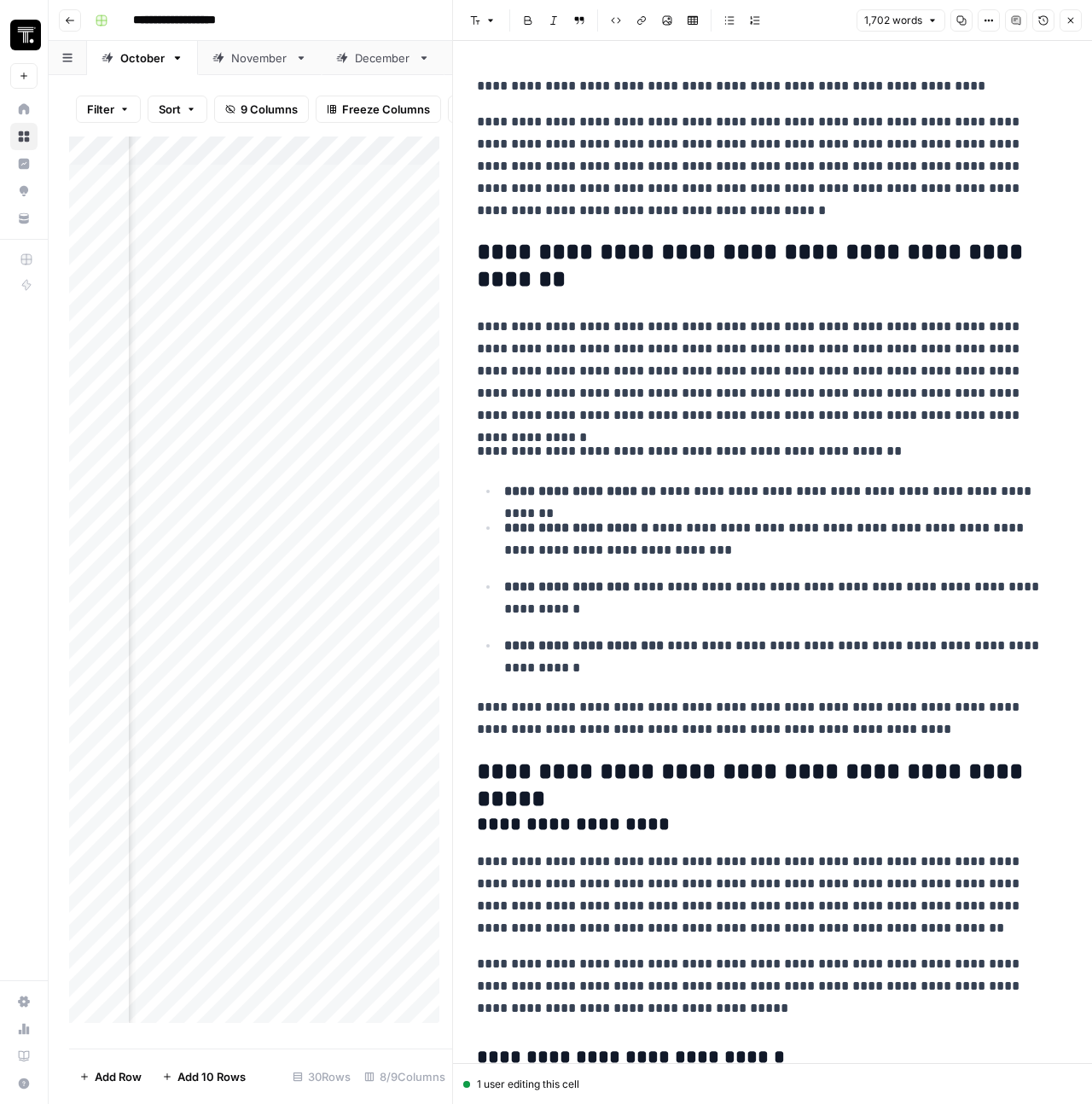
click at [1071, 21] on icon "button" at bounding box center [1071, 21] width 10 height 10
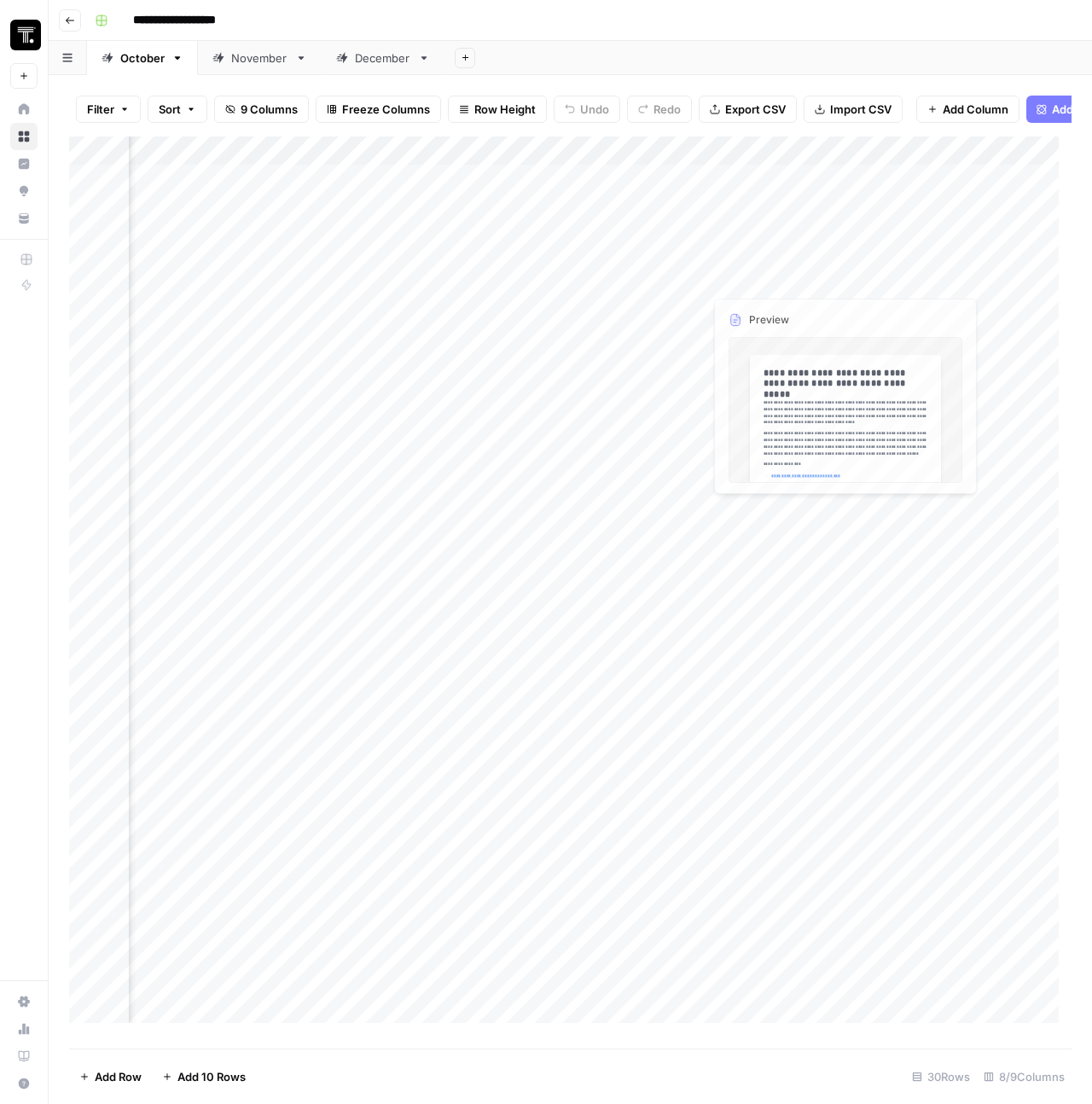
click at [774, 247] on div "Add Column" at bounding box center [570, 586] width 1003 height 899
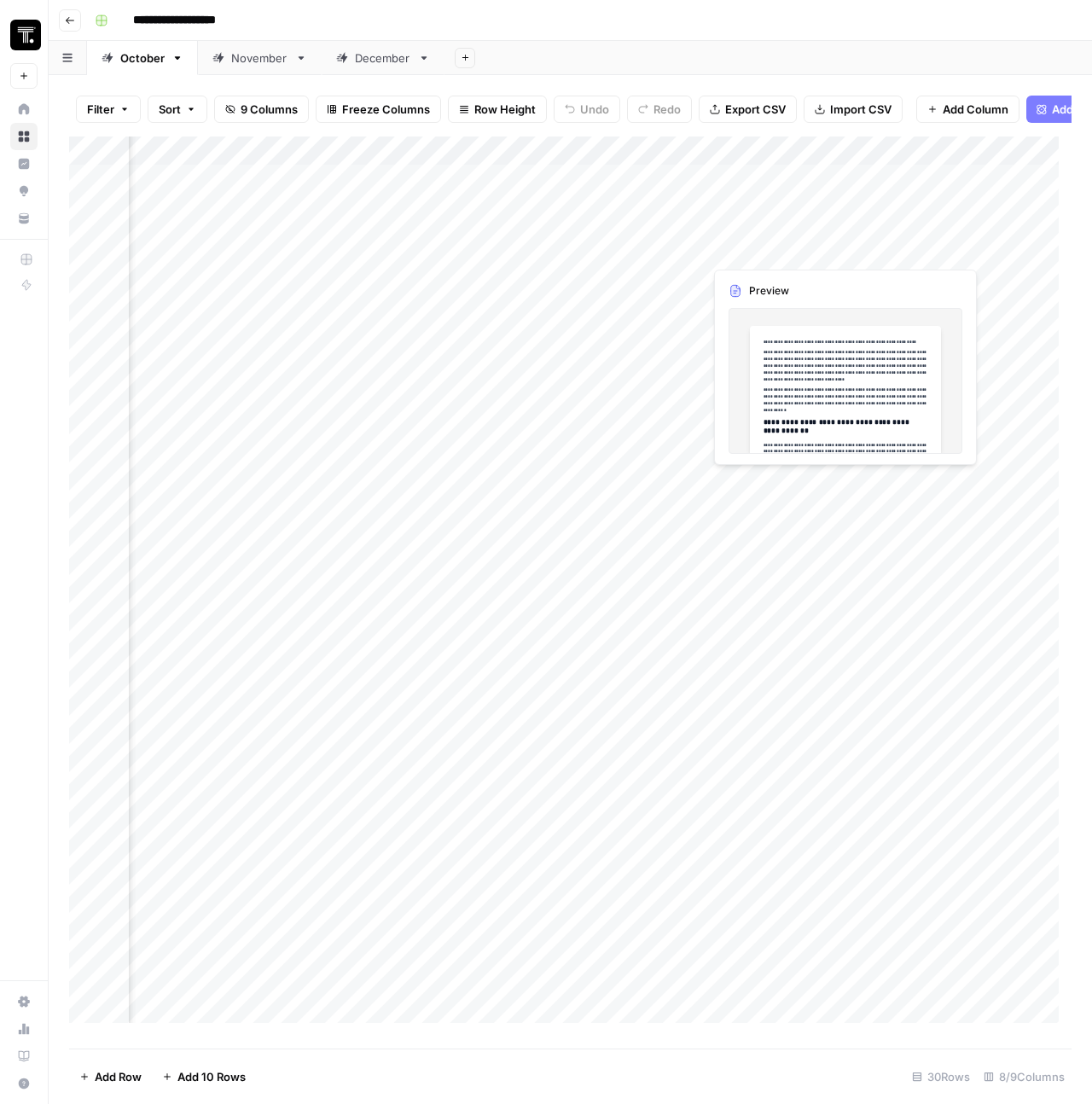
click at [774, 247] on div "Add Column" at bounding box center [570, 586] width 1003 height 899
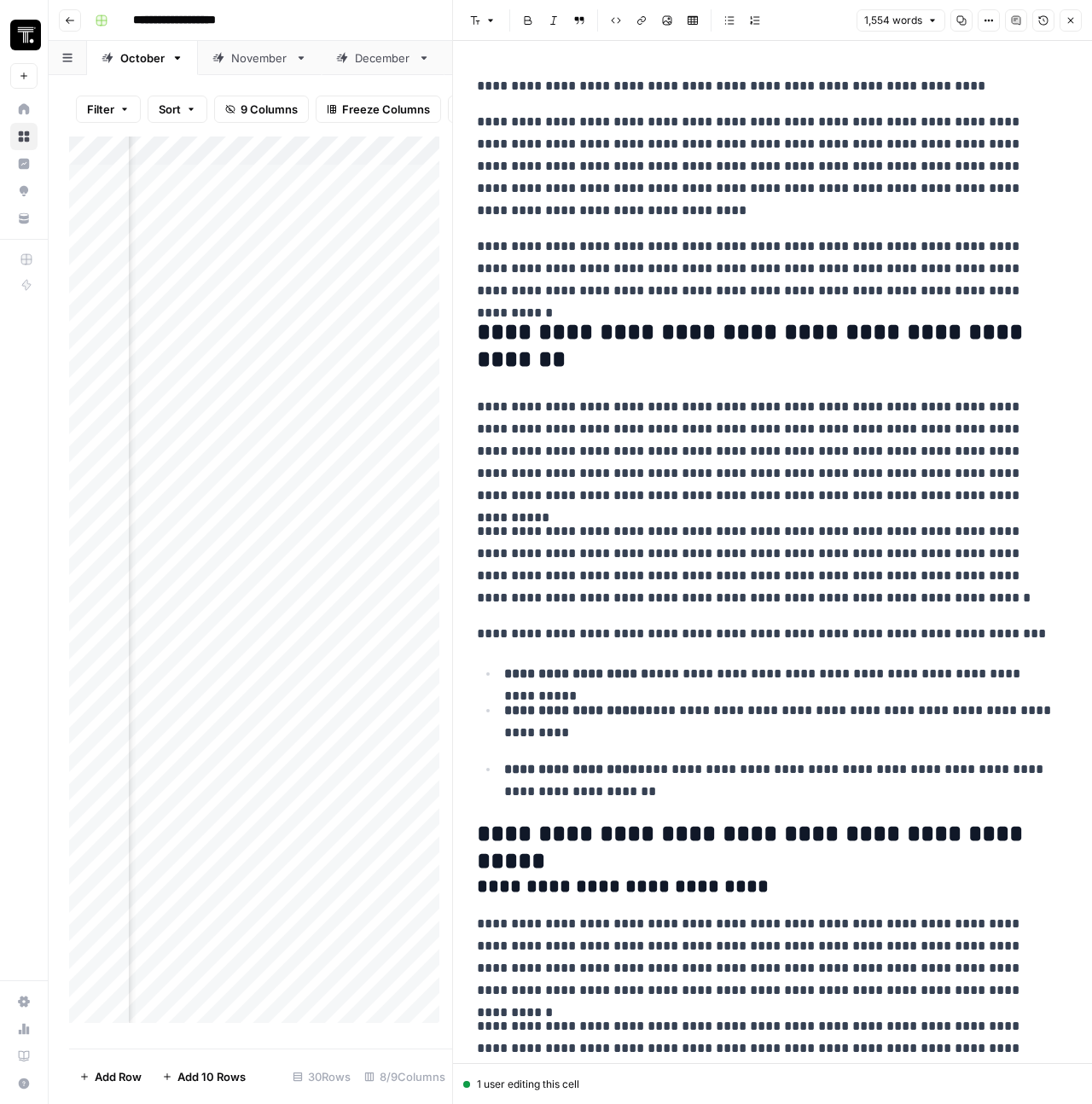
click at [1066, 27] on button "Close" at bounding box center [1070, 20] width 22 height 22
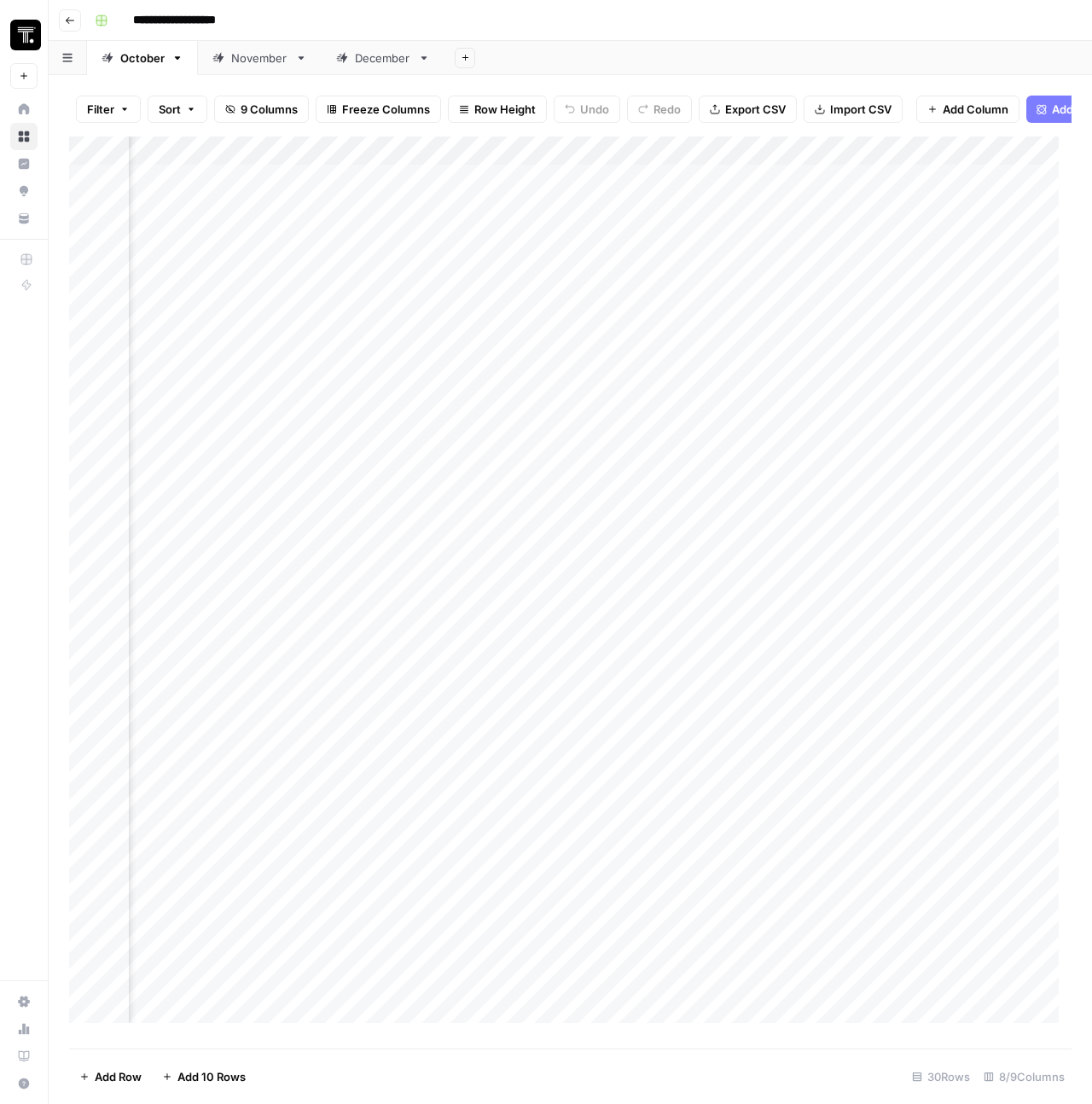
click at [770, 254] on div "Add Column" at bounding box center [570, 586] width 1003 height 899
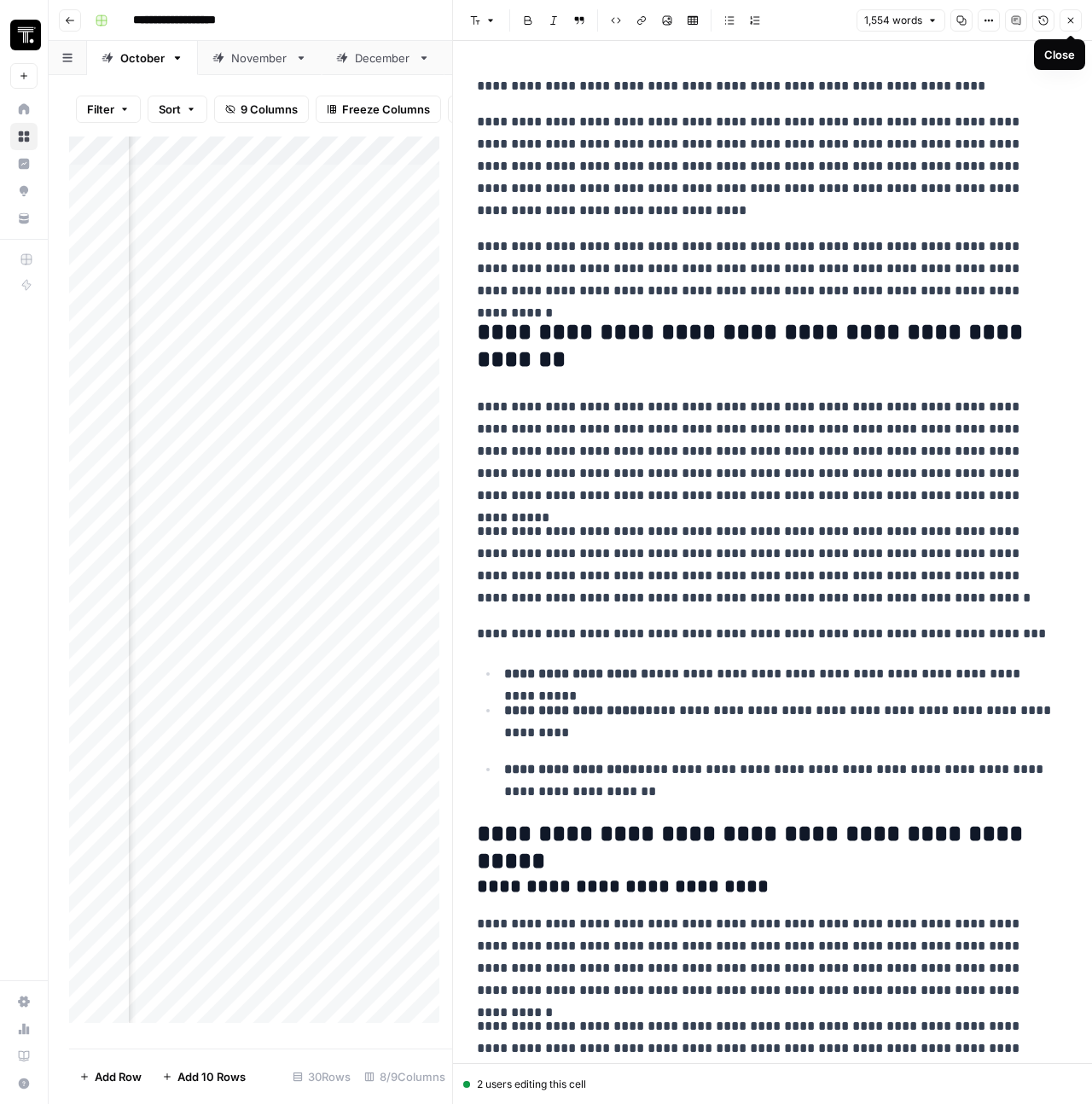
click at [1067, 26] on button "Close" at bounding box center [1070, 20] width 22 height 22
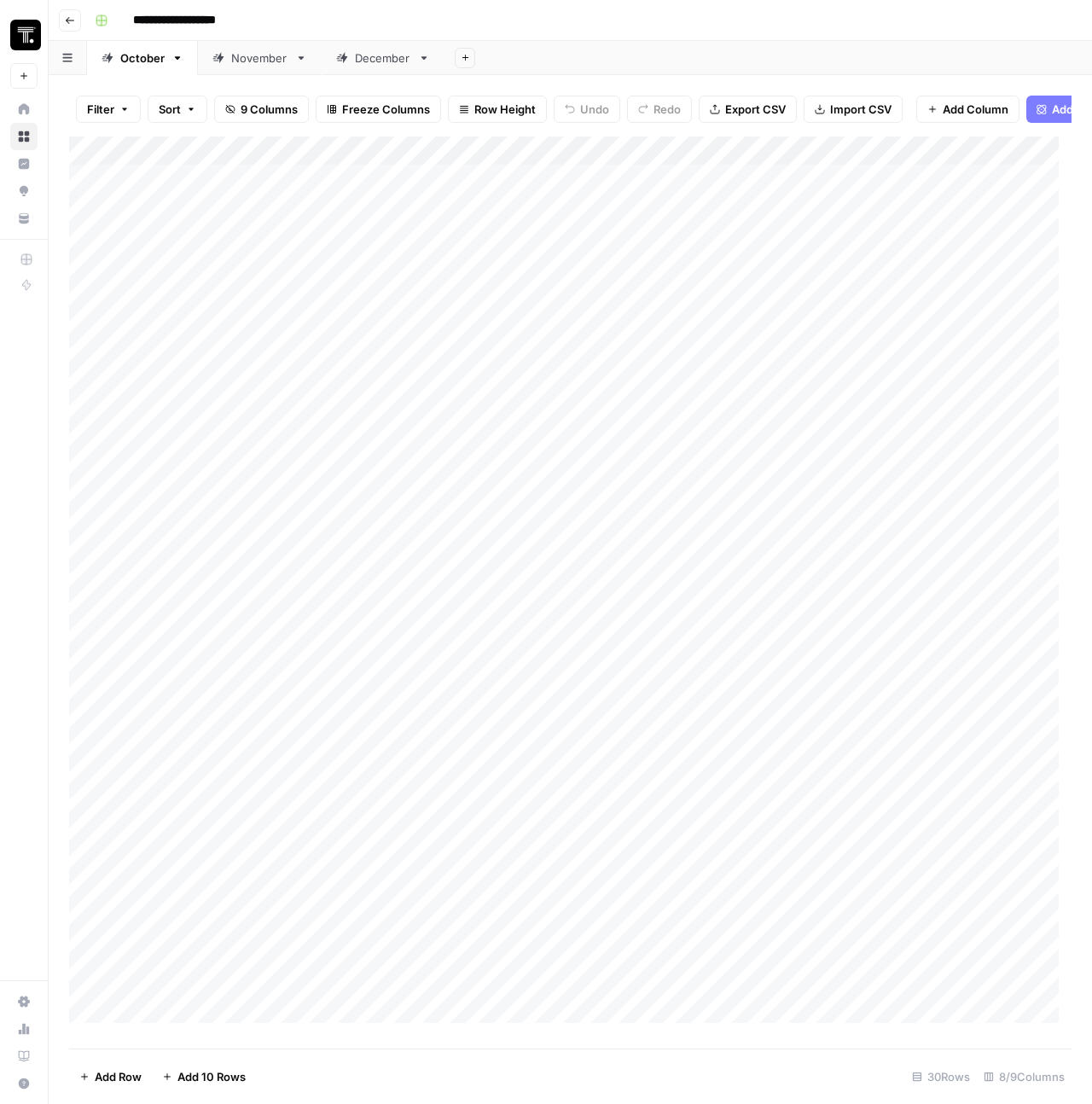
click at [88, 187] on div "Add Column" at bounding box center [570, 586] width 1003 height 899
click at [85, 222] on div "Add Column" at bounding box center [570, 586] width 1003 height 899
click at [133, 1073] on span "Delete 2 Rows" at bounding box center [117, 1077] width 76 height 17
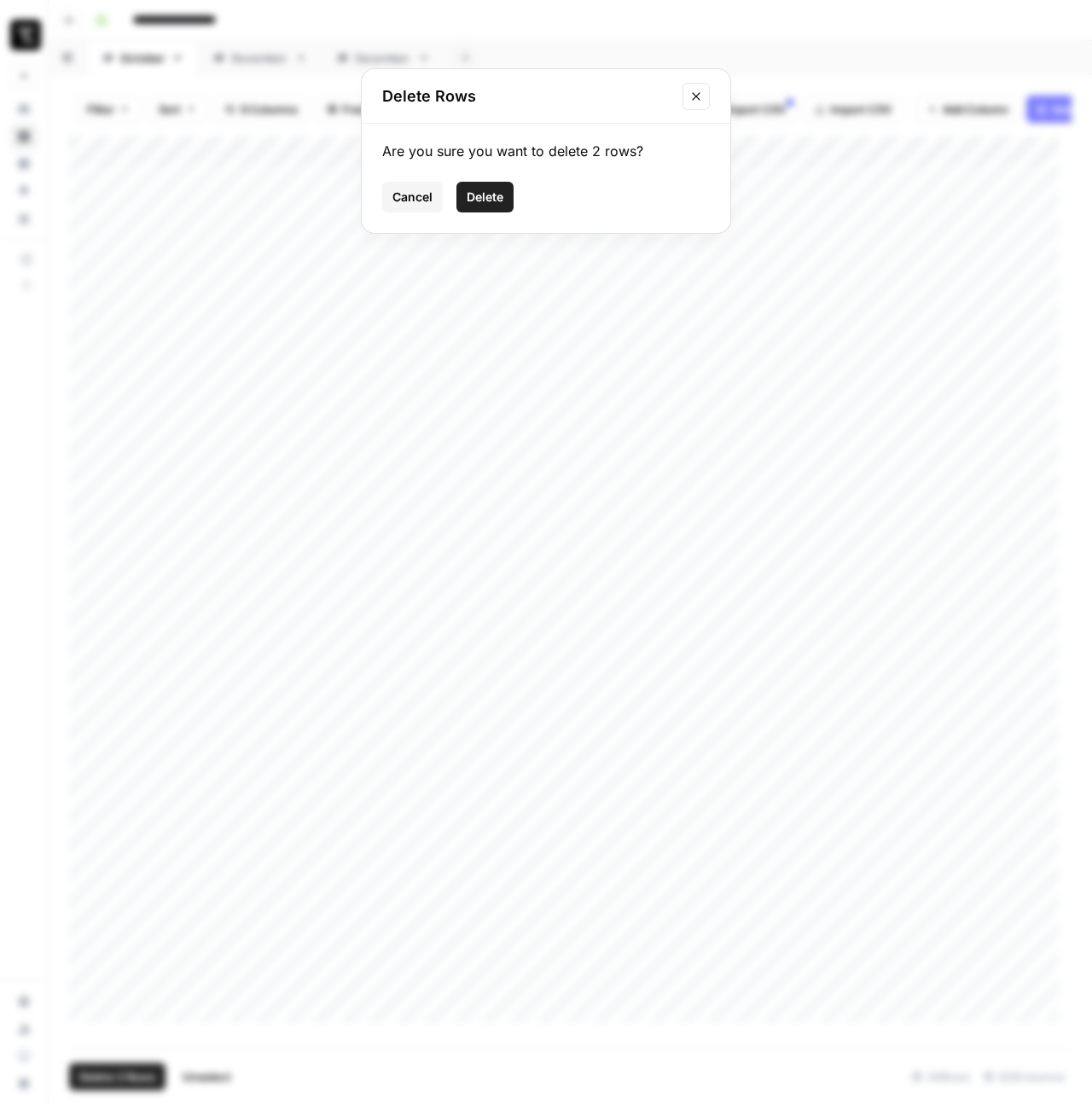
click at [486, 199] on span "Delete" at bounding box center [485, 197] width 37 height 17
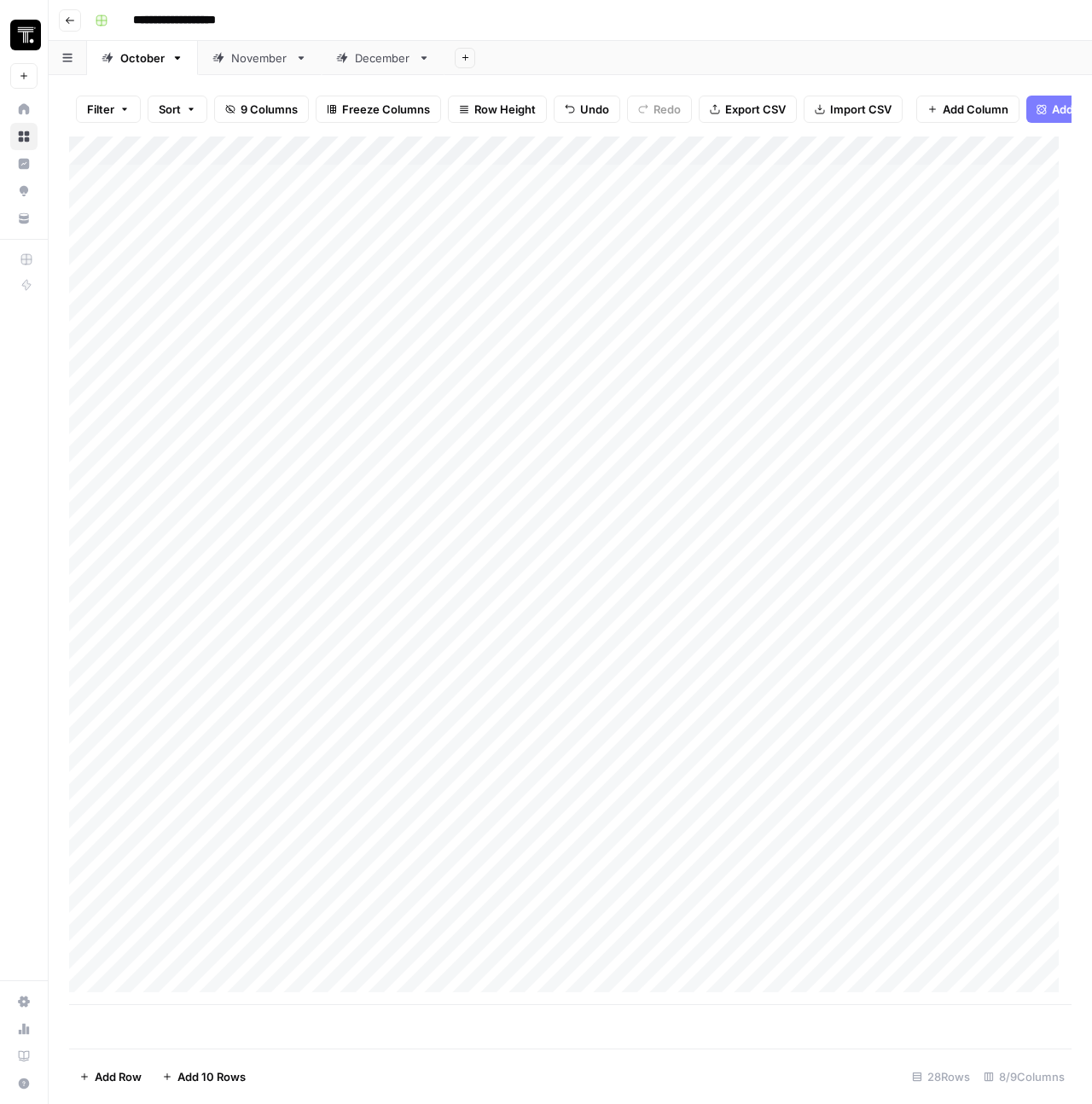
click at [235, 187] on div "Add Column" at bounding box center [570, 571] width 1003 height 869
click at [237, 194] on div "Add Column" at bounding box center [570, 571] width 1003 height 869
click at [404, 284] on div "Add Column" at bounding box center [570, 571] width 1003 height 869
